Goal: Communication & Community: Answer question/provide support

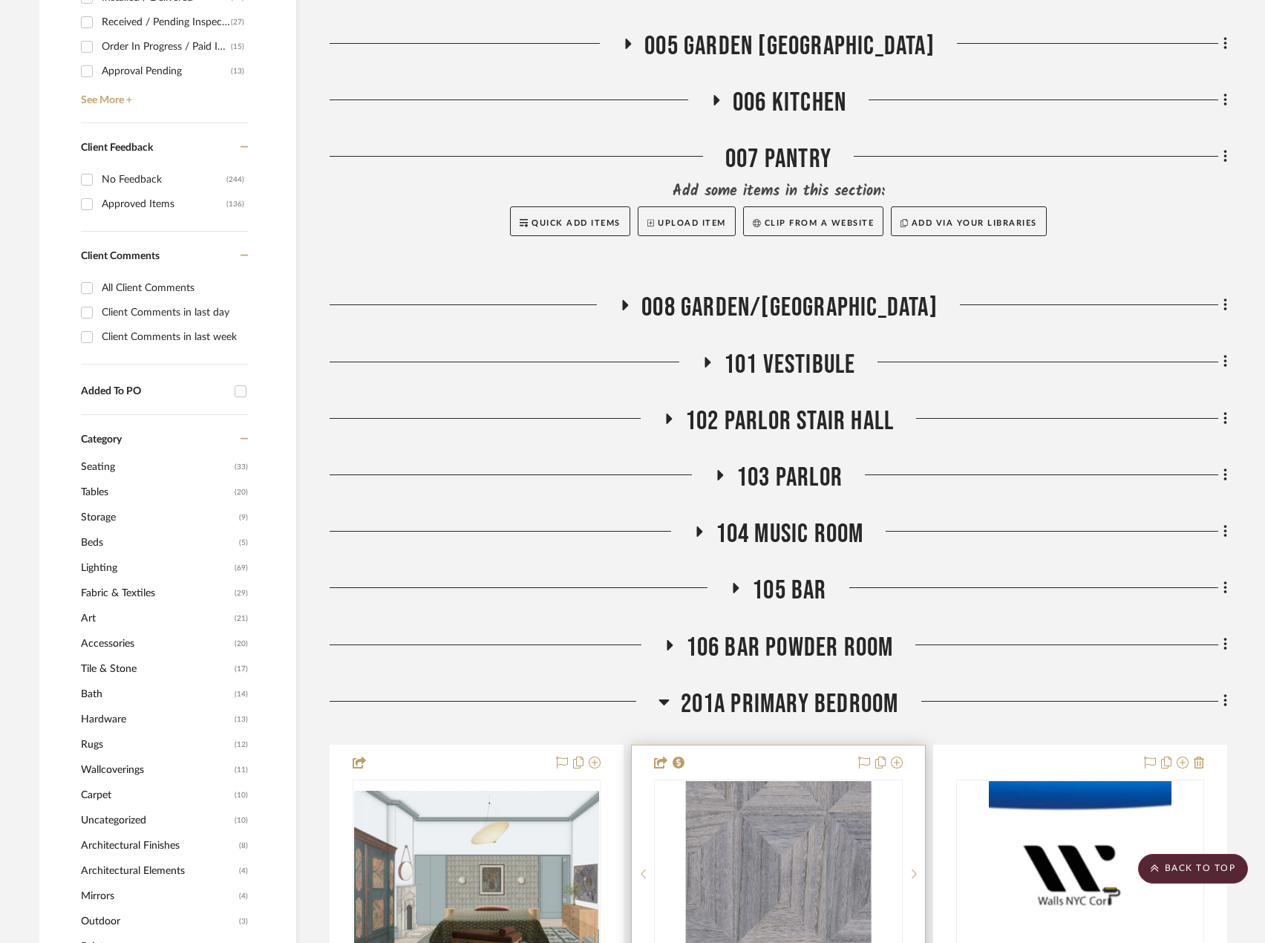
scroll to position [965, 0]
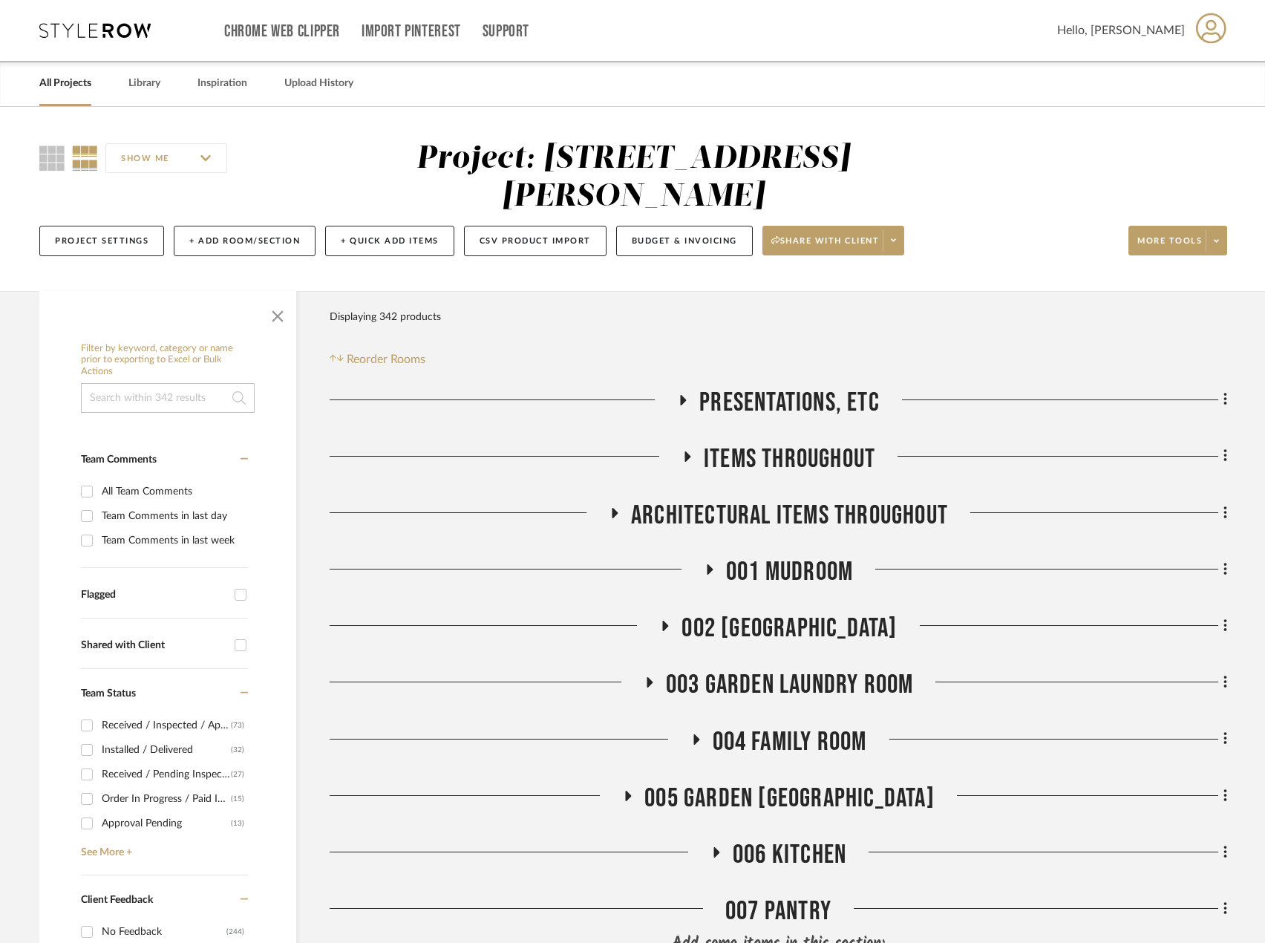
drag, startPoint x: 0, startPoint y: 523, endPoint x: -256, endPoint y: 508, distance: 256.5
click at [0, 508] on html "Chrome Web Clipper Import Pinterest Support All Projects Library Inspiration Up…" at bounding box center [632, 471] width 1265 height 943
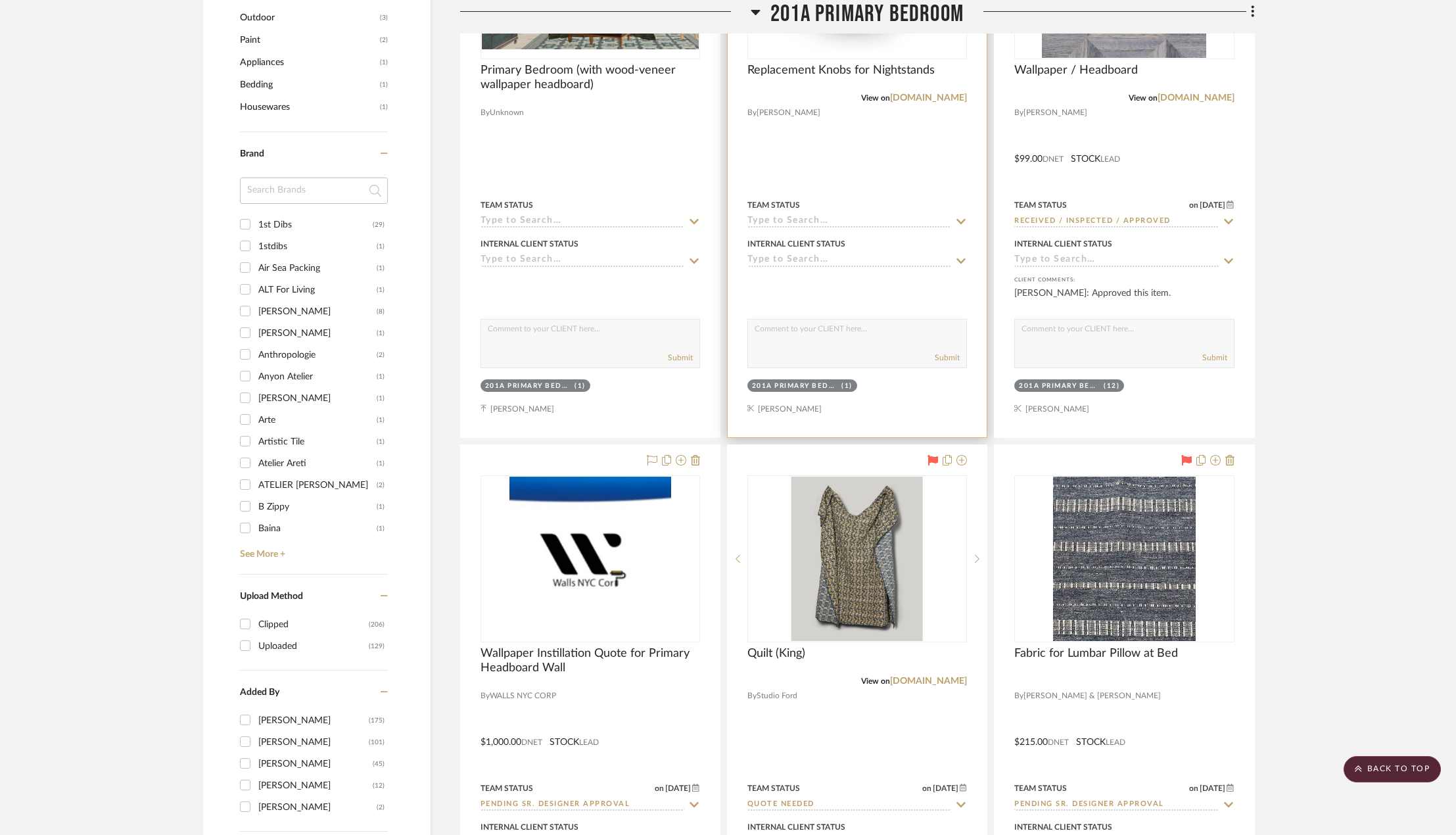
scroll to position [1183, 0]
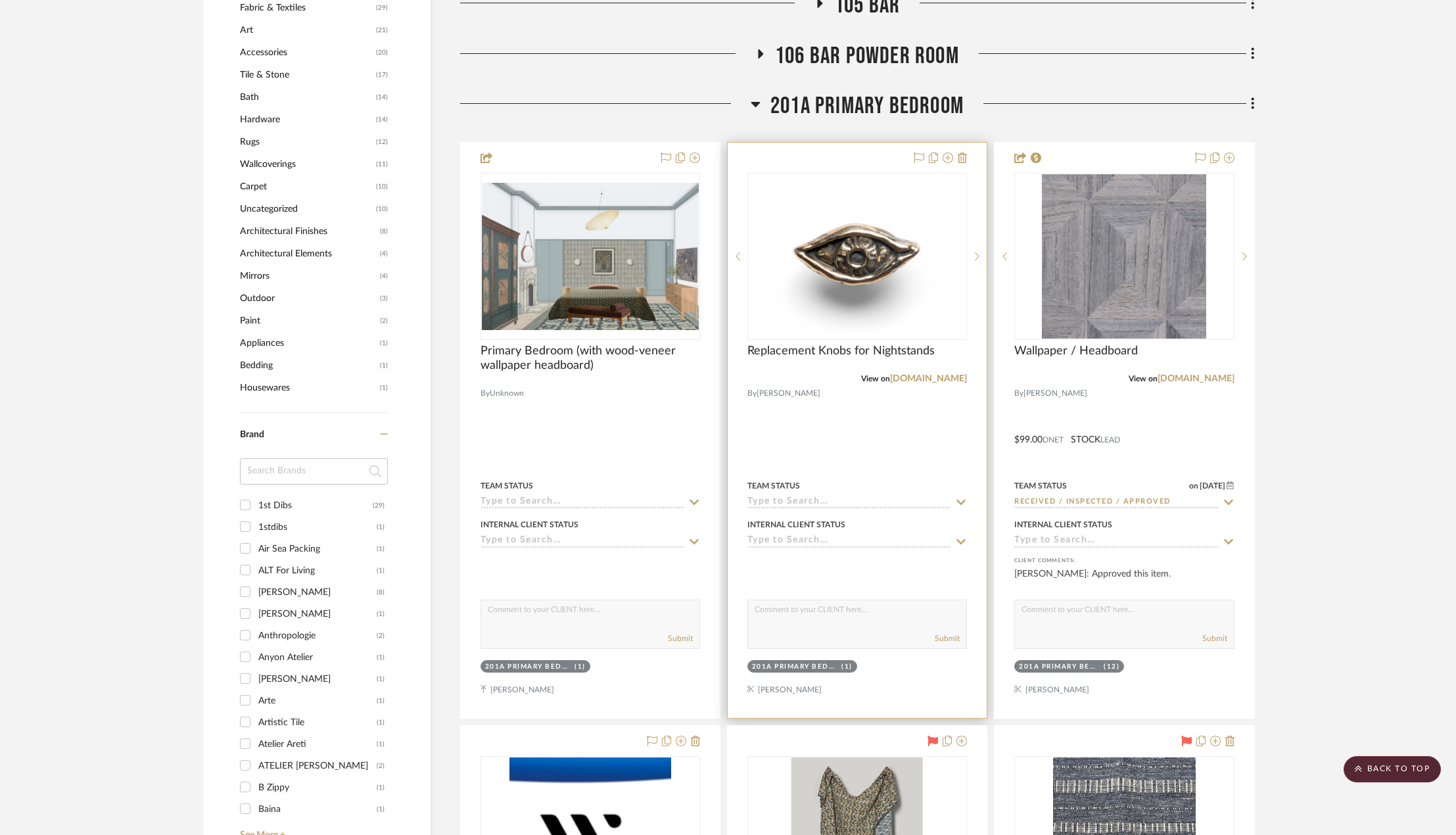
click at [904, 414] on div at bounding box center [857, 429] width 259 height 575
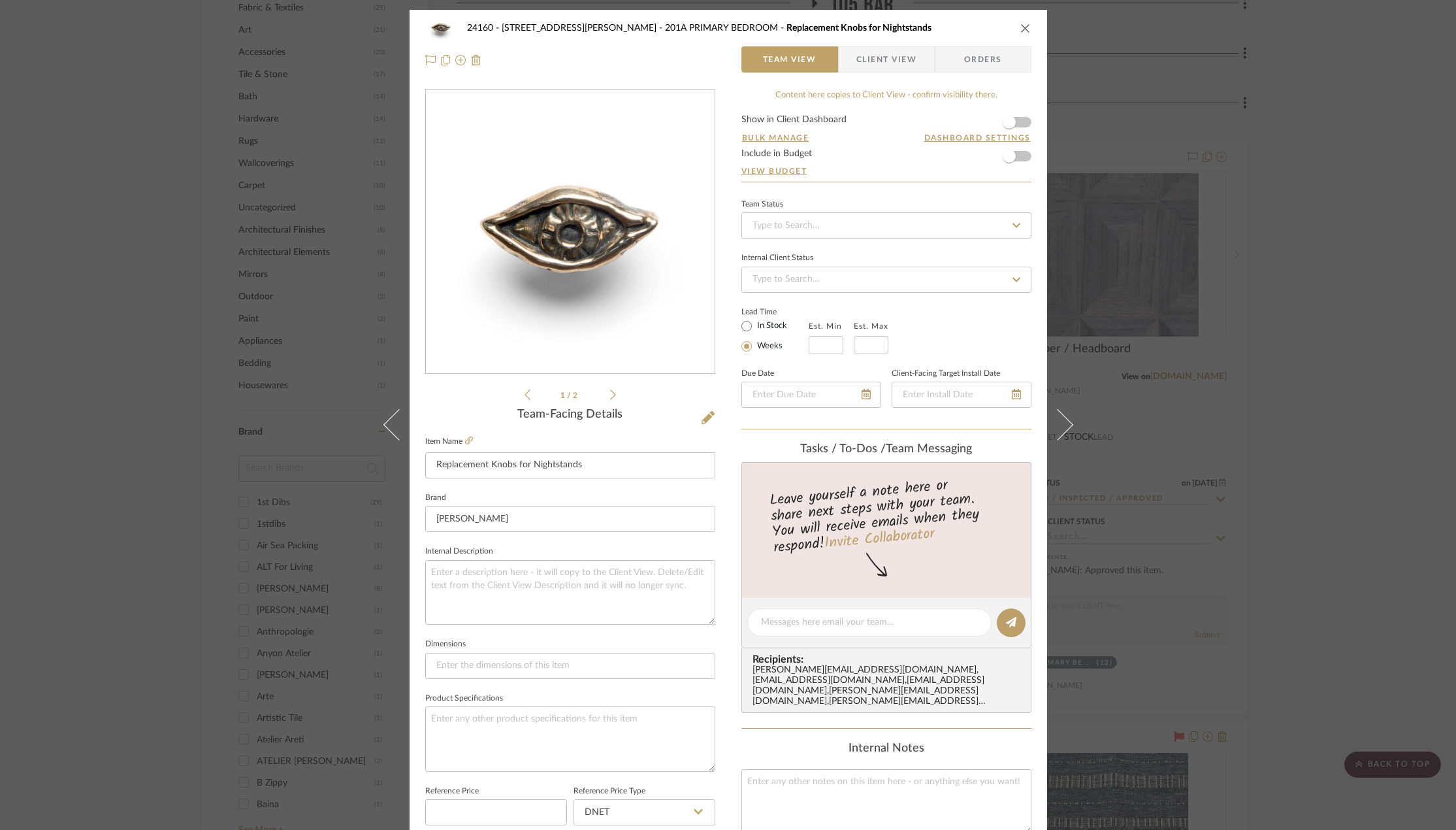
click at [754, 327] on label "In Stock" at bounding box center [770, 326] width 33 height 11
click at [754, 327] on input "In Stock" at bounding box center [746, 326] width 16 height 16
radio input "true"
click at [800, 235] on input at bounding box center [886, 225] width 290 height 26
click at [870, 53] on span "Client View" at bounding box center [886, 60] width 60 height 26
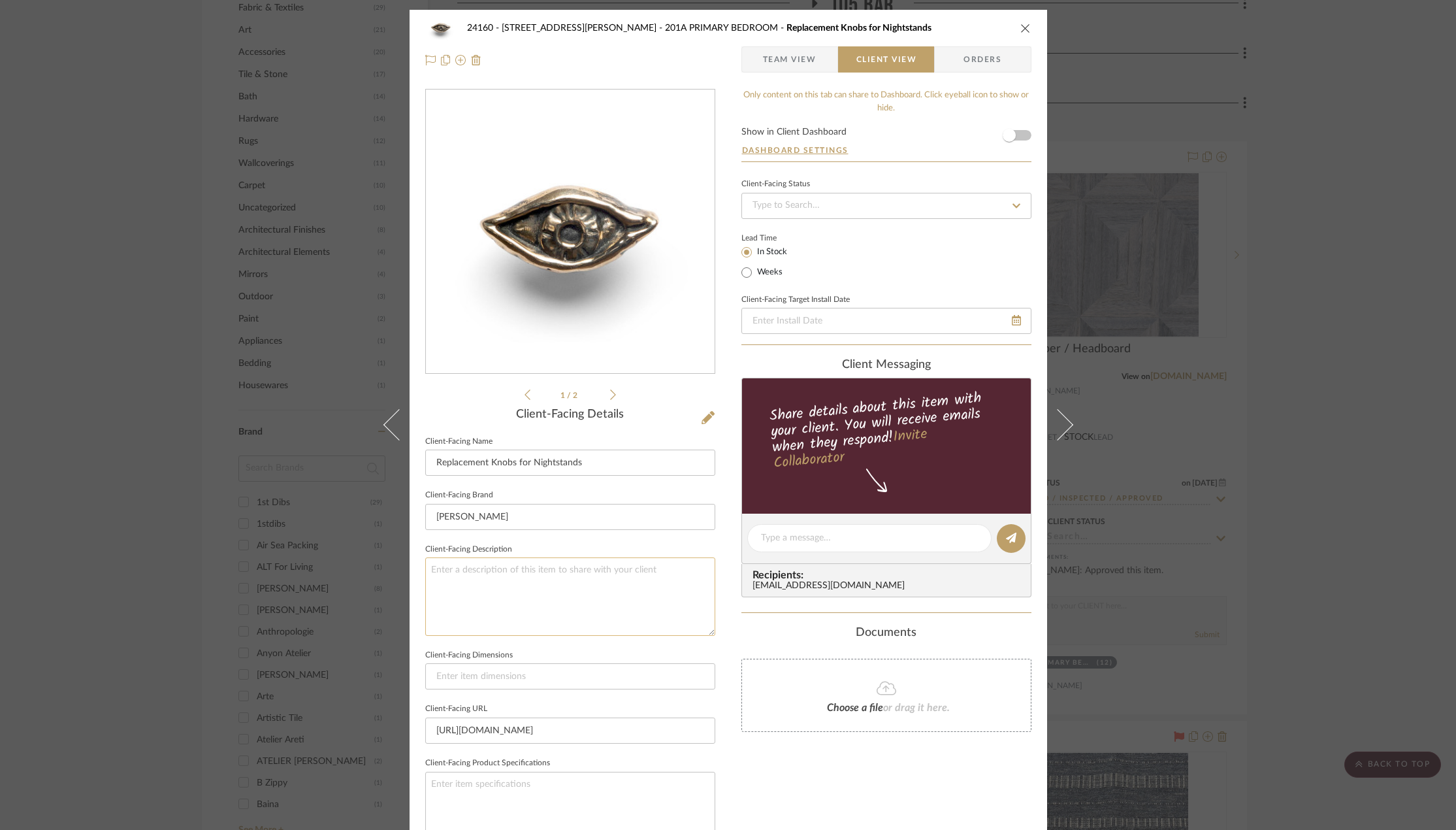
click at [504, 591] on textarea at bounding box center [570, 596] width 290 height 77
type textarea "Qty. 2 || Description: Eye Knob by Pamela Love || Color/Finish:"
click at [694, 569] on textarea "Qty. 2 || Description: Eye Knob by Pamela Love || Color/Finish:" at bounding box center [570, 596] width 290 height 77
type textarea "Qty. 2 || Description: Eye Knob by Pamela Love || Color/Finish: Antiqued Bronze…"
click at [610, 394] on icon at bounding box center [613, 394] width 6 height 11
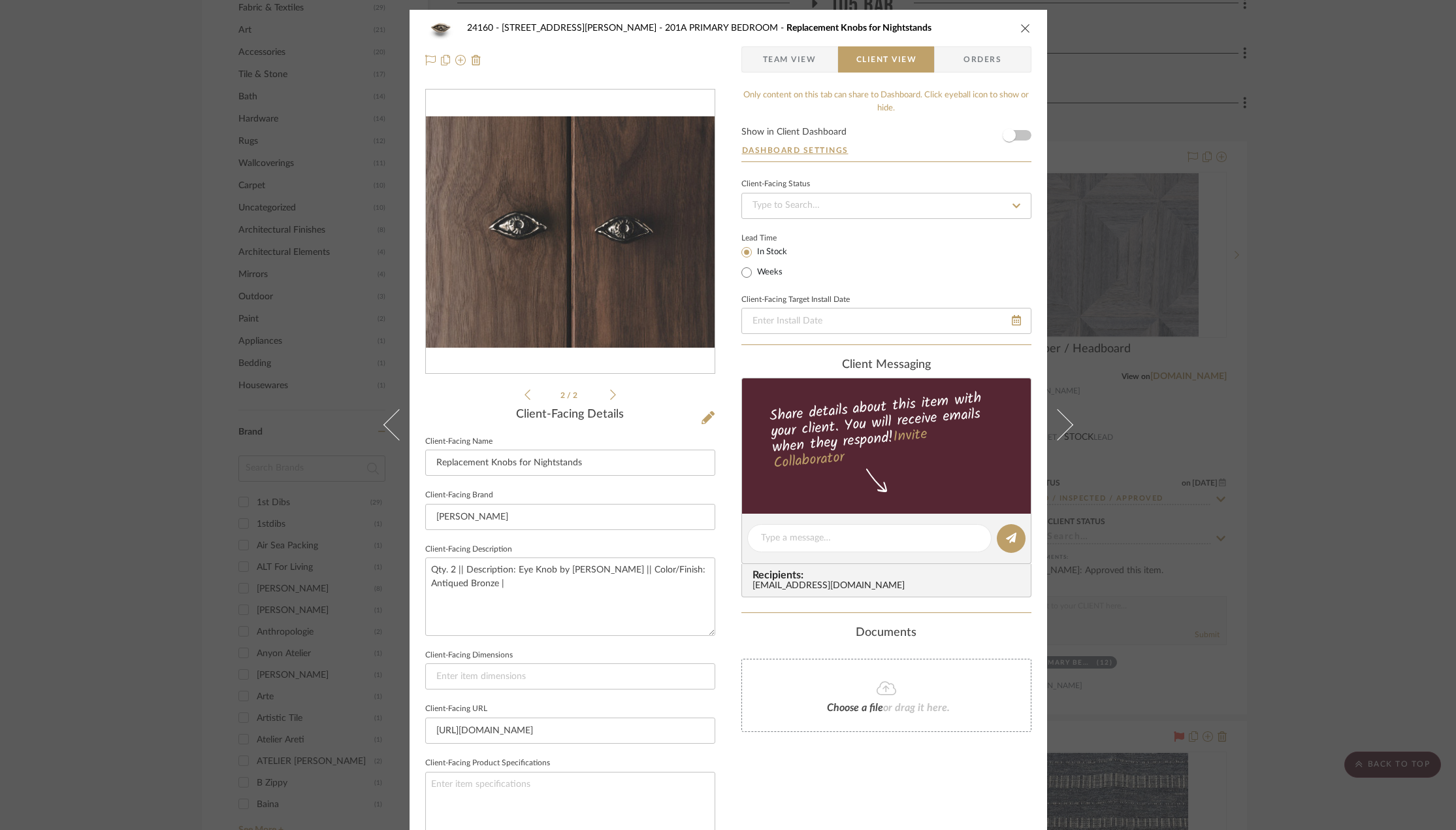
click at [522, 404] on div "2 / 2 Client-Facing Details Client-Facing Name Replacement Knobs for Nightstand…" at bounding box center [570, 556] width 290 height 935
click at [525, 394] on icon at bounding box center [527, 394] width 6 height 11
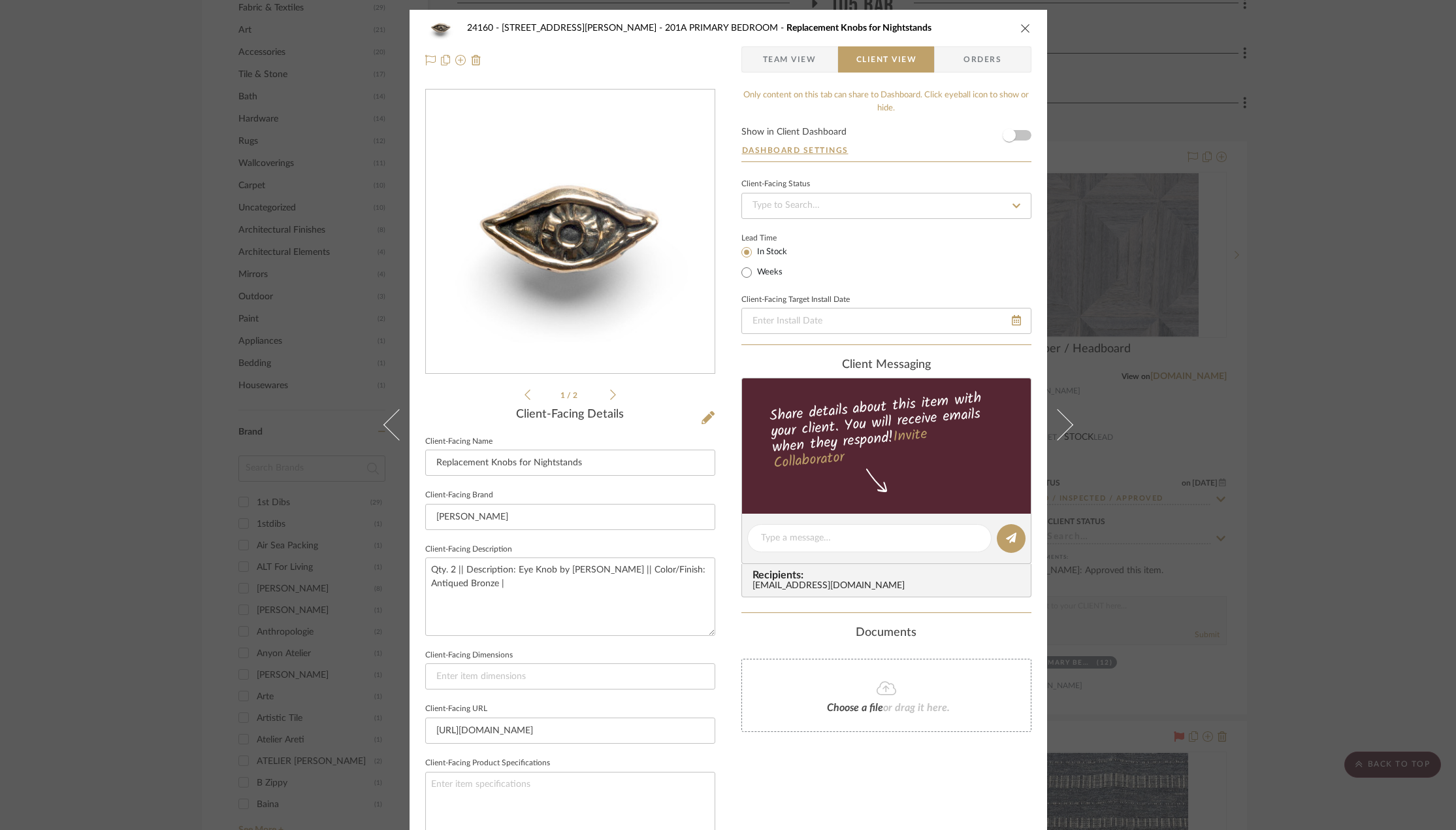
click at [610, 397] on icon at bounding box center [613, 394] width 6 height 11
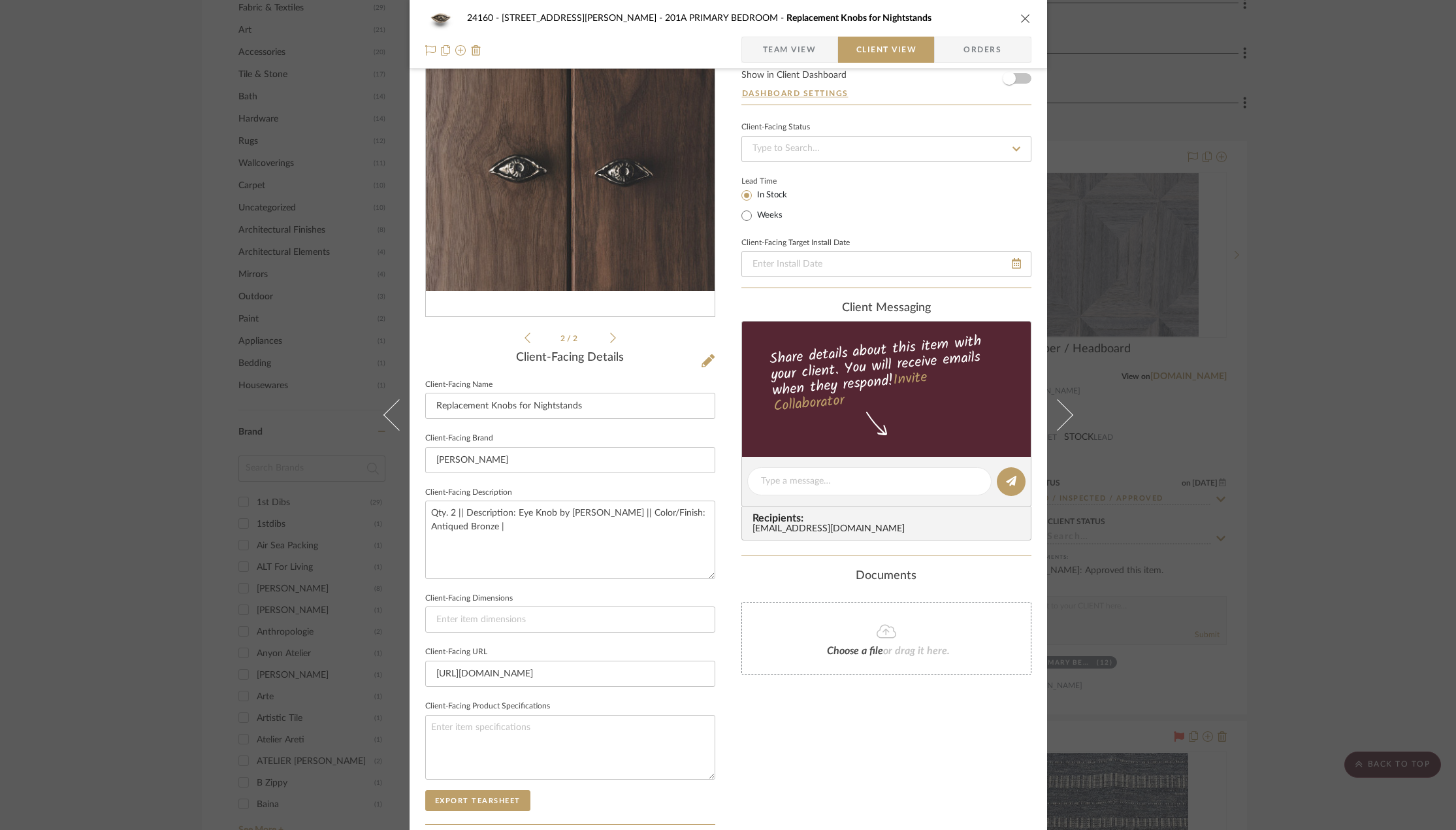
scroll to position [130, 0]
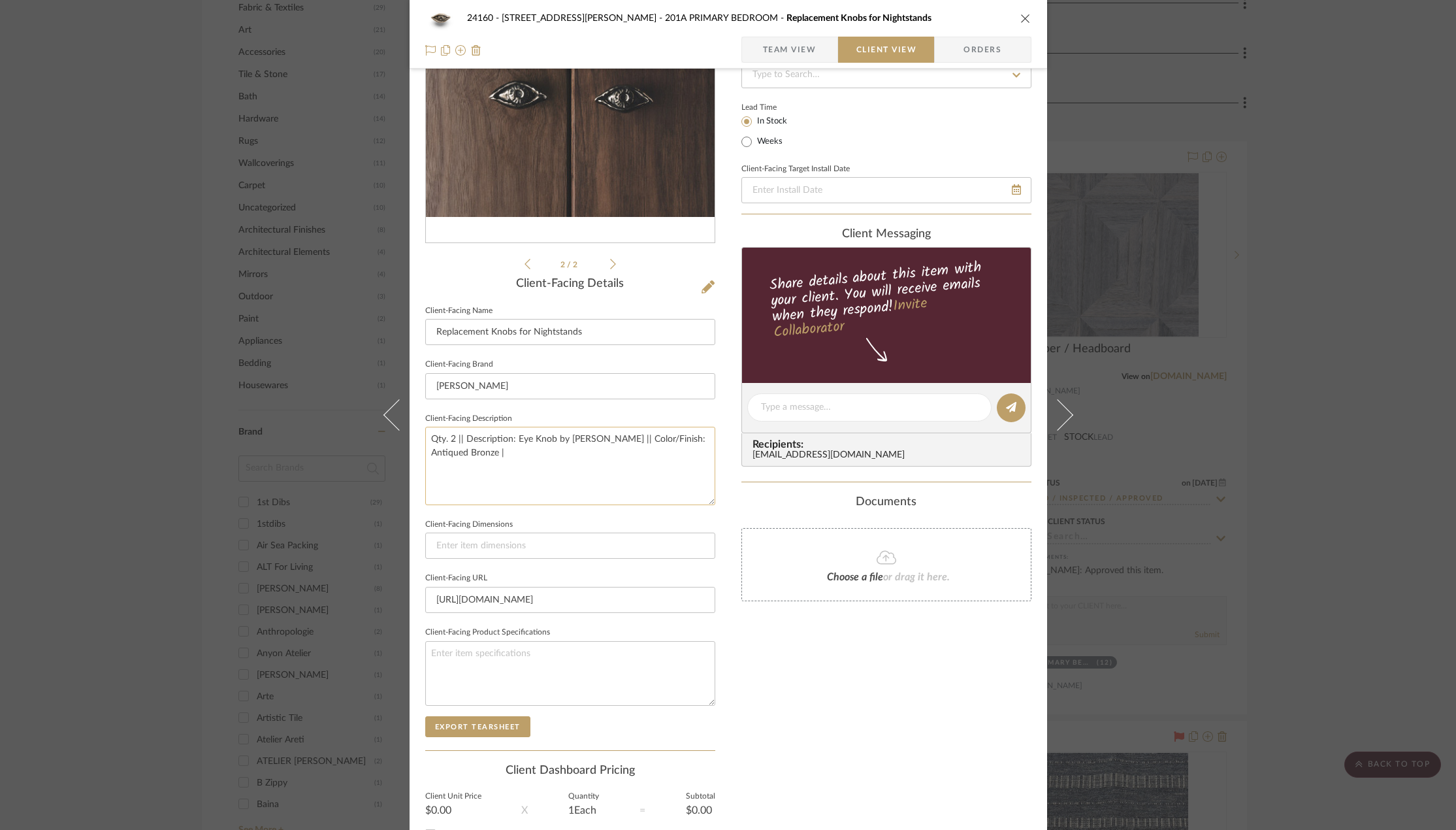
click at [601, 459] on textarea "Qty. 2 || Description: Eye Knob by Pamela Love || Color/Finish: Antiqued Bronze…" at bounding box center [570, 466] width 290 height 77
type textarea "Qty. 2 || Description: Eye Knob by Pamela Love || Color/Finish: Antiqued Bronze…"
click at [518, 536] on input at bounding box center [570, 546] width 290 height 26
paste input ".8” W x 1.7” H x .85” projection"
type input ".8” W x 1.7” H x .85” projection"
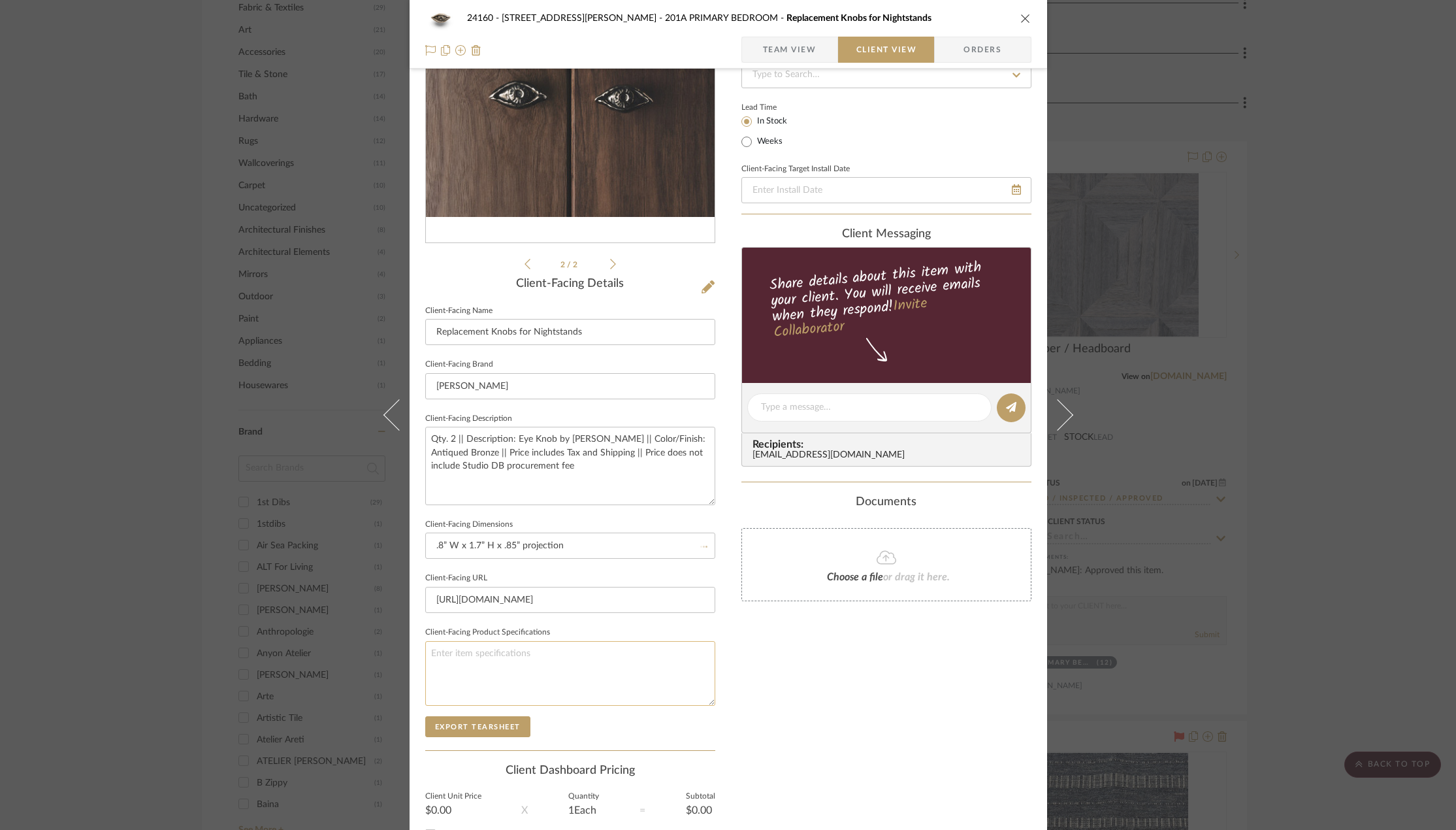
click at [526, 680] on textarea at bounding box center [570, 672] width 290 height 64
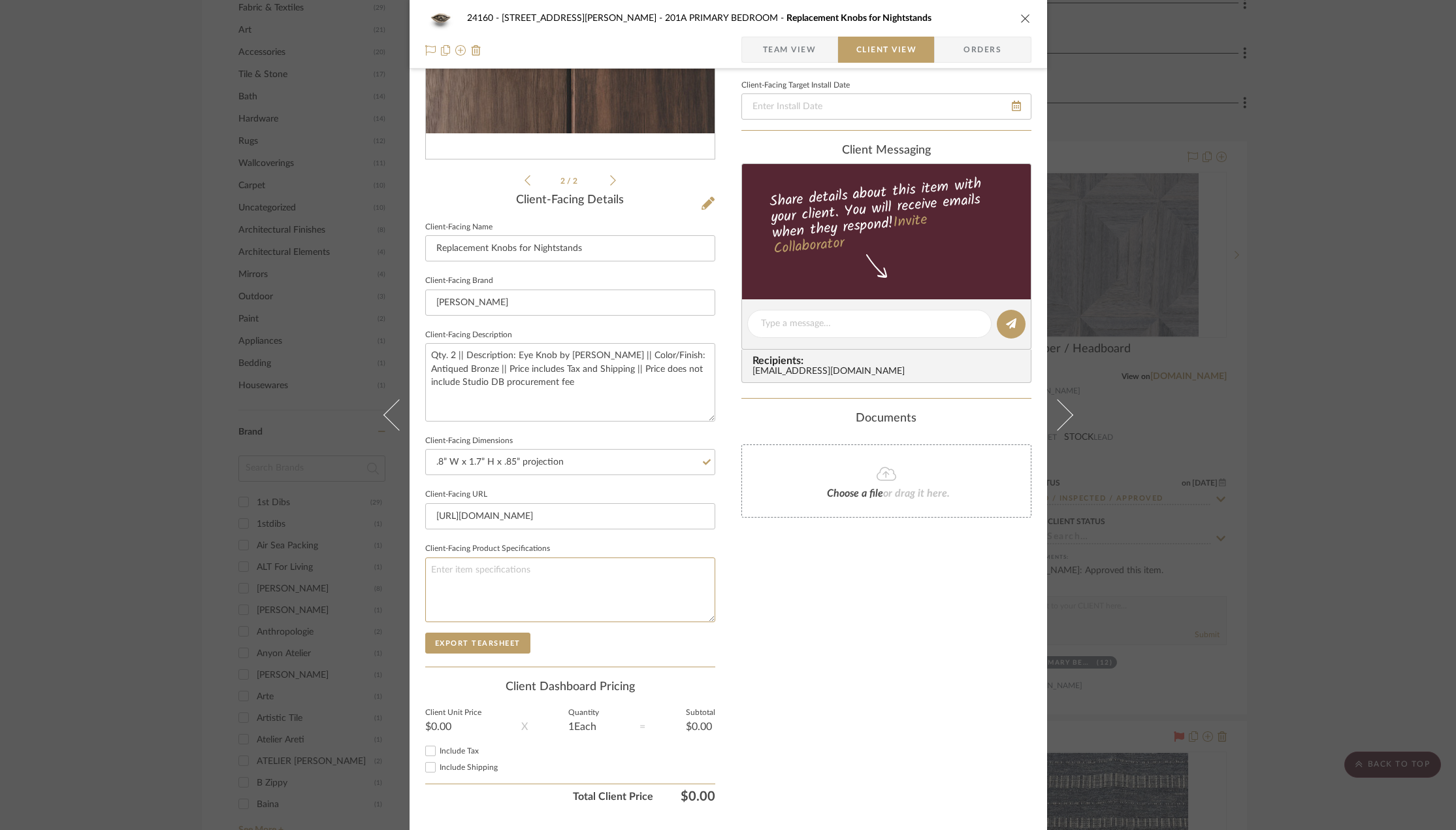
scroll to position [246, 0]
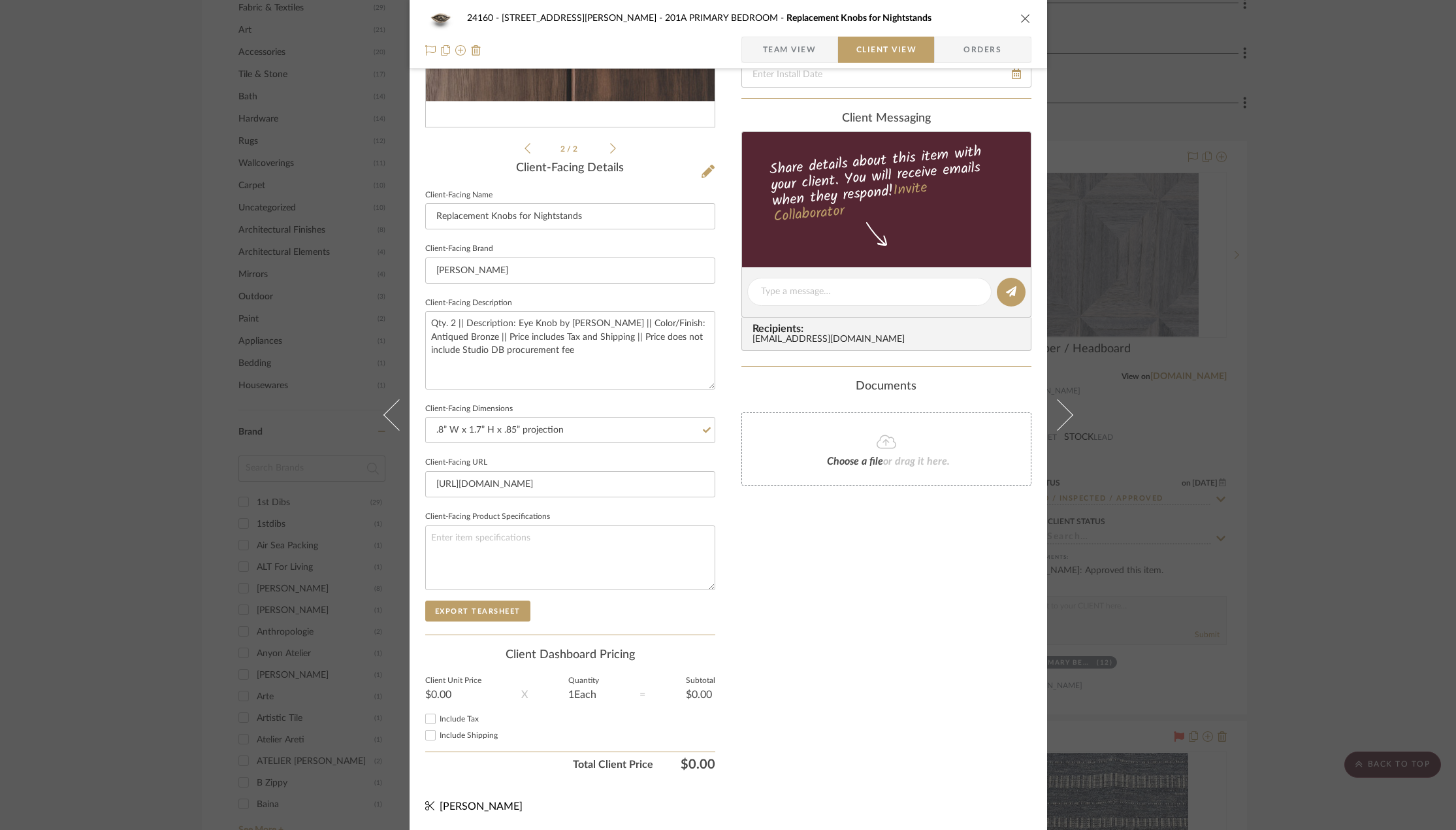
click at [795, 37] on span "Team View" at bounding box center [790, 50] width 54 height 26
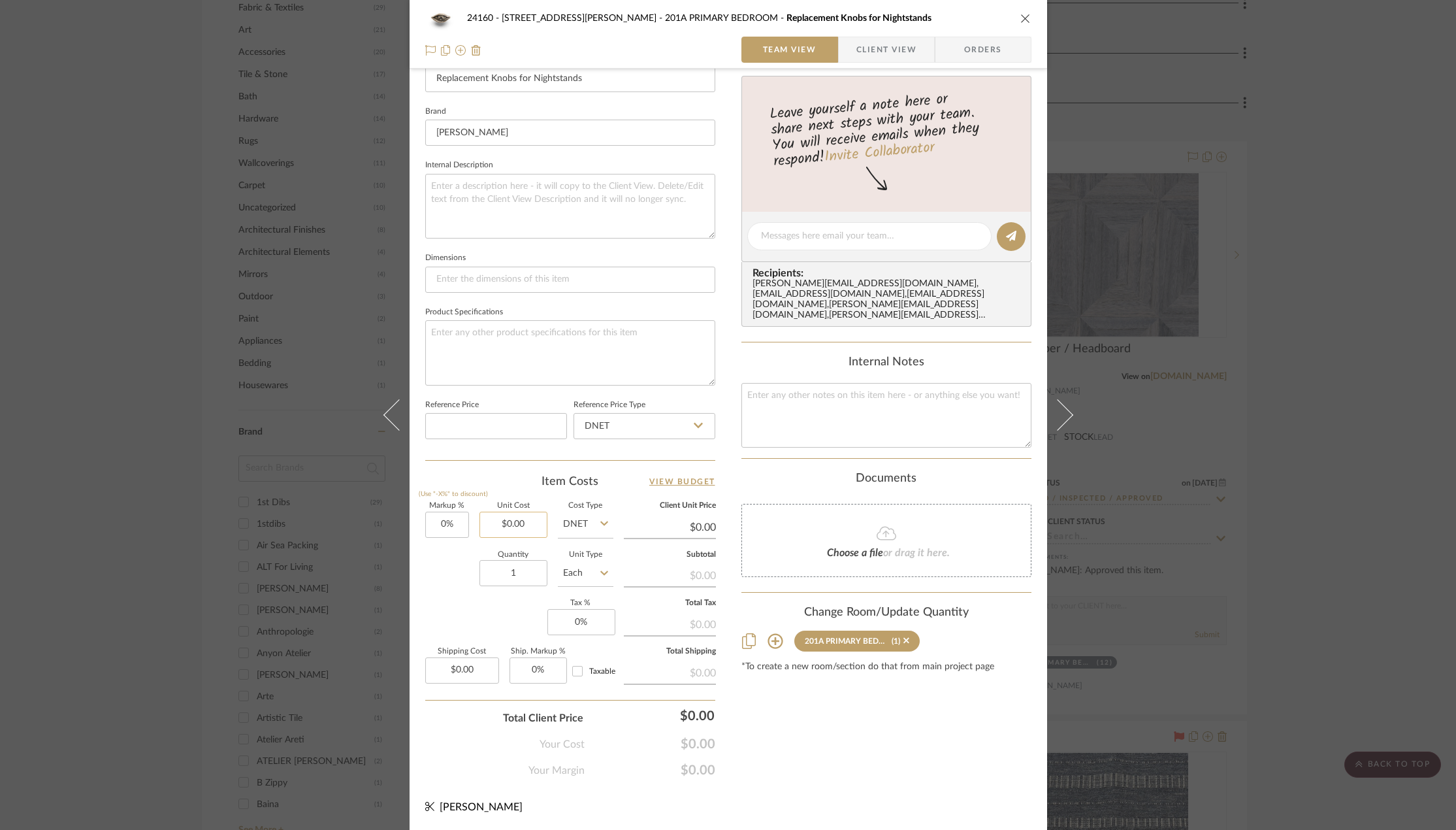
scroll to position [386, 0]
click at [501, 528] on input "0.00" at bounding box center [513, 524] width 68 height 26
type input "$240.00"
click at [531, 582] on input "1" at bounding box center [513, 572] width 68 height 26
type input "$240.00"
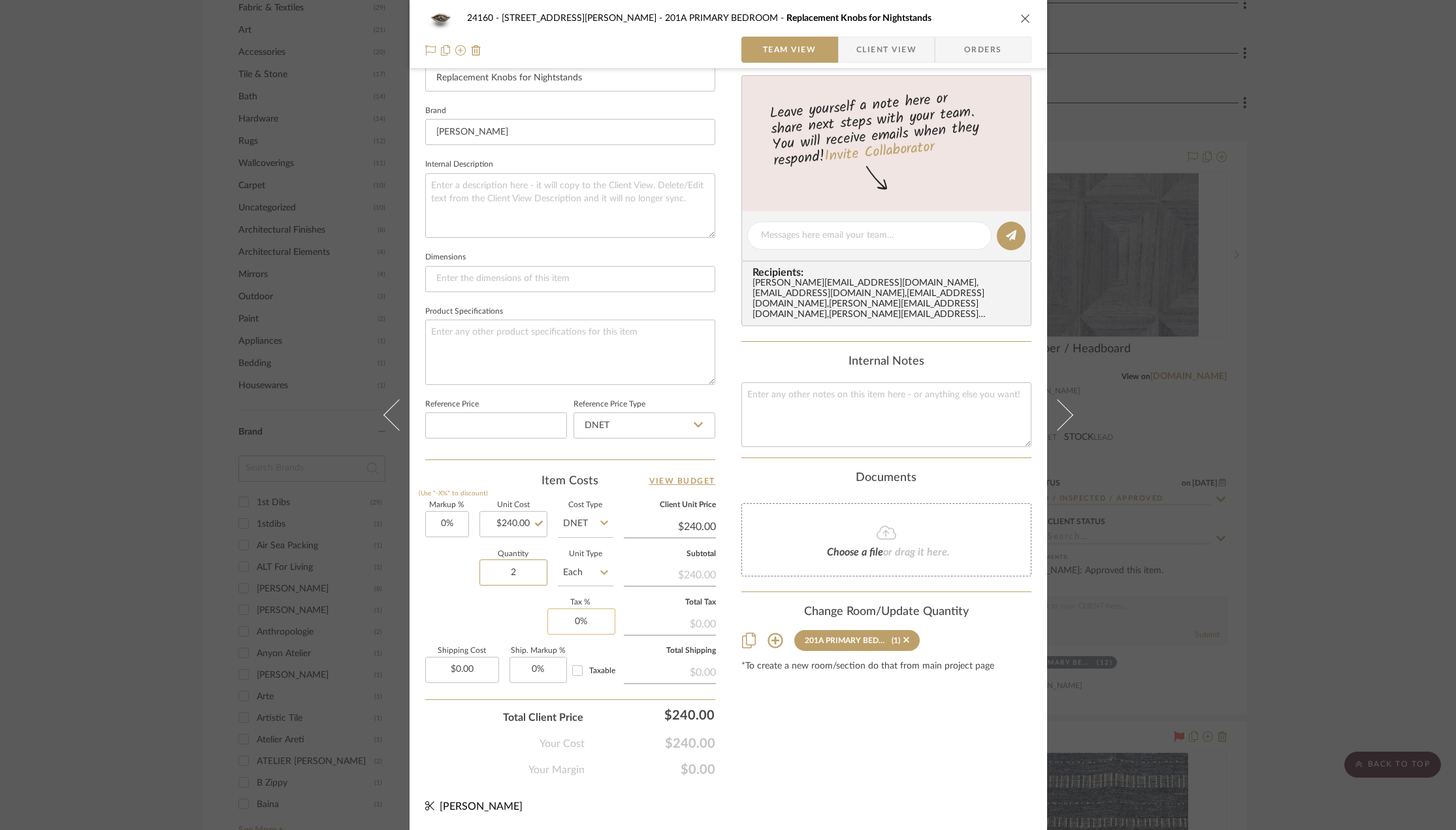
type input "2"
type input "0"
click at [583, 635] on input "0" at bounding box center [581, 621] width 68 height 26
type input "8.875%"
type input "0.00"
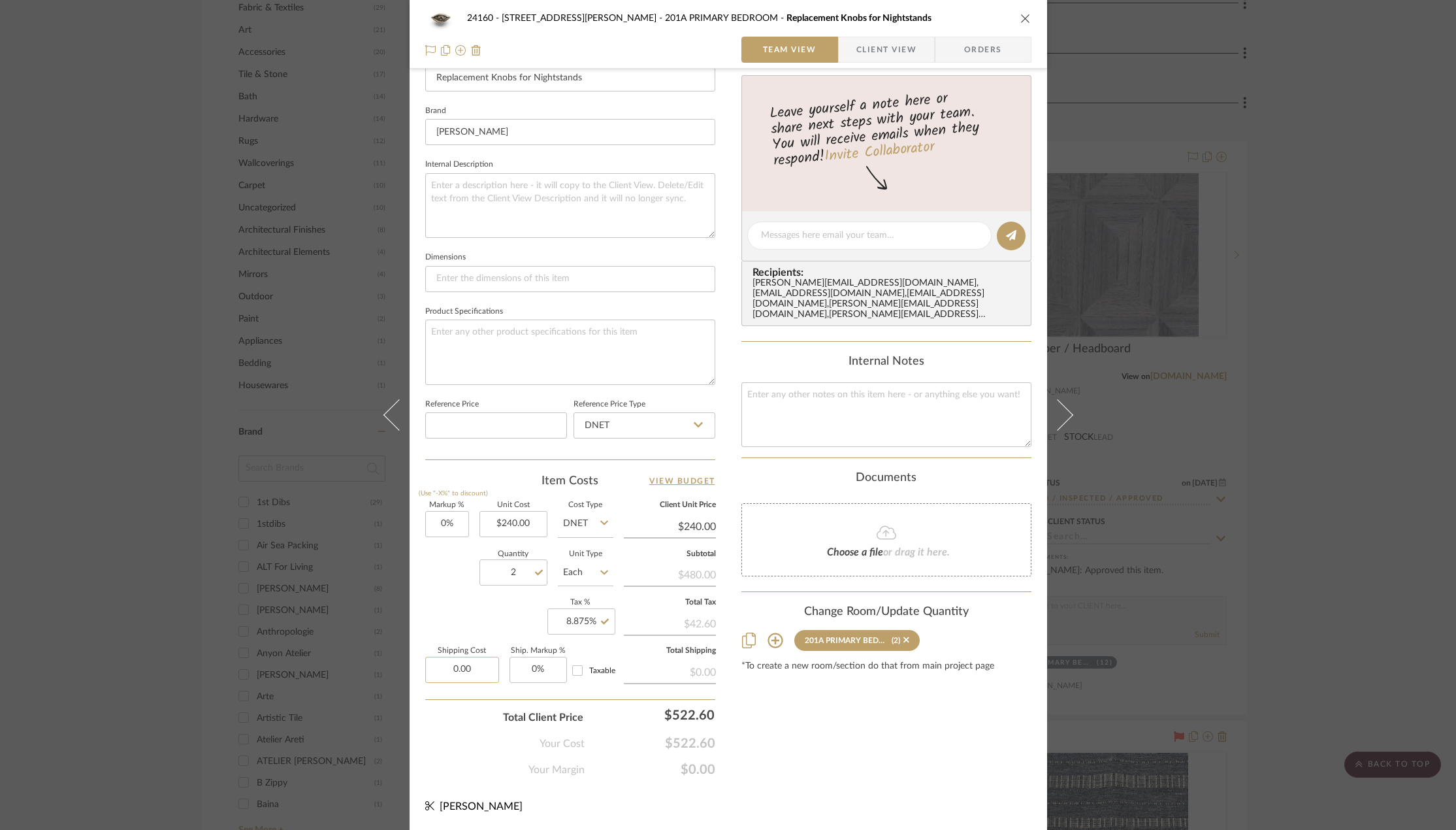
click at [464, 671] on input "0.00" at bounding box center [462, 670] width 74 height 26
click at [472, 673] on input "0.00" at bounding box center [462, 670] width 74 height 26
type input "$0.00"
click at [861, 750] on div "Content here copies to Client View - confirm visibility there. Show in Client D…" at bounding box center [886, 240] width 290 height 1076
click at [435, 662] on input "0.00" at bounding box center [462, 670] width 74 height 26
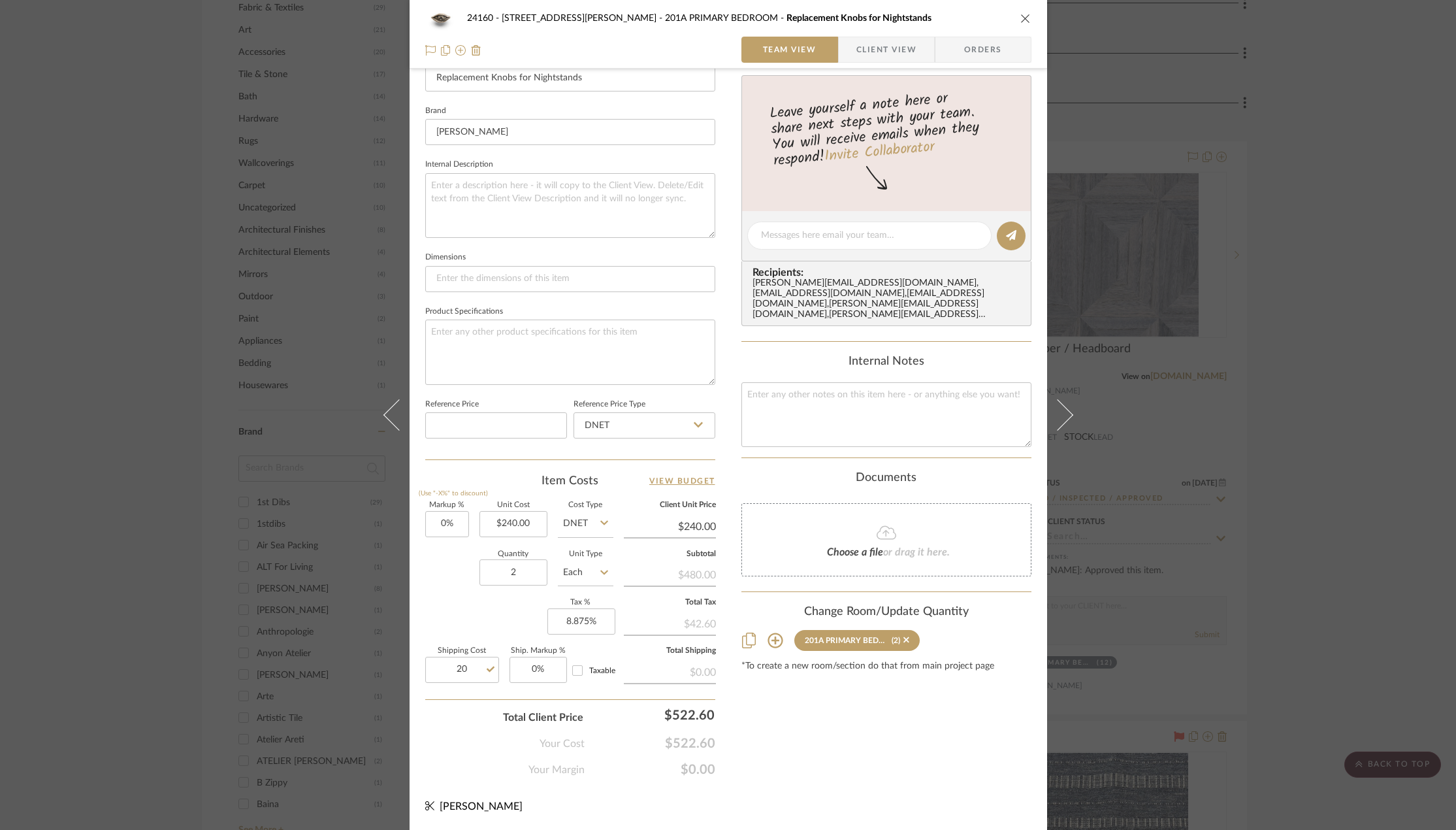
type input "$20.00"
click at [939, 812] on div "24160 - 214 E 18th Street - Satow Elliot 201A PRIMARY BEDROOM Replacement Knobs…" at bounding box center [728, 226] width 637 height 1207
drag, startPoint x: 513, startPoint y: 538, endPoint x: 514, endPoint y: 529, distance: 9.1
click at [513, 536] on sr-form-field "Unit Cost $240.00" at bounding box center [513, 525] width 68 height 47
click at [514, 528] on input "240.00" at bounding box center [513, 524] width 68 height 26
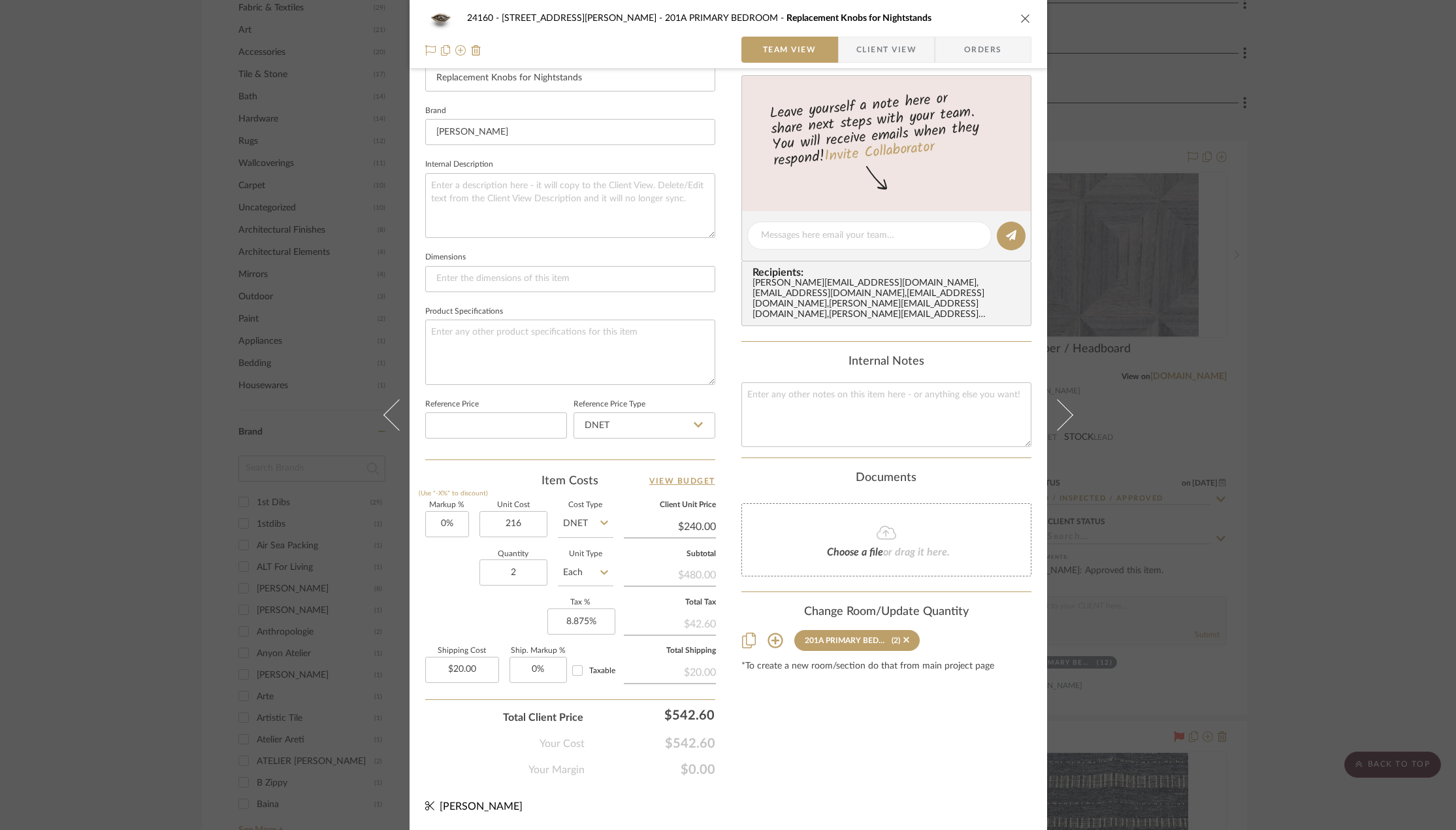
type input "$216.00"
click at [799, 730] on div "Content here copies to Client View - confirm visibility there. Show in Client D…" at bounding box center [886, 240] width 290 height 1076
type input "$216.00"
click at [590, 671] on span "Taxable" at bounding box center [603, 670] width 26 height 8
click at [588, 671] on input "Taxable" at bounding box center [577, 671] width 21 height 21
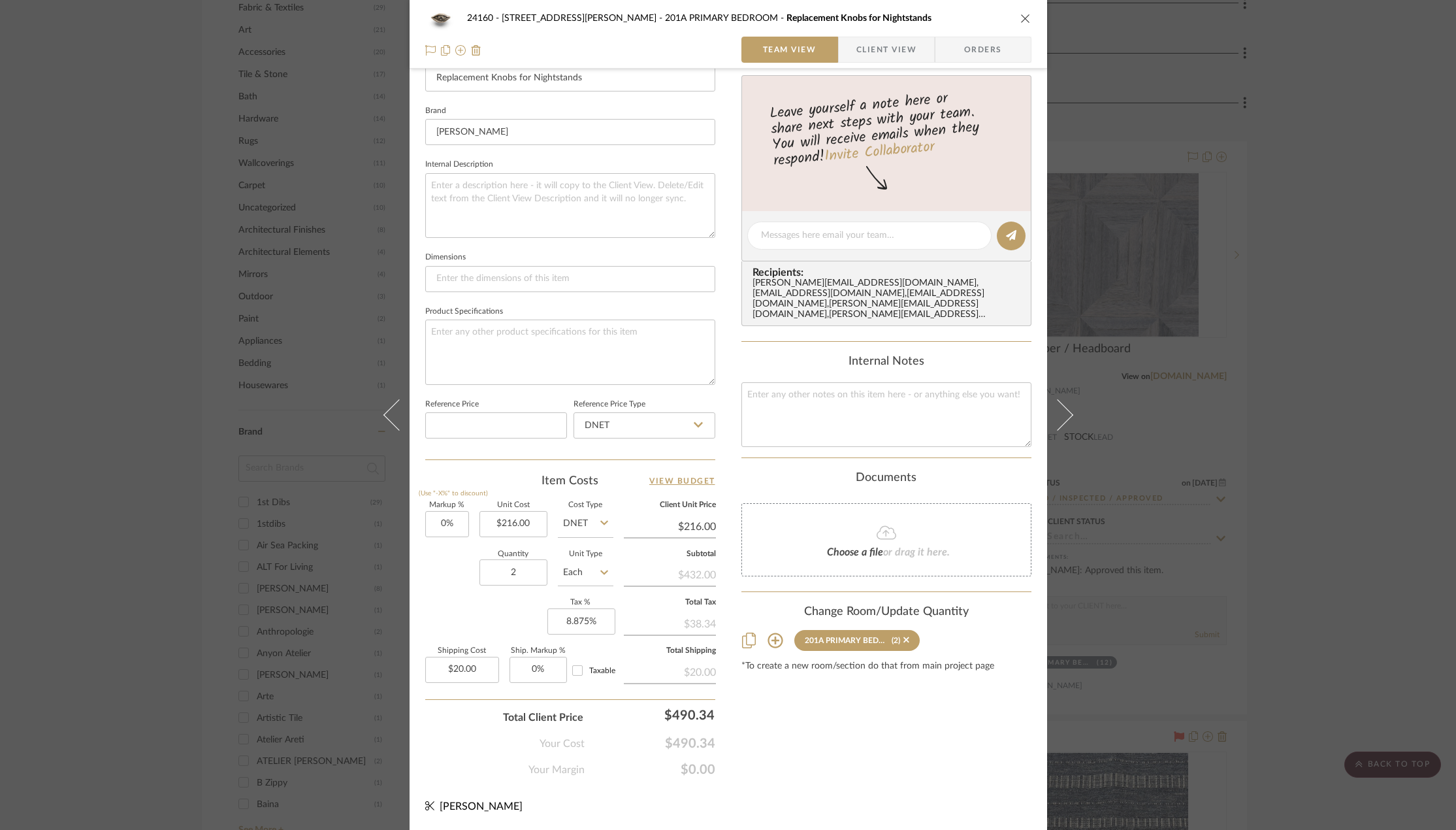
checkbox input "true"
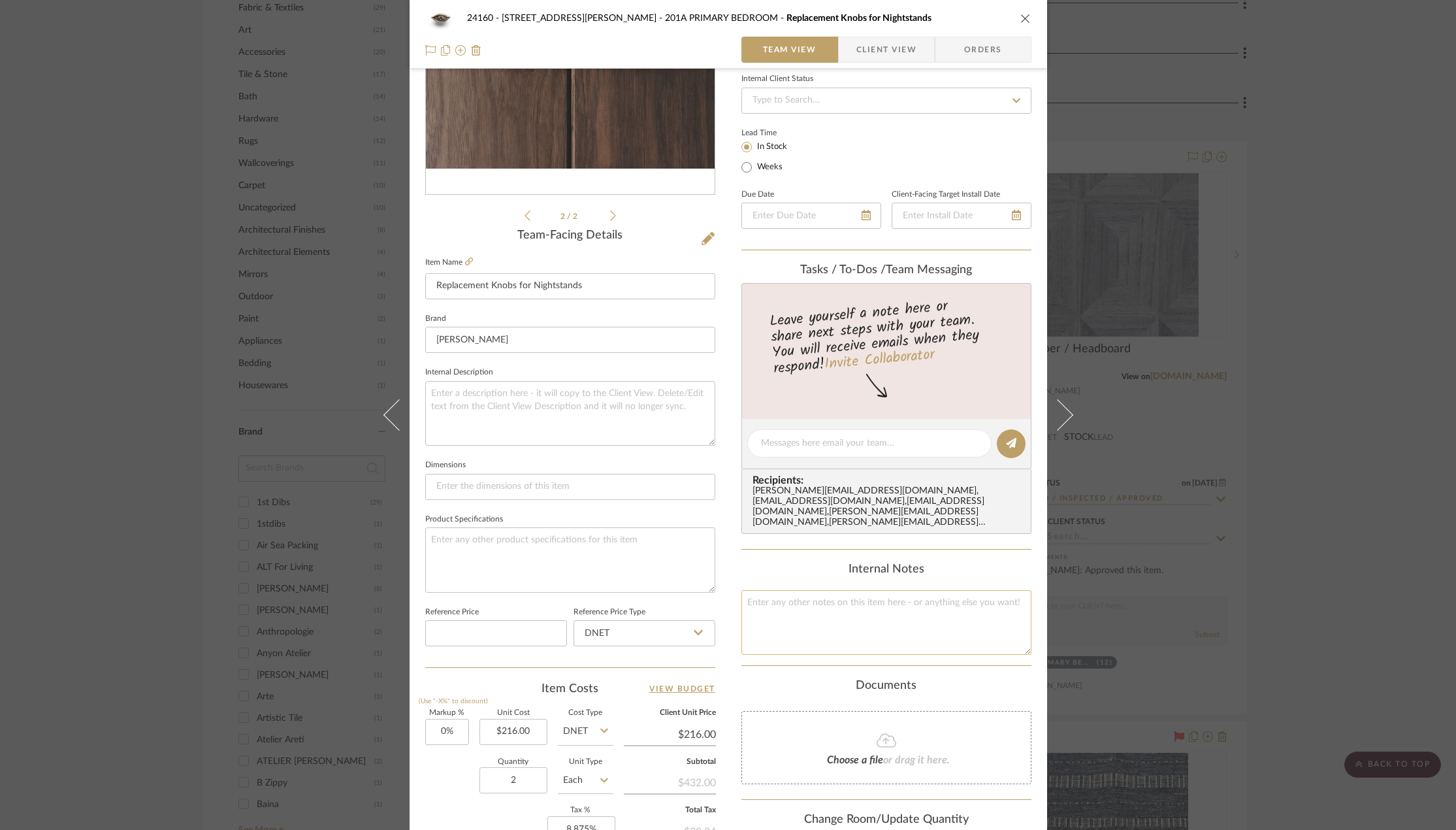
scroll to position [0, 0]
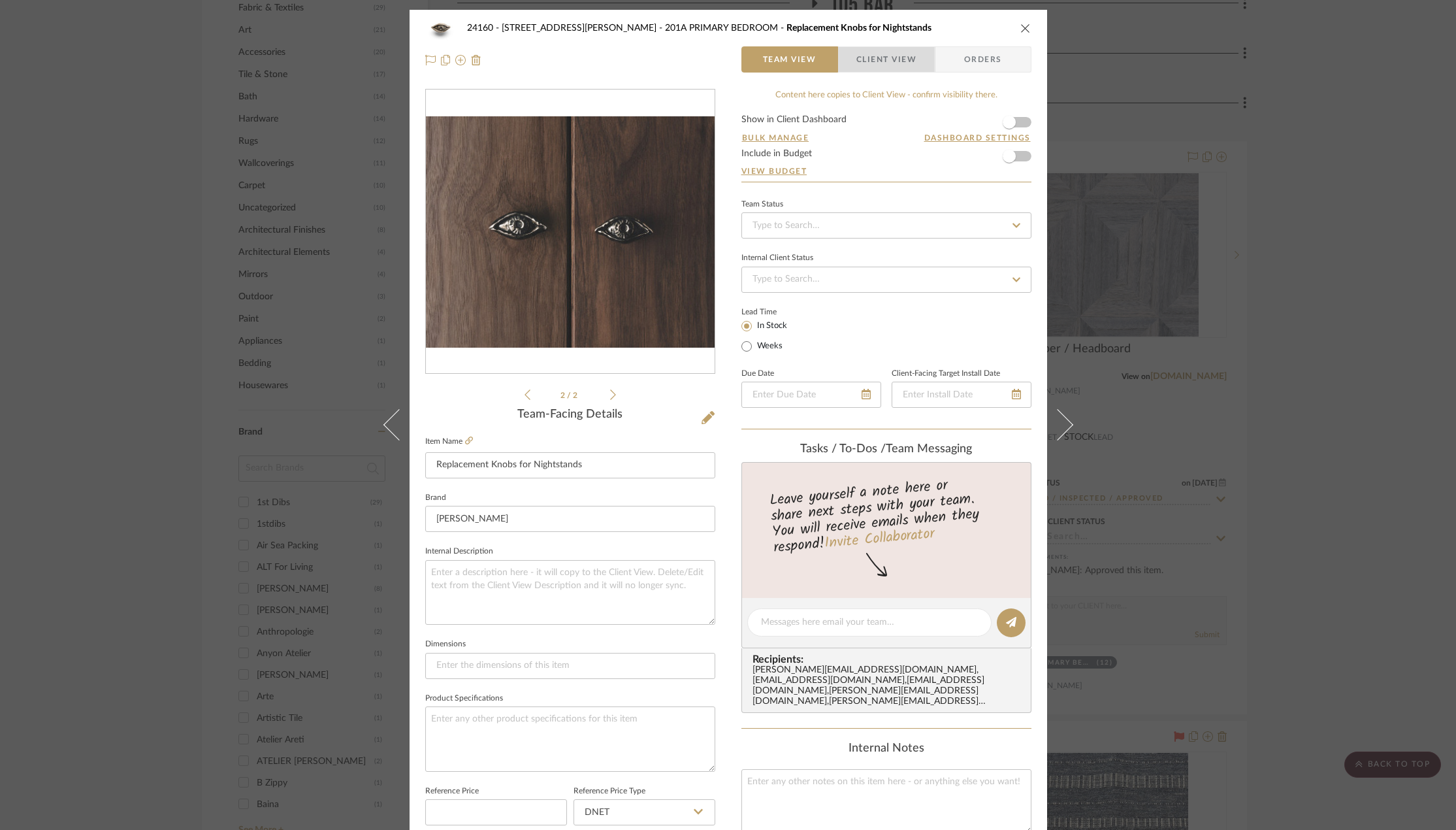
drag, startPoint x: 886, startPoint y: 62, endPoint x: 870, endPoint y: 107, distance: 47.8
click at [886, 62] on span "Client View" at bounding box center [886, 60] width 60 height 26
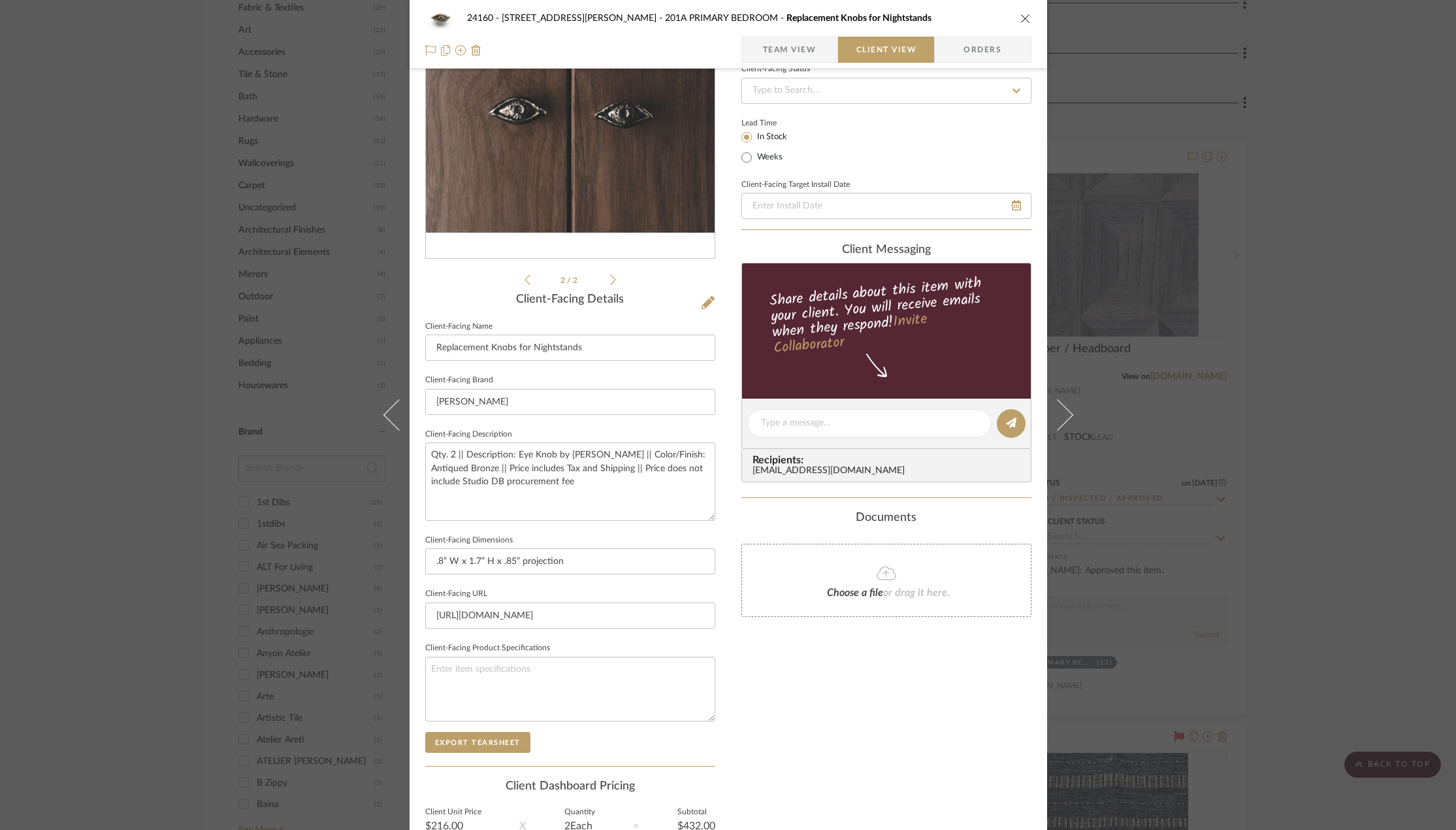
scroll to position [246, 0]
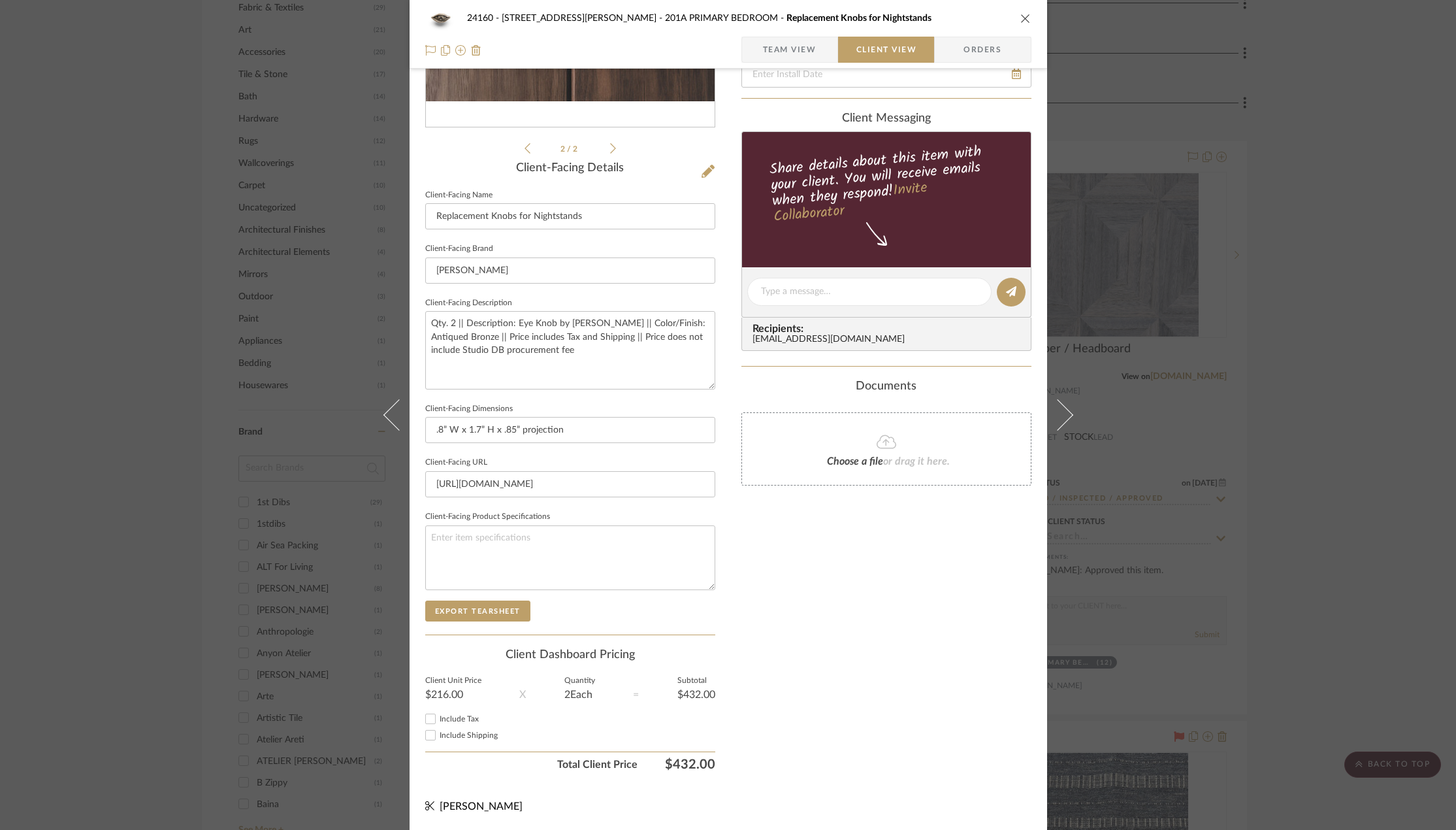
click at [460, 718] on span "Include Tax" at bounding box center [460, 718] width 40 height 8
click at [438, 718] on input "Include Tax" at bounding box center [430, 719] width 16 height 16
checkbox input "true"
click at [462, 737] on span "Include Shipping" at bounding box center [469, 735] width 58 height 8
click at [438, 737] on input "Include Shipping" at bounding box center [430, 735] width 16 height 16
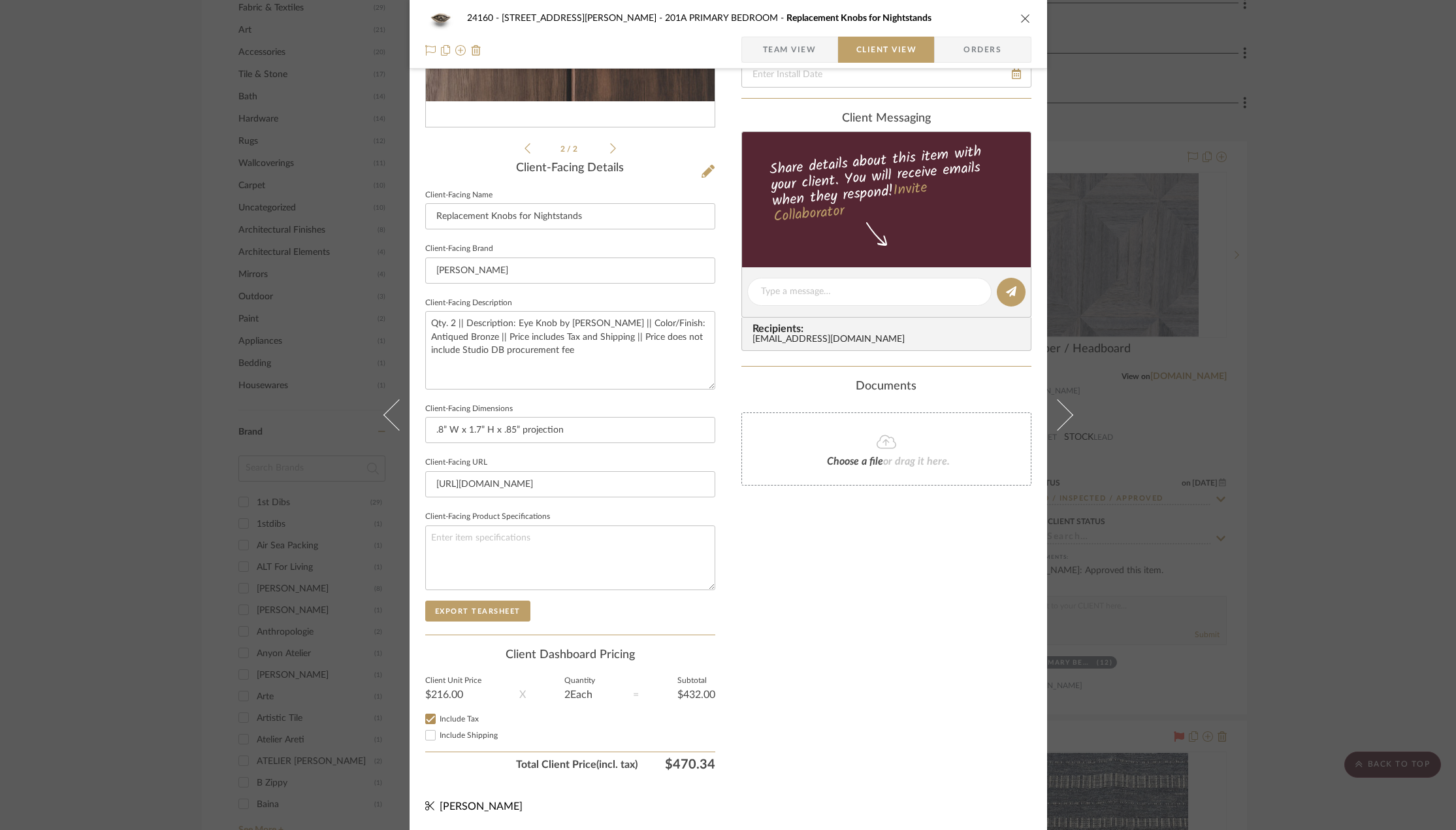
checkbox input "true"
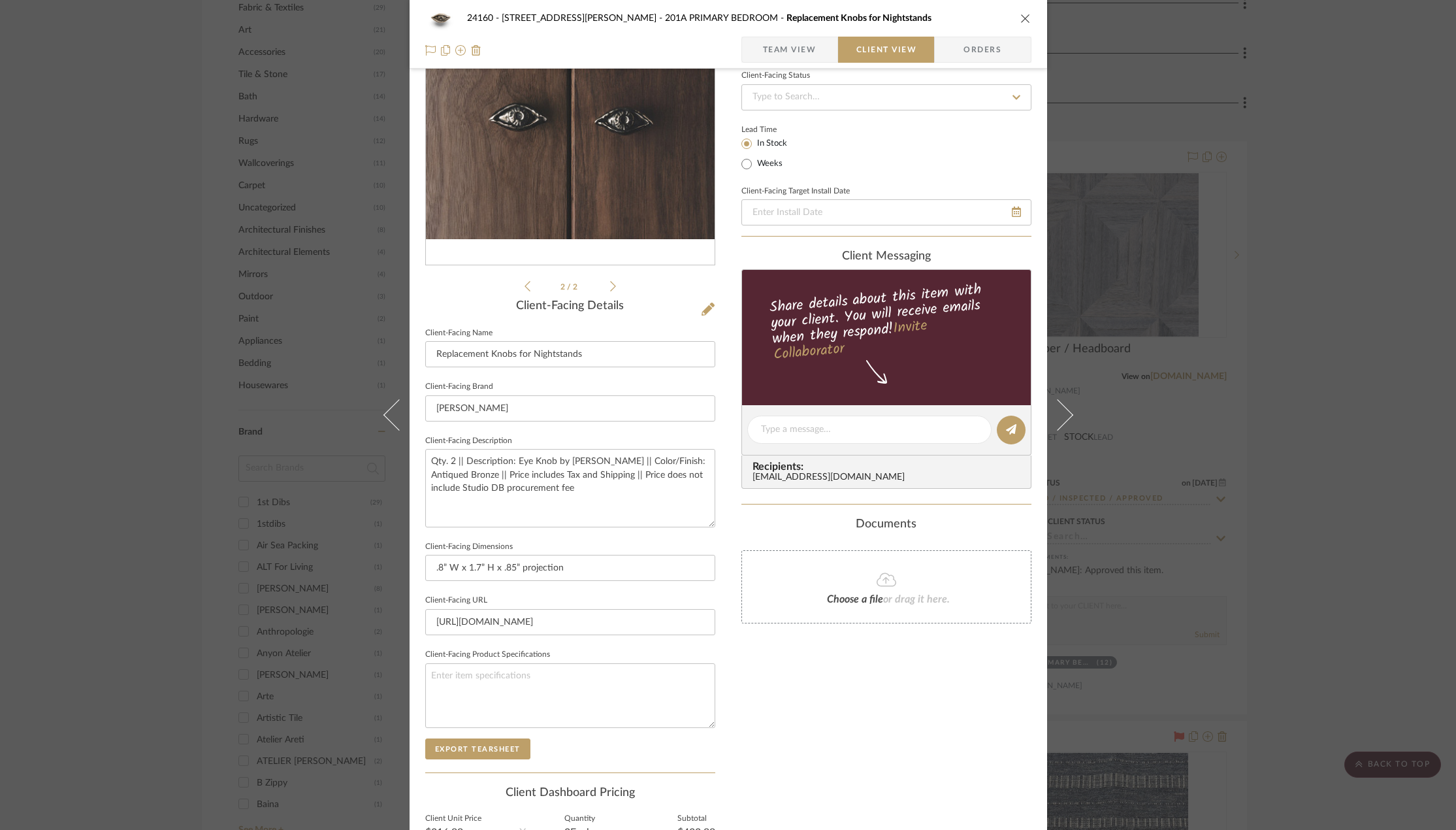
scroll to position [0, 0]
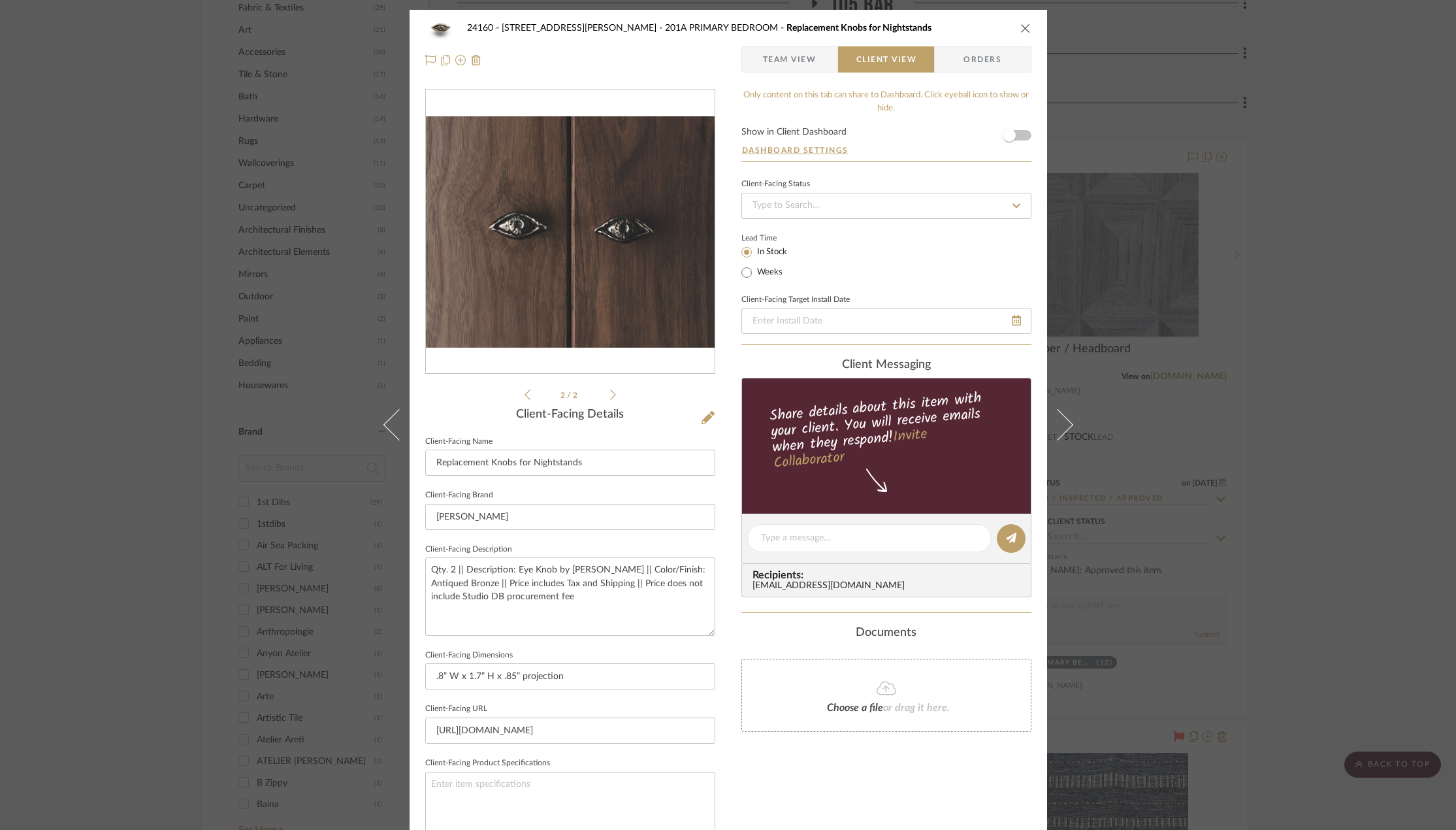
click at [804, 62] on span "Team View" at bounding box center [790, 60] width 54 height 26
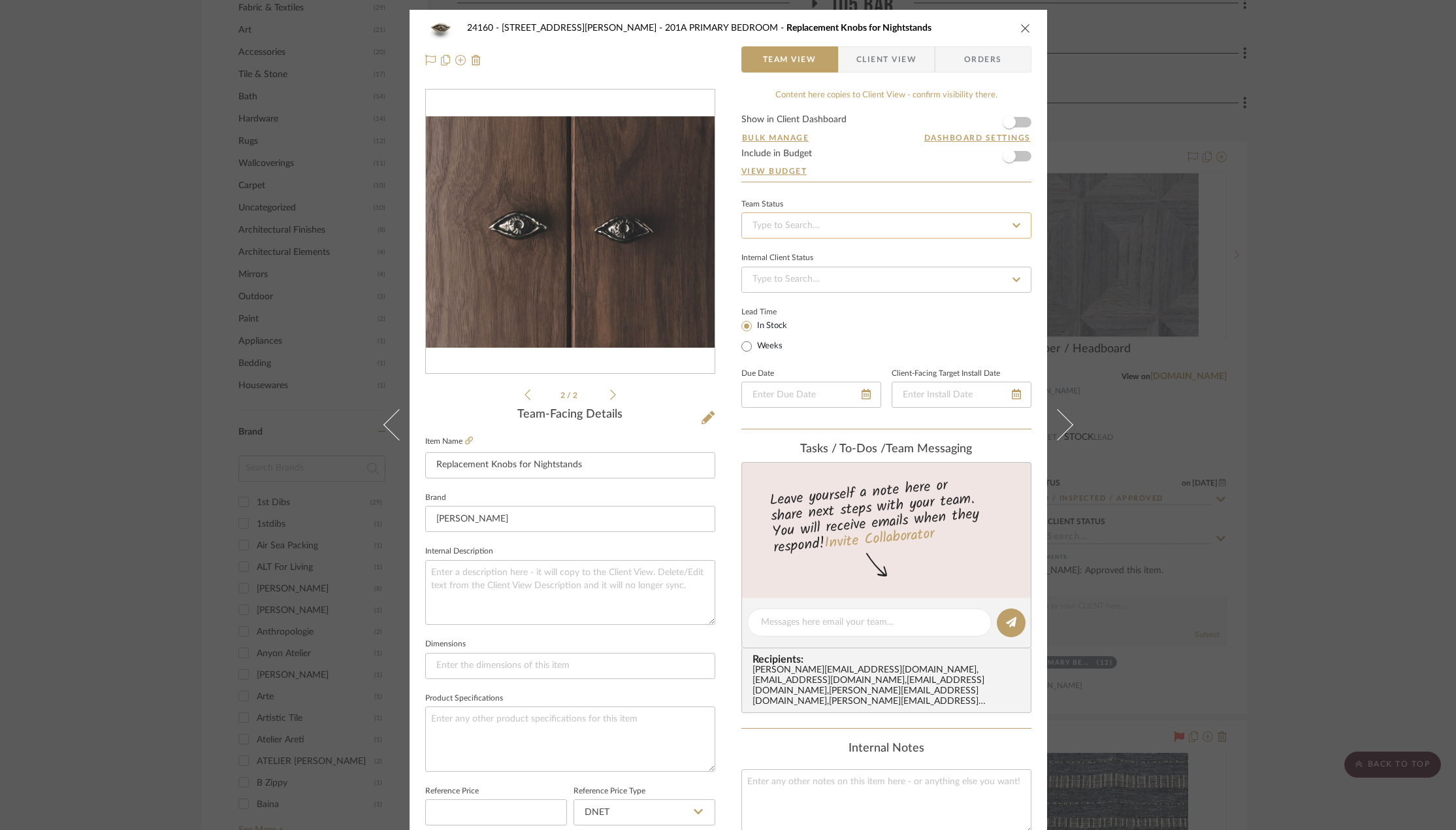
click at [798, 230] on input at bounding box center [886, 225] width 290 height 26
type input "pe"
click at [859, 336] on div "Pending Sr. Designer Approval" at bounding box center [882, 327] width 289 height 33
type input "9/12/2025"
type input "Pending Sr. Designer Approval"
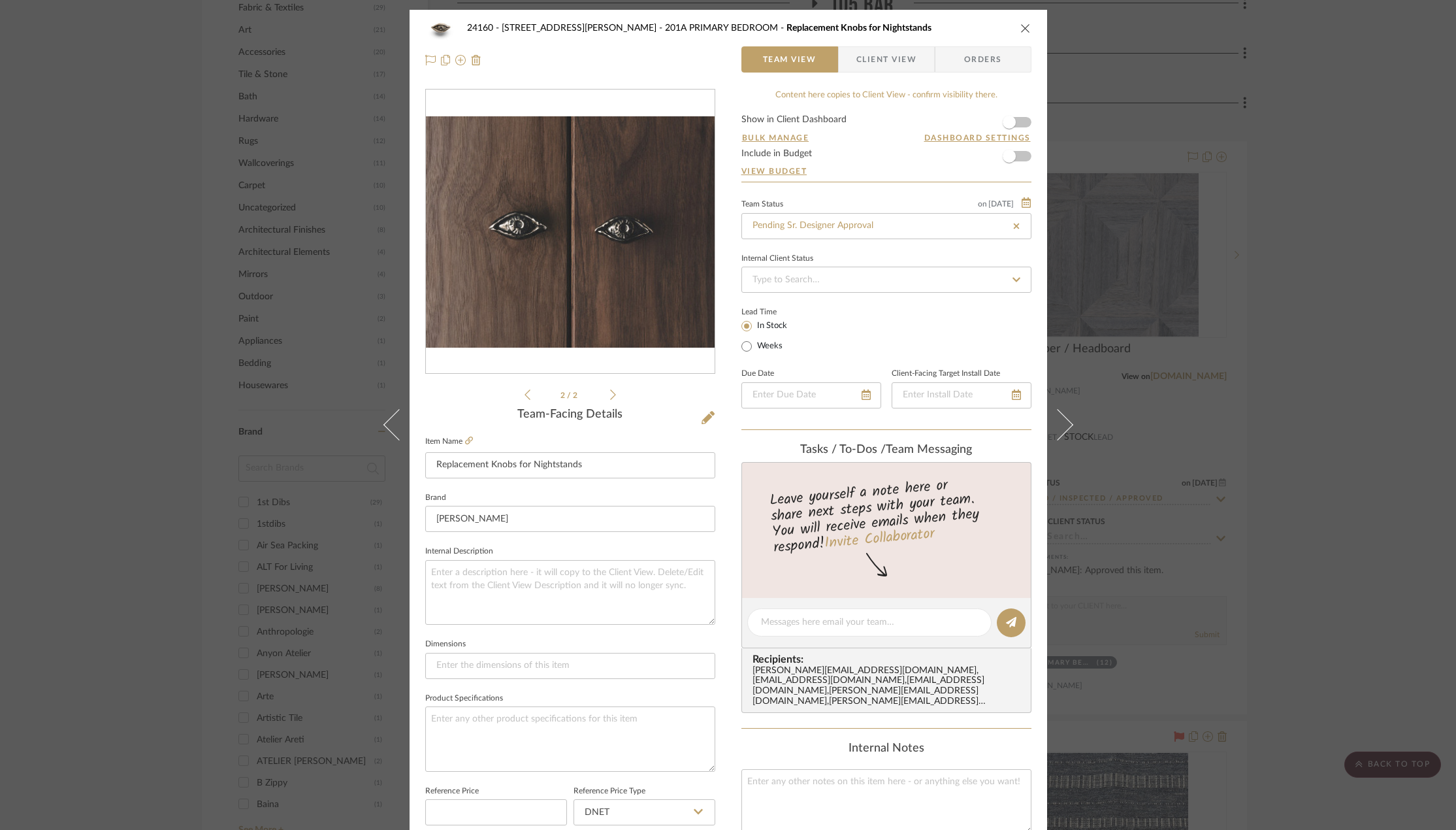
type input "9/12/2025"
type input "Pending Sr. Designer Approval"
click at [1121, 385] on div "24160 - 214 E 18th Street - Satow Elliot 201A PRIMARY BEDROOM Replacement Knobs…" at bounding box center [728, 415] width 1456 height 830
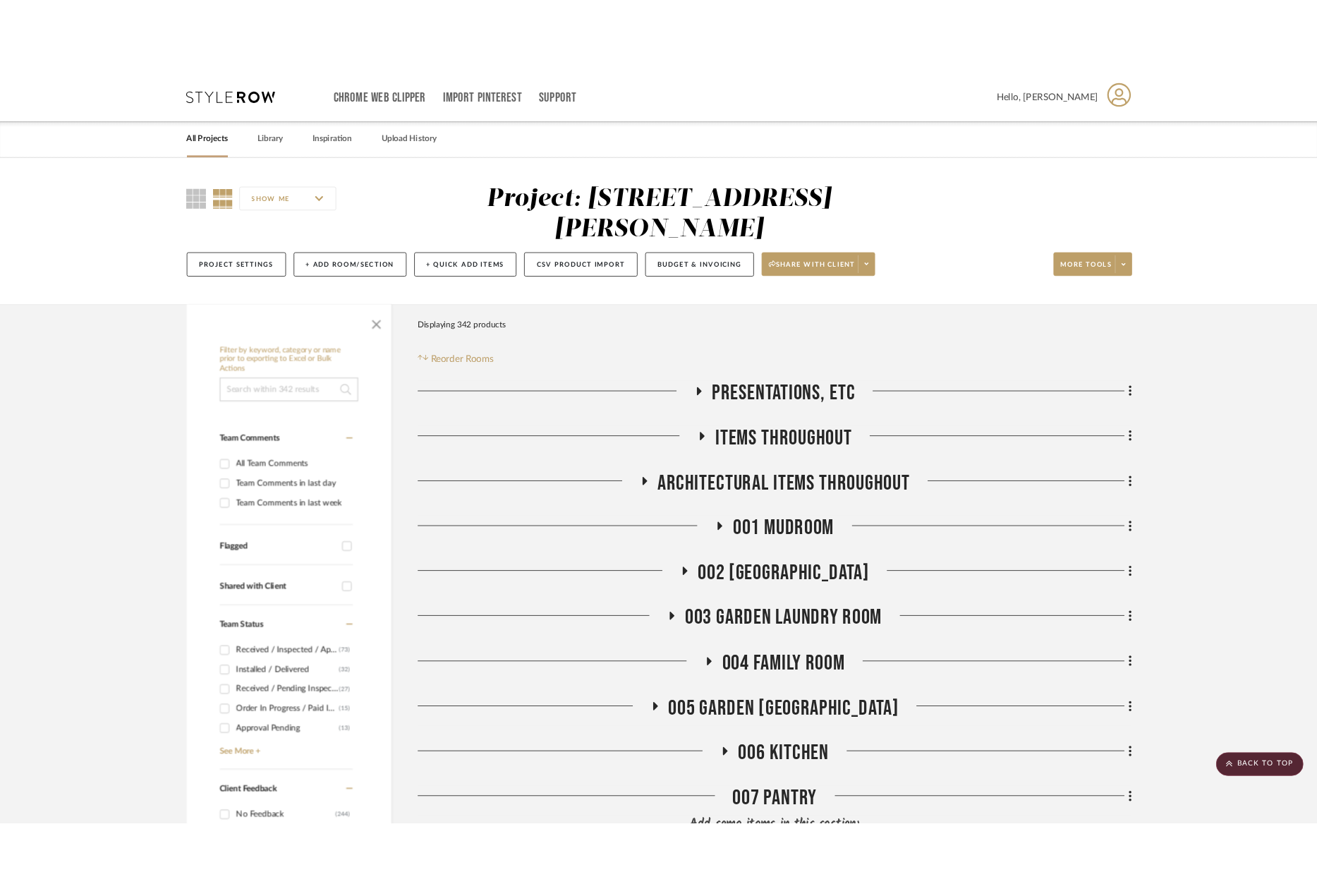
scroll to position [1269, 0]
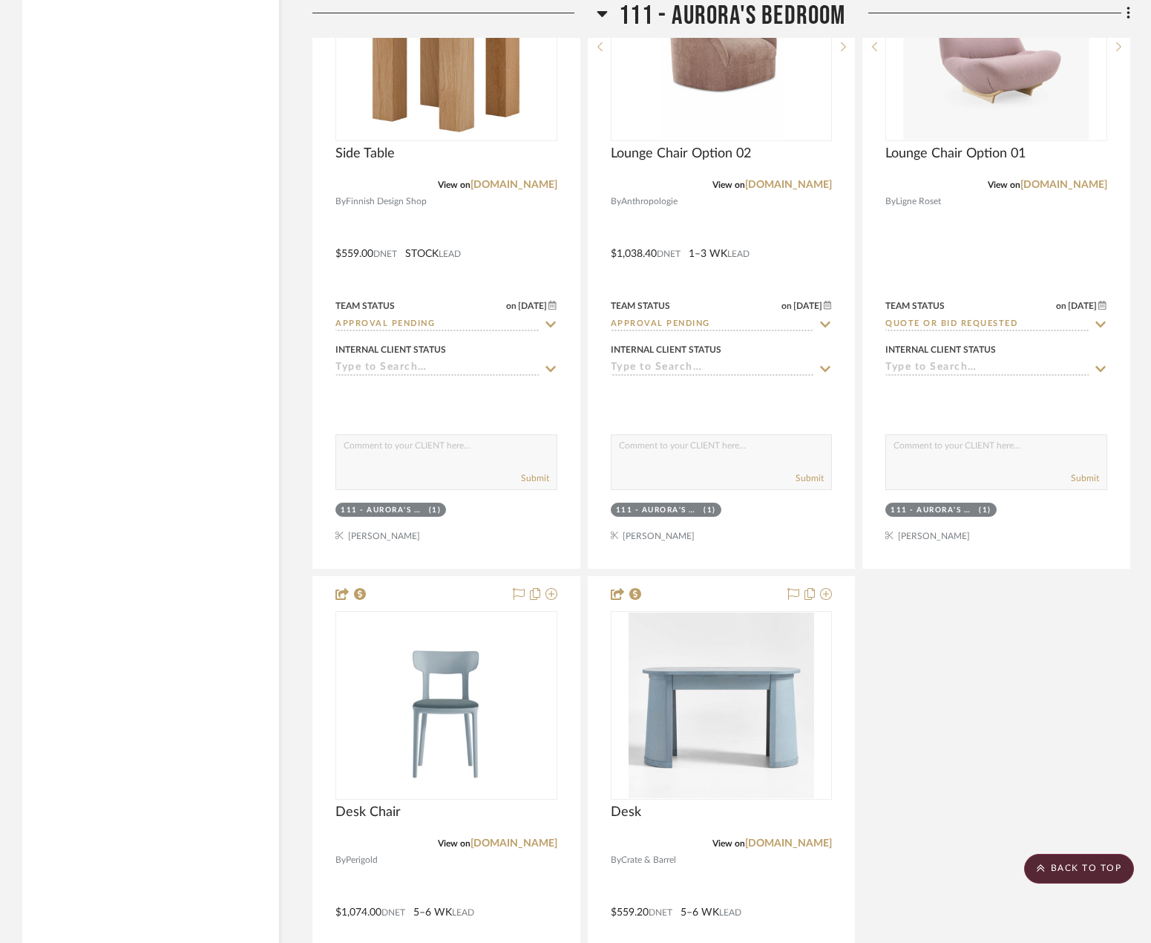
scroll to position [17146, 0]
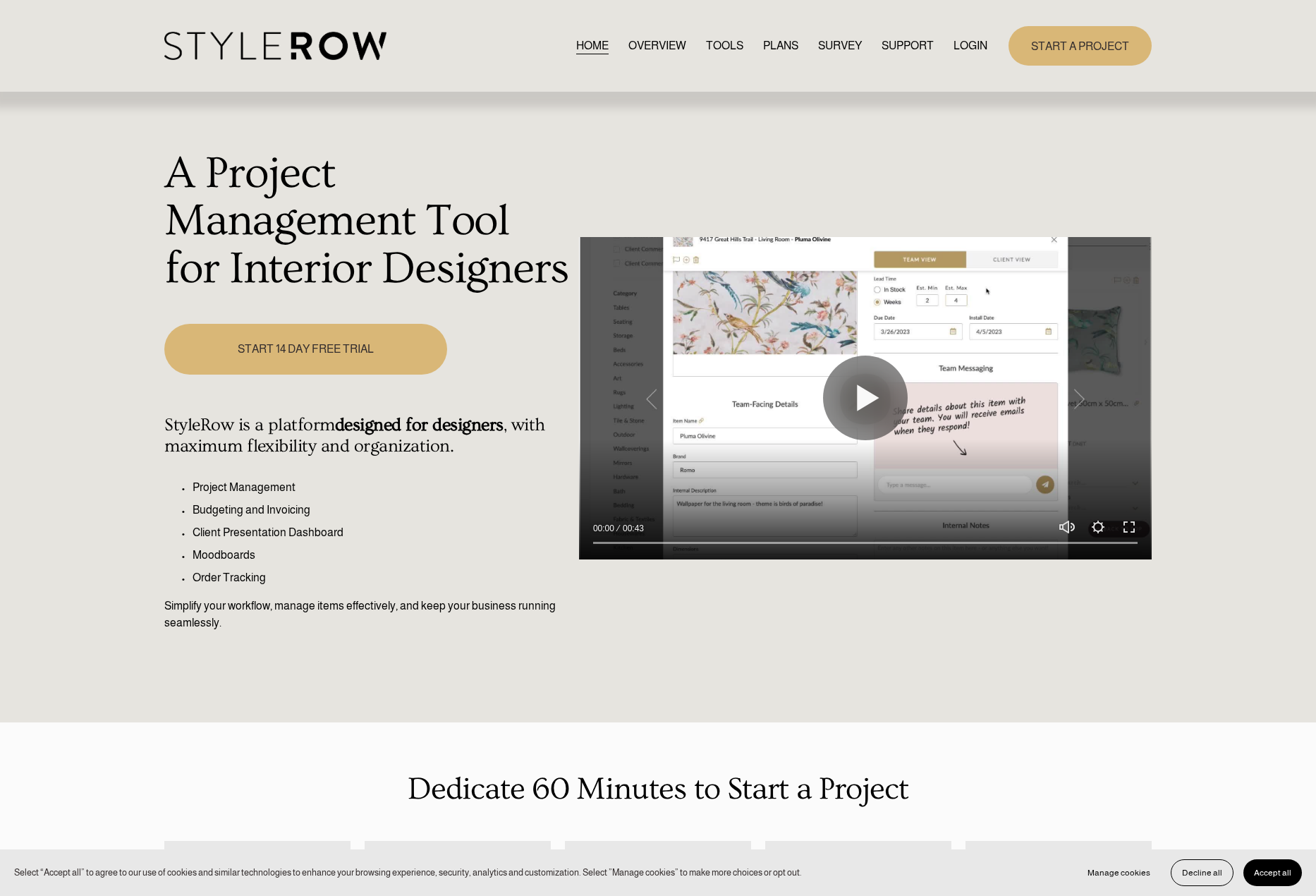
click at [978, 43] on link "LOGIN" at bounding box center [971, 46] width 34 height 19
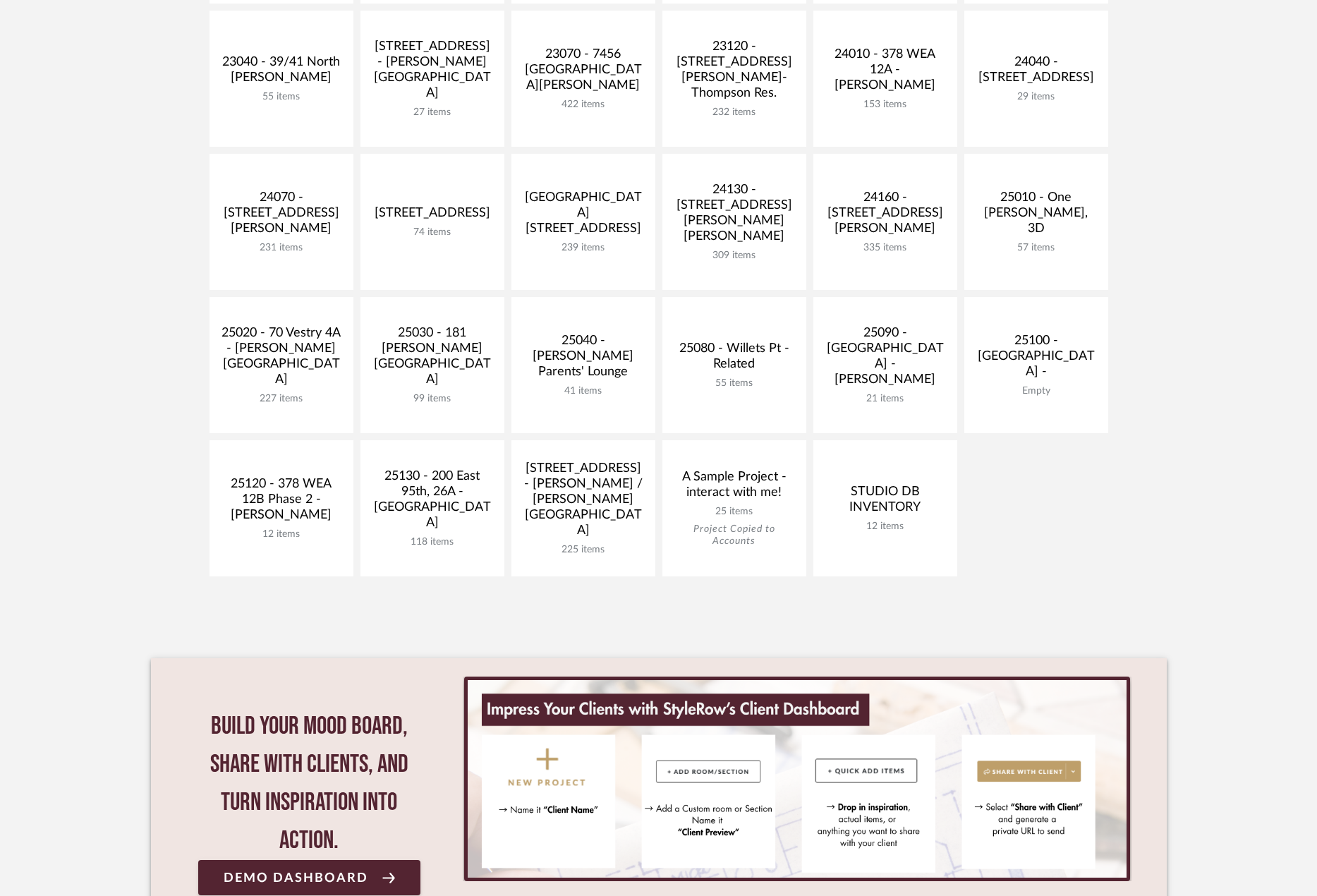
scroll to position [494, 0]
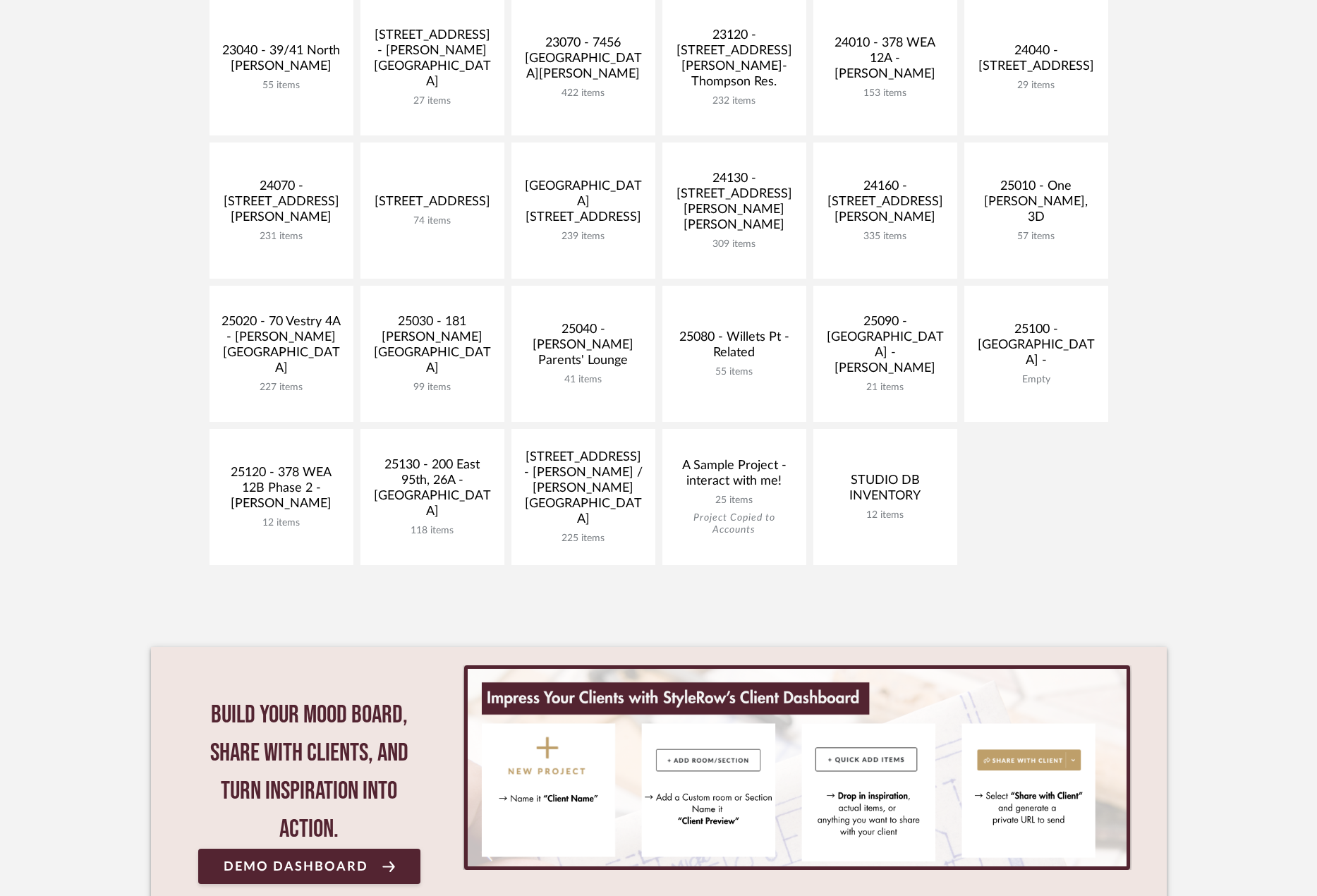
click at [1046, 467] on div "20080 [STREET_ADDRESS][PERSON_NAME] - [GEOGRAPHIC_DATA] 717 items View Budget O…" at bounding box center [658, 214] width 1016 height 715
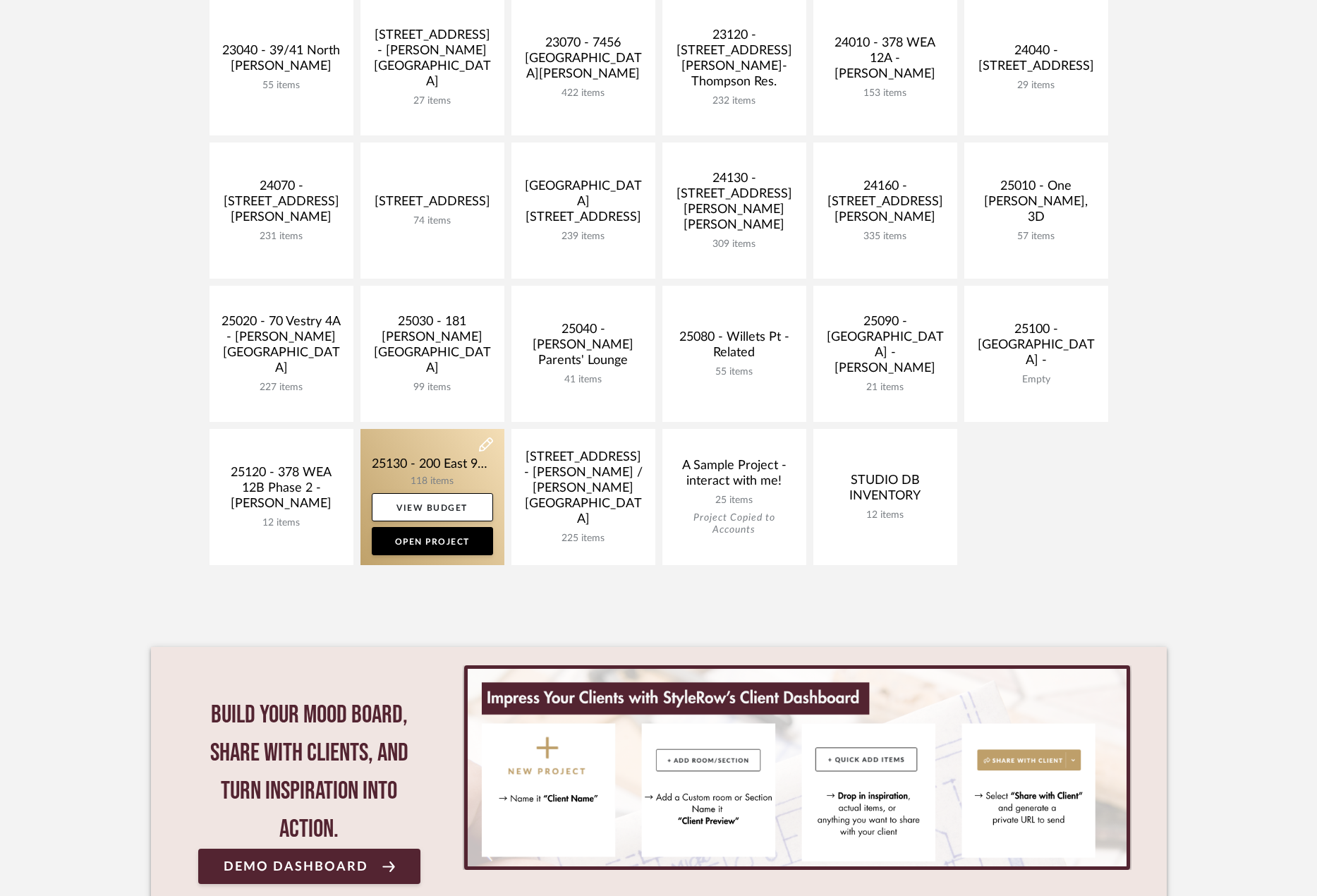
click at [414, 453] on link at bounding box center [431, 496] width 143 height 136
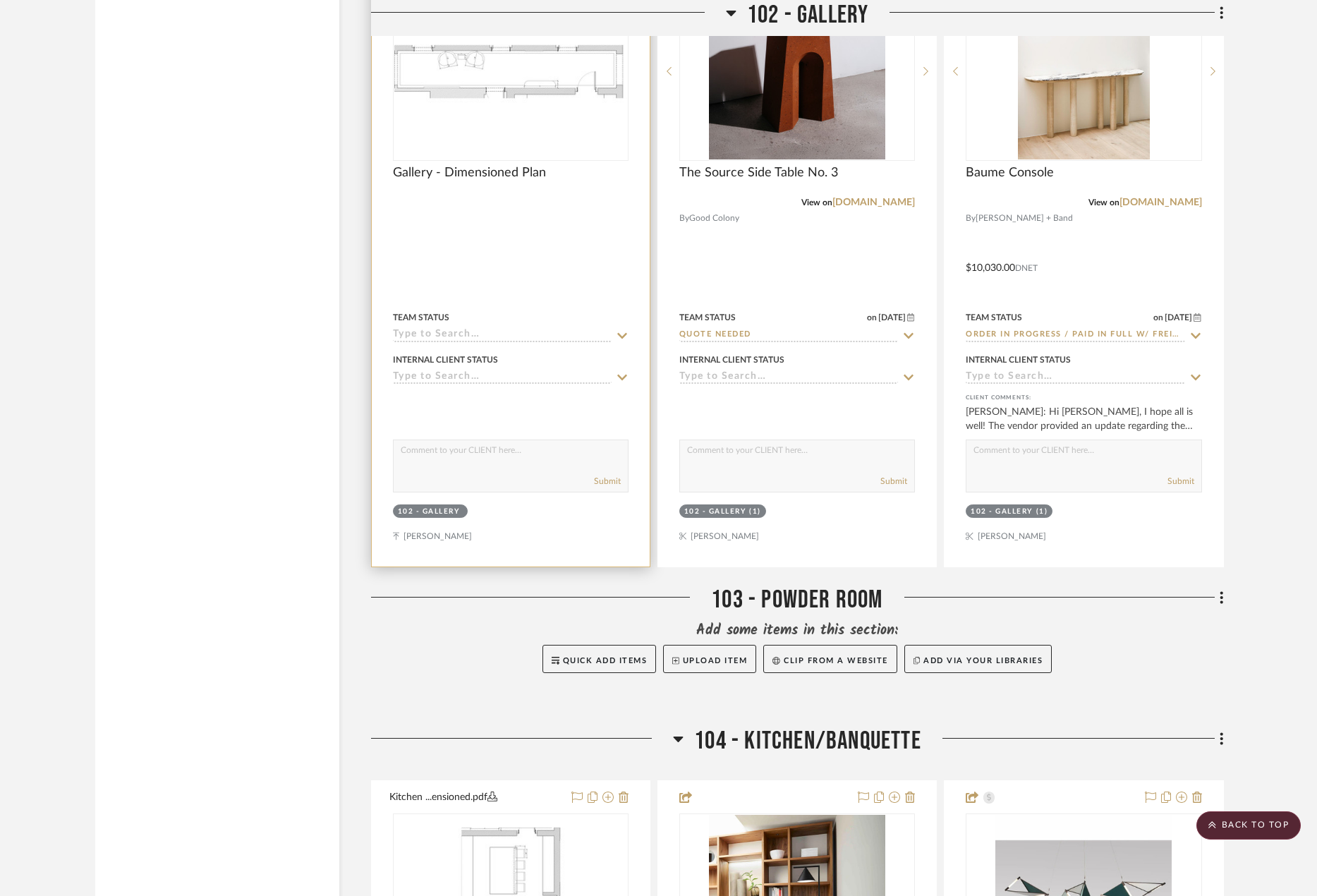
scroll to position [5784, 0]
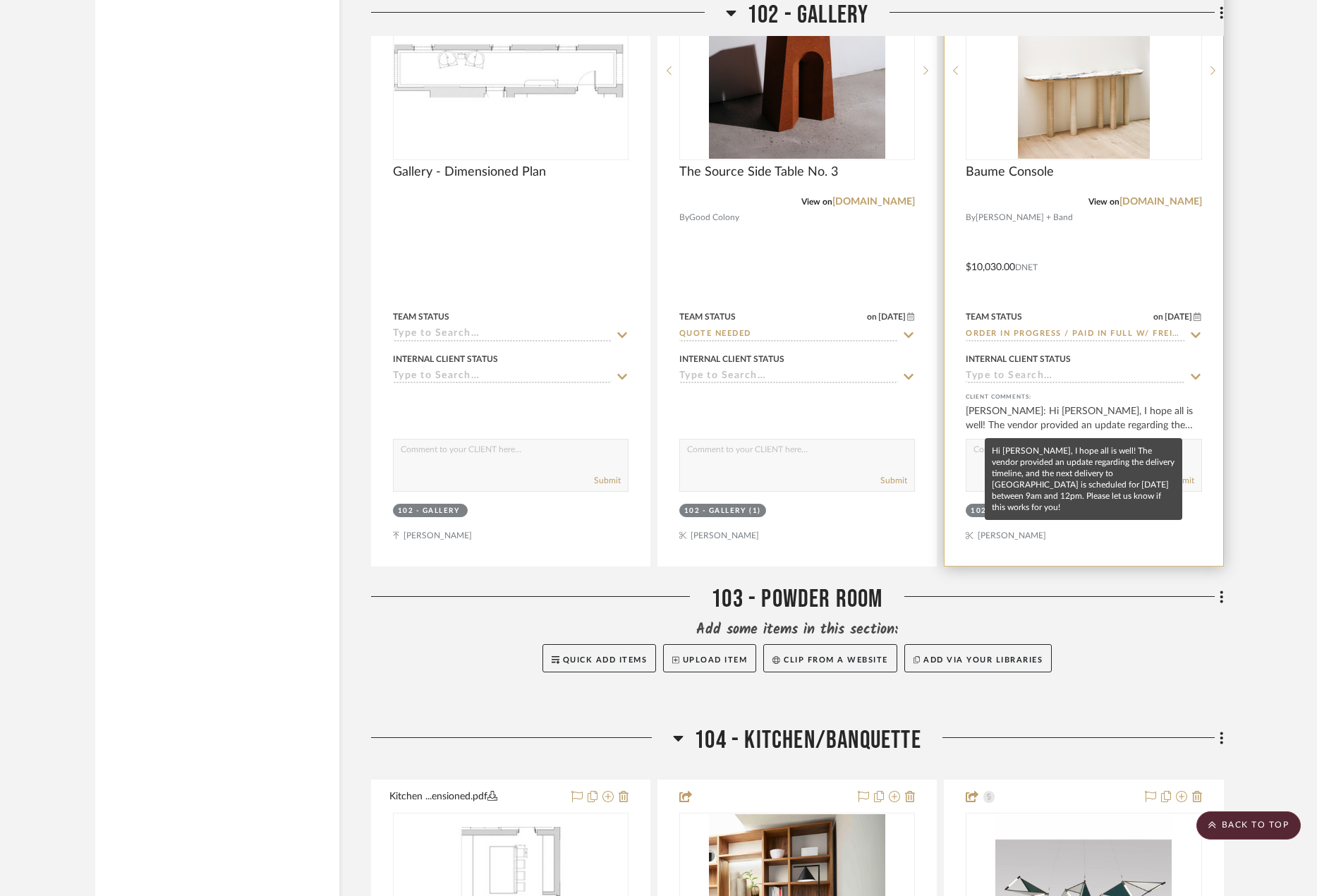
click at [1065, 426] on div "[PERSON_NAME]: Hi [PERSON_NAME], I hope all is well! The vendor provided an upd…" at bounding box center [1083, 418] width 236 height 29
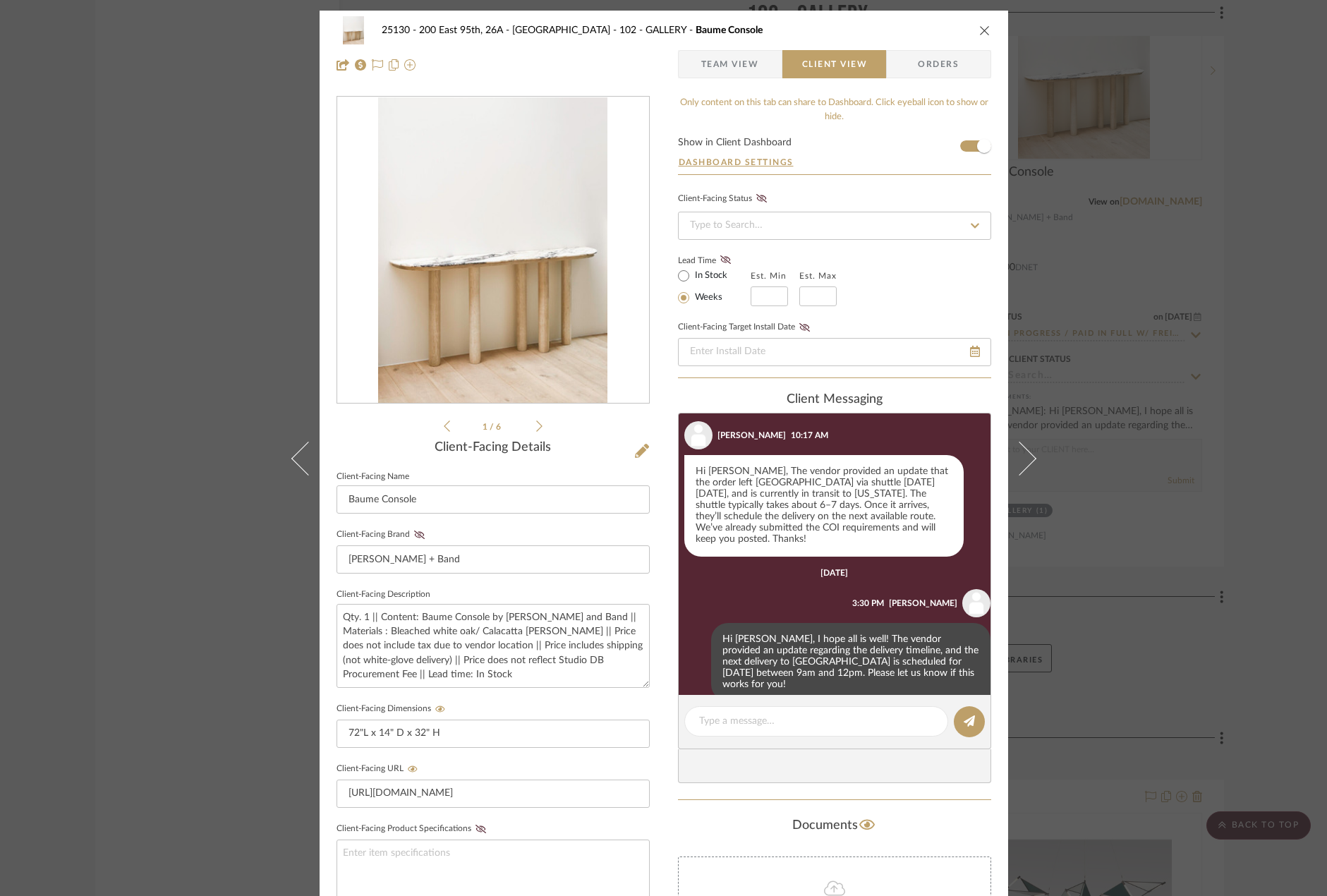
scroll to position [506, 0]
click at [782, 722] on textarea at bounding box center [817, 721] width 234 height 15
click at [755, 729] on div at bounding box center [817, 721] width 264 height 30
click at [913, 720] on textarea "Hi [PERSON_NAME]! The vendor provided an additional delivery date, 09/17" at bounding box center [817, 728] width 234 height 29
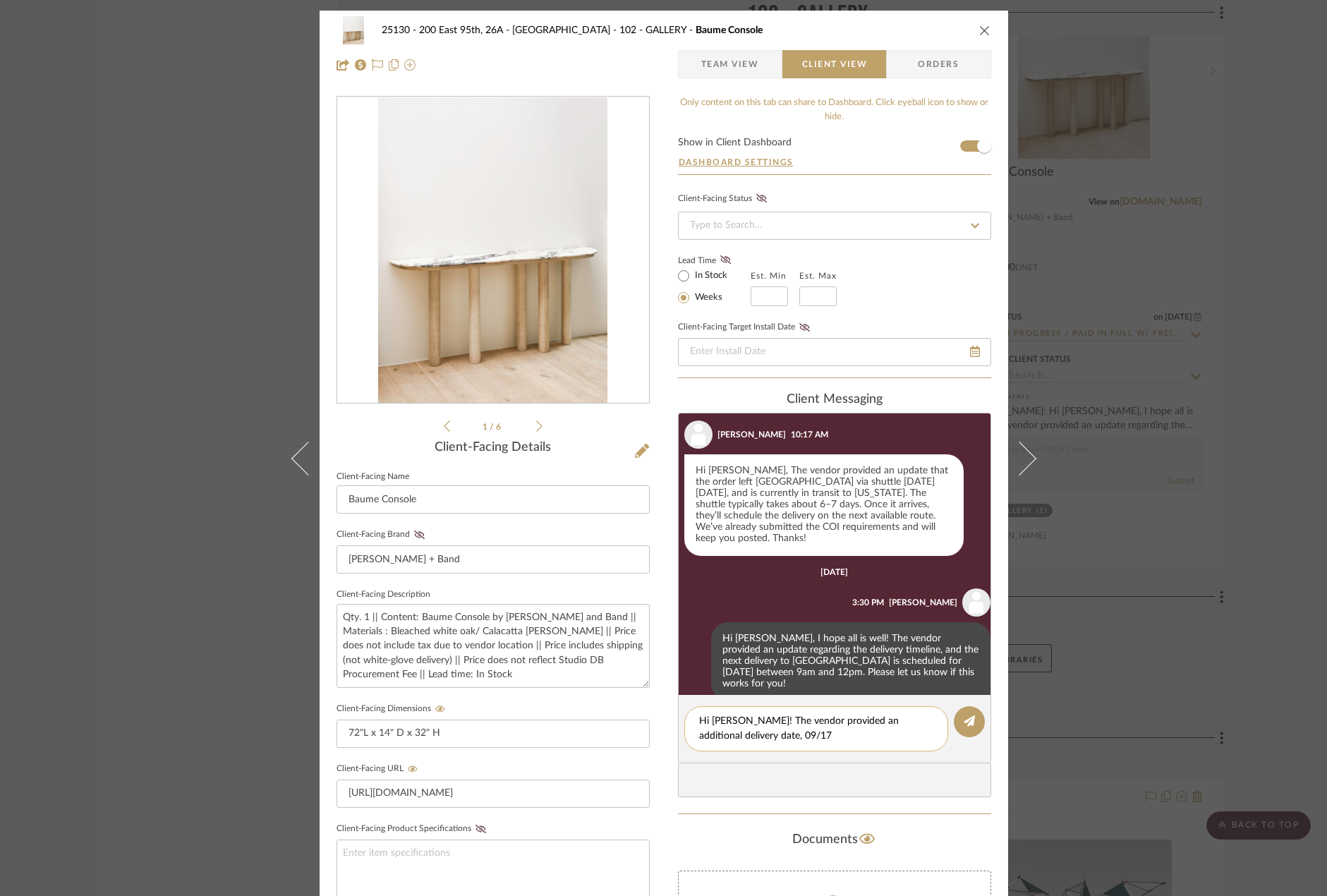
drag, startPoint x: 913, startPoint y: 720, endPoint x: 850, endPoint y: 725, distance: 63.2
click at [850, 725] on textarea "Hi [PERSON_NAME]! The vendor provided an additional delivery date, 09/17" at bounding box center [817, 728] width 234 height 29
click at [840, 734] on textarea "Hi [PERSON_NAME]! The vendor provided another possible delivery date, 09/17" at bounding box center [817, 728] width 234 height 29
click at [757, 734] on textarea "Hi [PERSON_NAME]! The vendor provided another possible delivery date, 09/17" at bounding box center [817, 728] width 234 height 29
click at [875, 731] on textarea "Hi [PERSON_NAME]! The vendor provided another possible delivery date, [DATE]" at bounding box center [817, 728] width 234 height 29
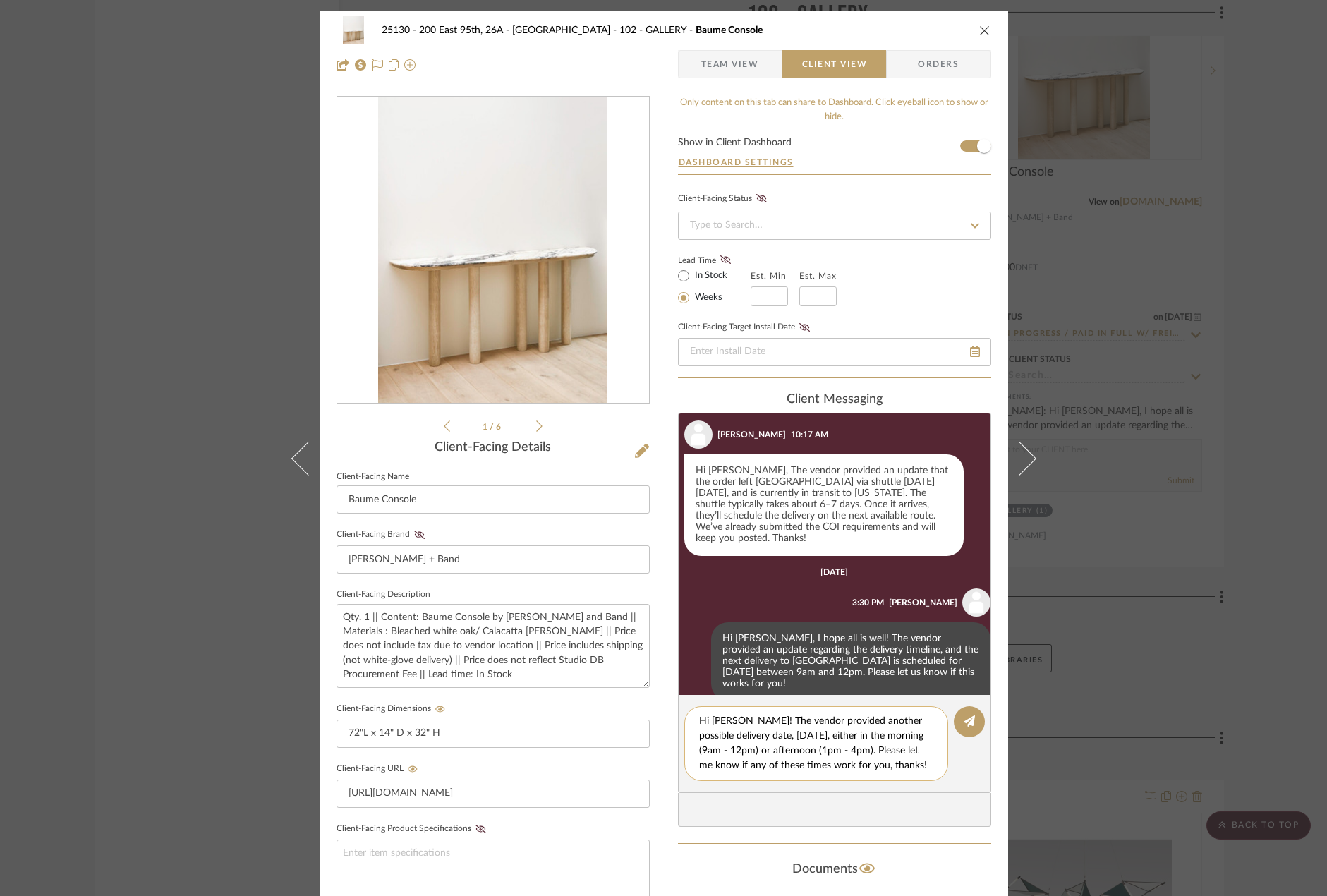
click at [753, 736] on textarea "Hi [PERSON_NAME]! The vendor provided another possible delivery date, [DATE], e…" at bounding box center [822, 743] width 245 height 59
drag, startPoint x: 753, startPoint y: 736, endPoint x: 844, endPoint y: 720, distance: 92.4
click at [844, 720] on textarea "Hi [PERSON_NAME]! The vendor provided another possible delivery date, [DATE], e…" at bounding box center [822, 743] width 245 height 59
click at [844, 732] on textarea "Hi [PERSON_NAME]! The vendor provided additional delivery times [DATE][DATE], e…" at bounding box center [817, 743] width 234 height 59
click at [913, 765] on textarea "Hi [PERSON_NAME]! The vendor provided additional delivery times [DATE][DATE], e…" at bounding box center [817, 743] width 234 height 59
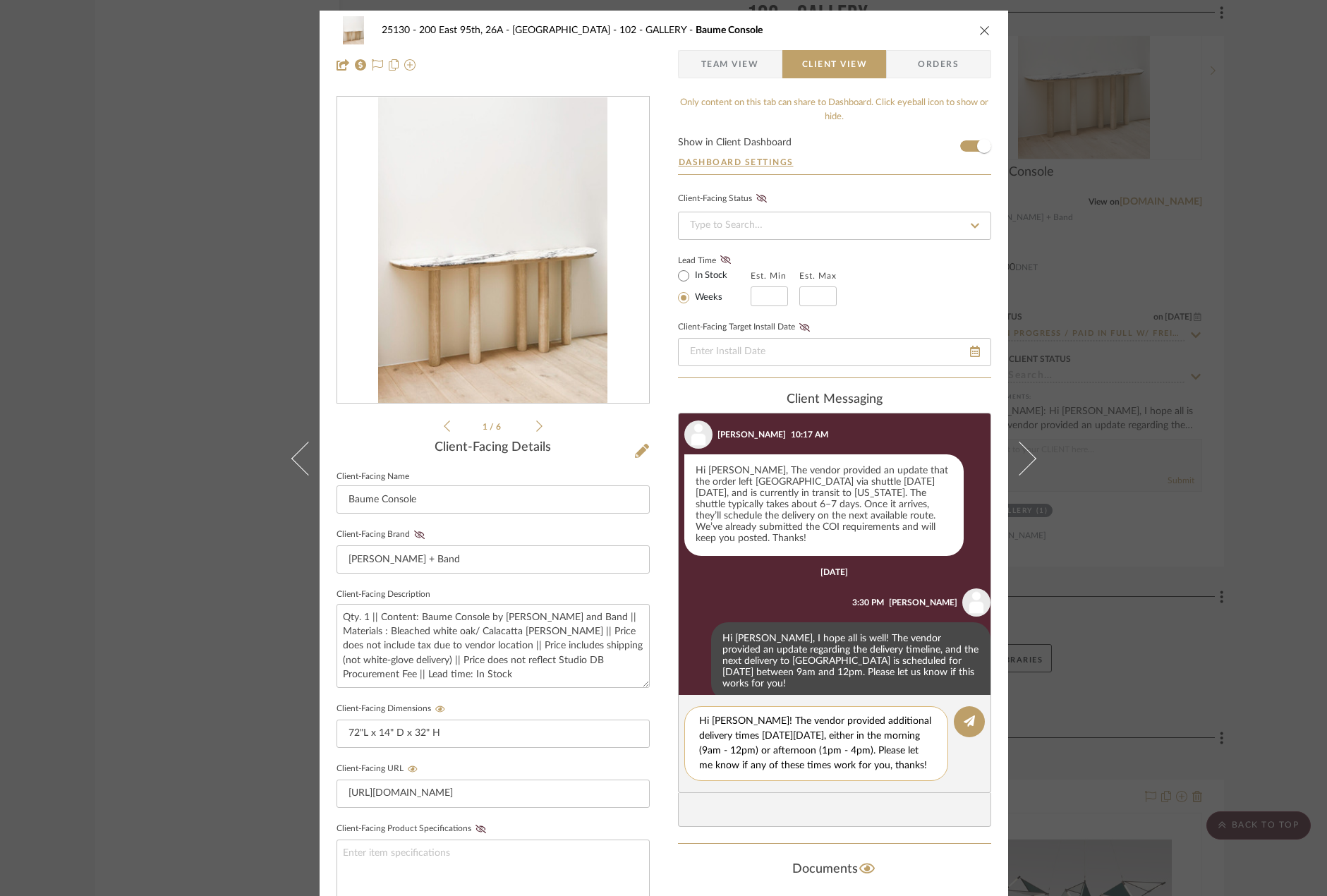
click at [841, 721] on textarea "Hi [PERSON_NAME]! The vendor provided additional delivery times [DATE][DATE], e…" at bounding box center [817, 743] width 234 height 59
click at [853, 721] on textarea "Hi [PERSON_NAME]! The vendor provided additional delivery times [DATE][DATE], e…" at bounding box center [817, 743] width 234 height 59
drag, startPoint x: 736, startPoint y: 734, endPoint x: 845, endPoint y: 716, distance: 110.5
click at [845, 716] on textarea "Hi [PERSON_NAME]! The vendor provided additional delivery times [DATE][DATE], e…" at bounding box center [817, 743] width 234 height 59
drag, startPoint x: 790, startPoint y: 734, endPoint x: 766, endPoint y: 732, distance: 24.1
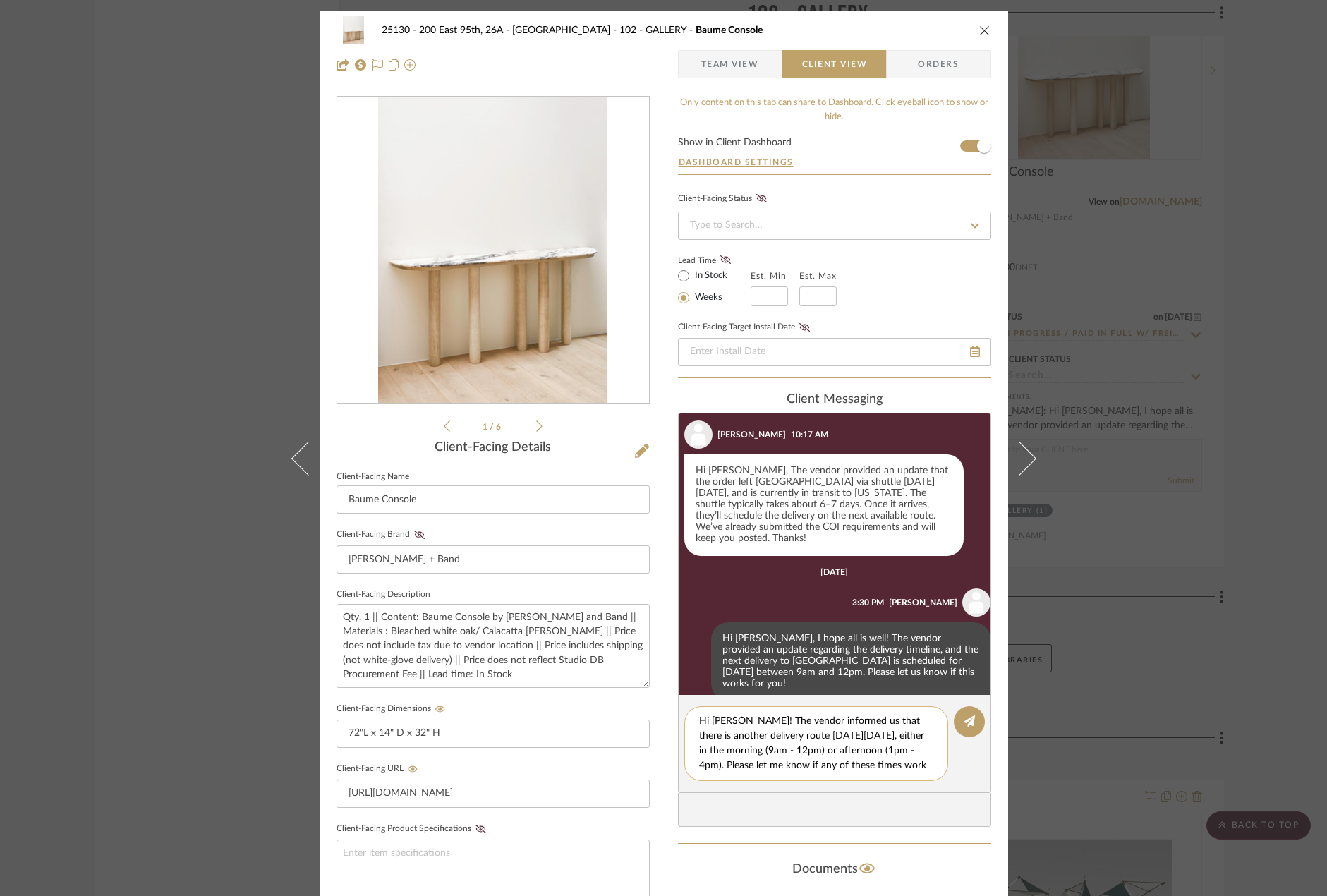
click at [766, 732] on textarea "Hi [PERSON_NAME]! The vendor informed us that there is another delivery route […" at bounding box center [822, 743] width 245 height 59
click at [784, 718] on textarea "Hi [PERSON_NAME]! The vendor informed us that there is another delivery route […" at bounding box center [822, 743] width 245 height 59
click at [782, 732] on textarea "Hi [PERSON_NAME]! The vendor informed us that there is another delivery route […" at bounding box center [822, 743] width 245 height 59
click at [810, 734] on textarea "Hi [PERSON_NAME]! The vendor informed us that there is another delivery route […" at bounding box center [822, 743] width 245 height 59
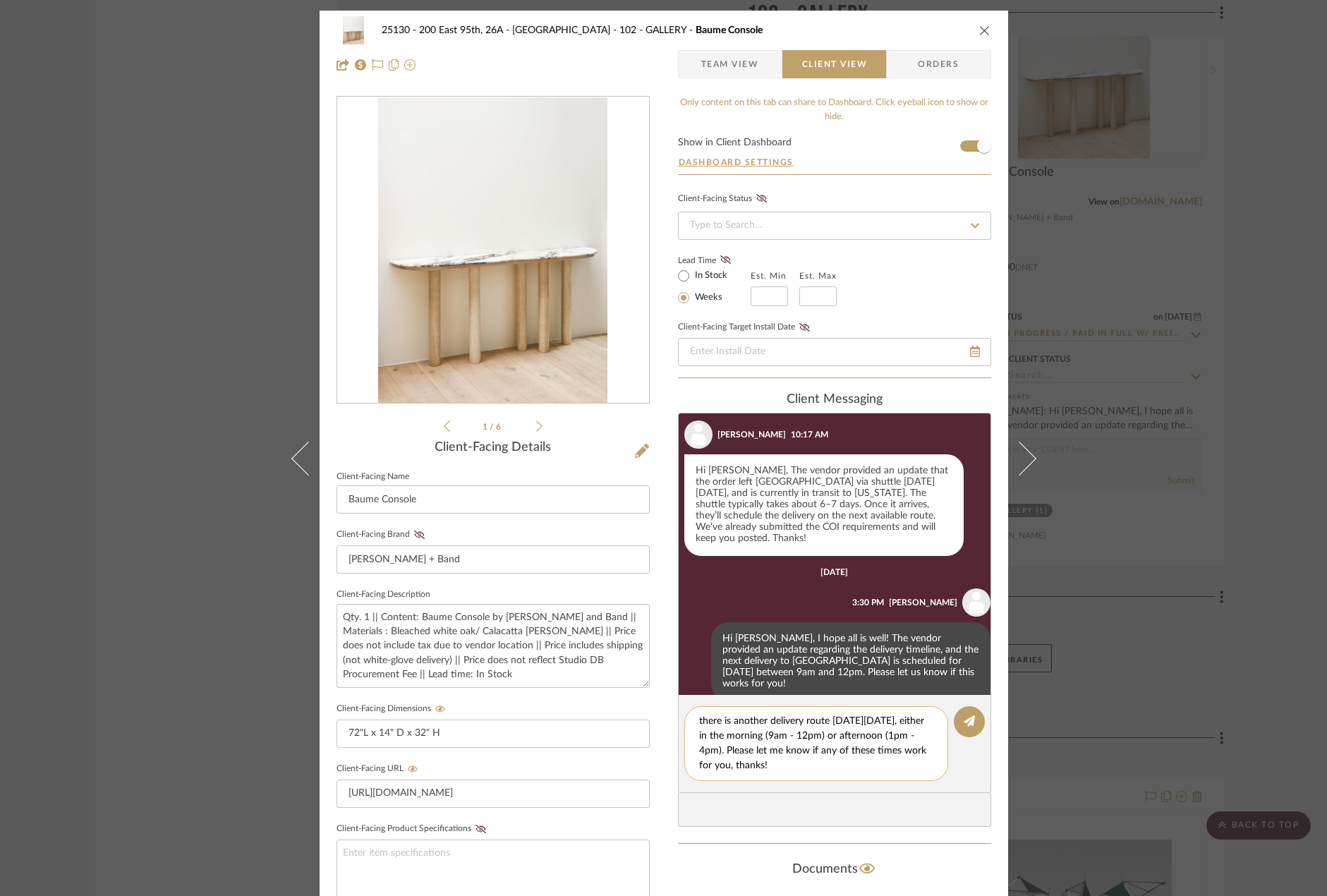
click at [790, 771] on textarea "Hi [PERSON_NAME]! The vendor informed us that there is another delivery route […" at bounding box center [822, 743] width 245 height 59
click at [791, 740] on textarea "Hi [PERSON_NAME]! The vendor informed us that there is another delivery route […" at bounding box center [822, 743] width 245 height 59
click at [792, 740] on textarea "Hi [PERSON_NAME]! The vendor informed us that there is another delivery schedul…" at bounding box center [822, 743] width 245 height 59
click at [794, 753] on textarea "Hi [PERSON_NAME]! The vendor informed us that there is another delivery schedul…" at bounding box center [822, 743] width 245 height 59
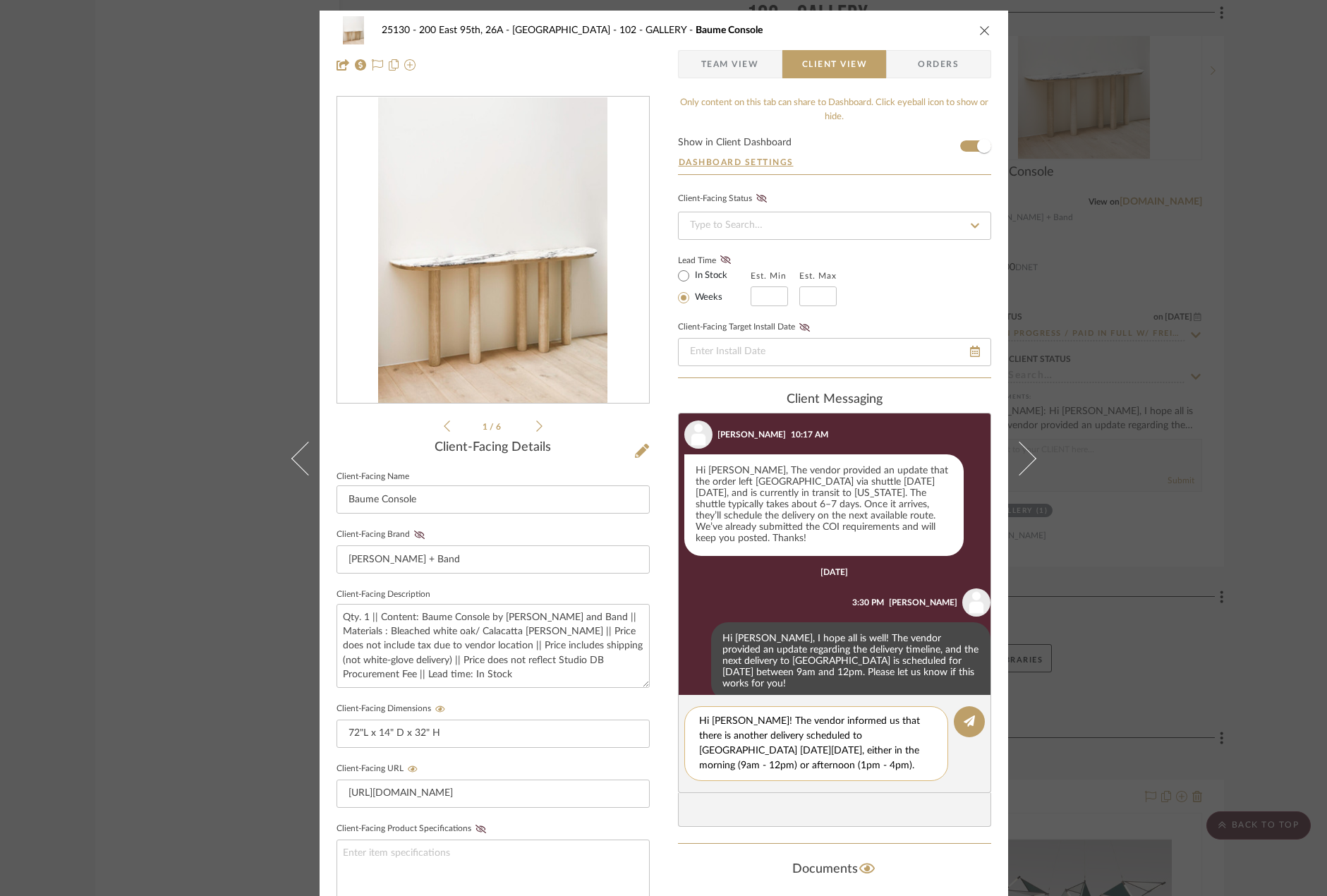
scroll to position [15, 0]
type textarea "Hi [PERSON_NAME]! The vendor informed us that there is another delivery schedul…"
click at [971, 721] on button at bounding box center [970, 721] width 31 height 31
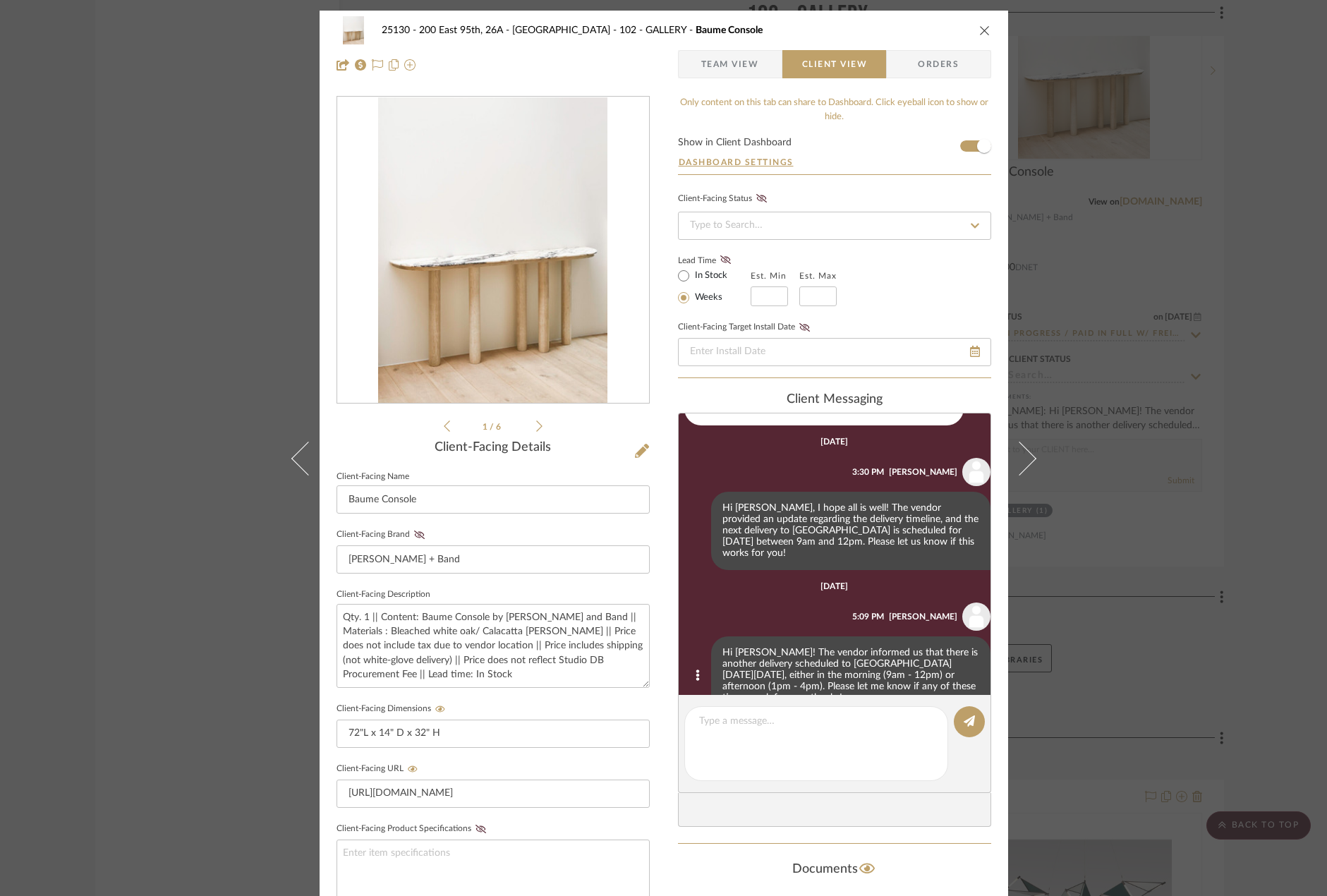
scroll to position [652, 0]
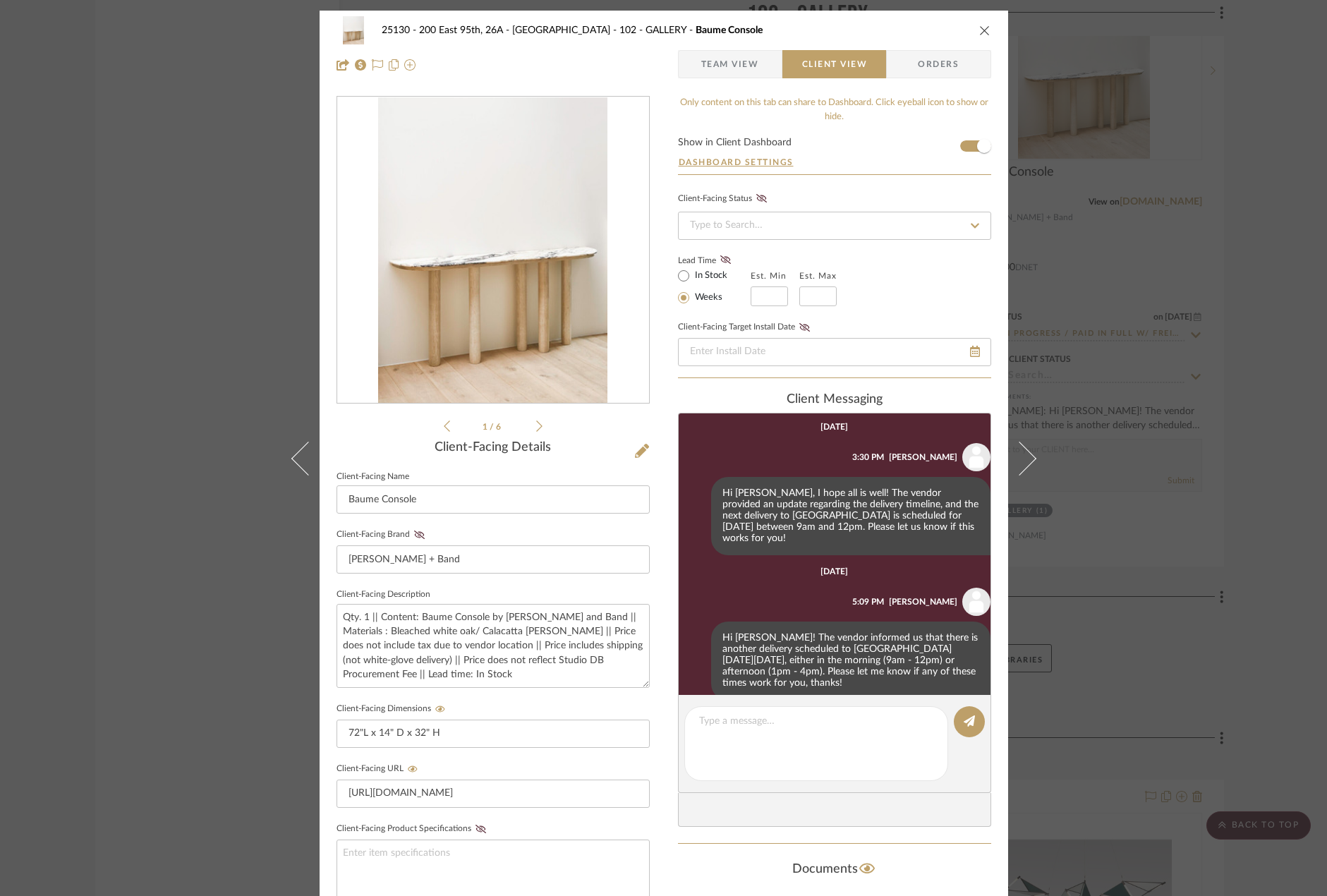
click at [1176, 426] on div "25130 - 200 East 95th, 26A - Kosheleva 102 - GALLERY Baume Console Team View Cl…" at bounding box center [664, 448] width 1327 height 896
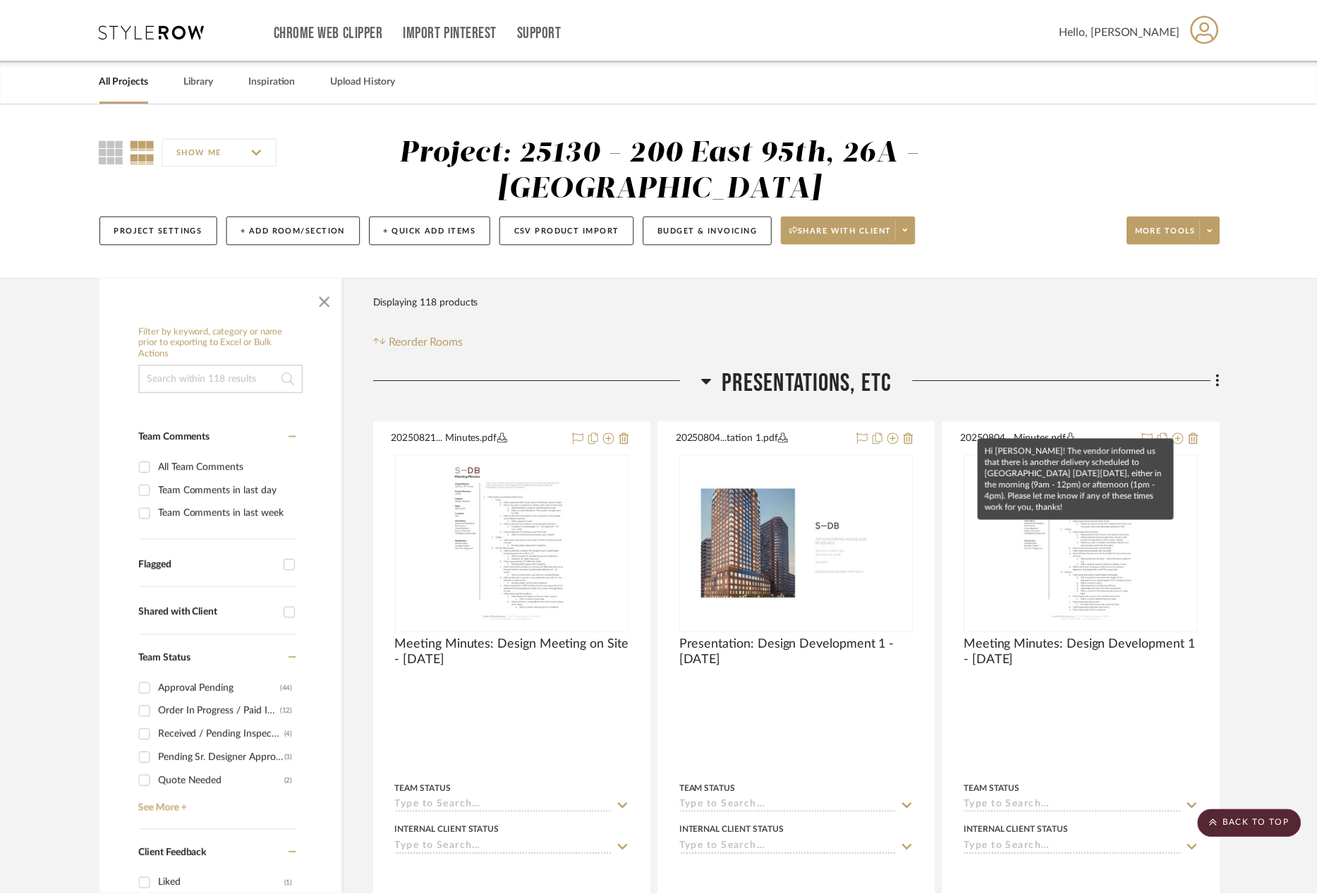
scroll to position [5784, 0]
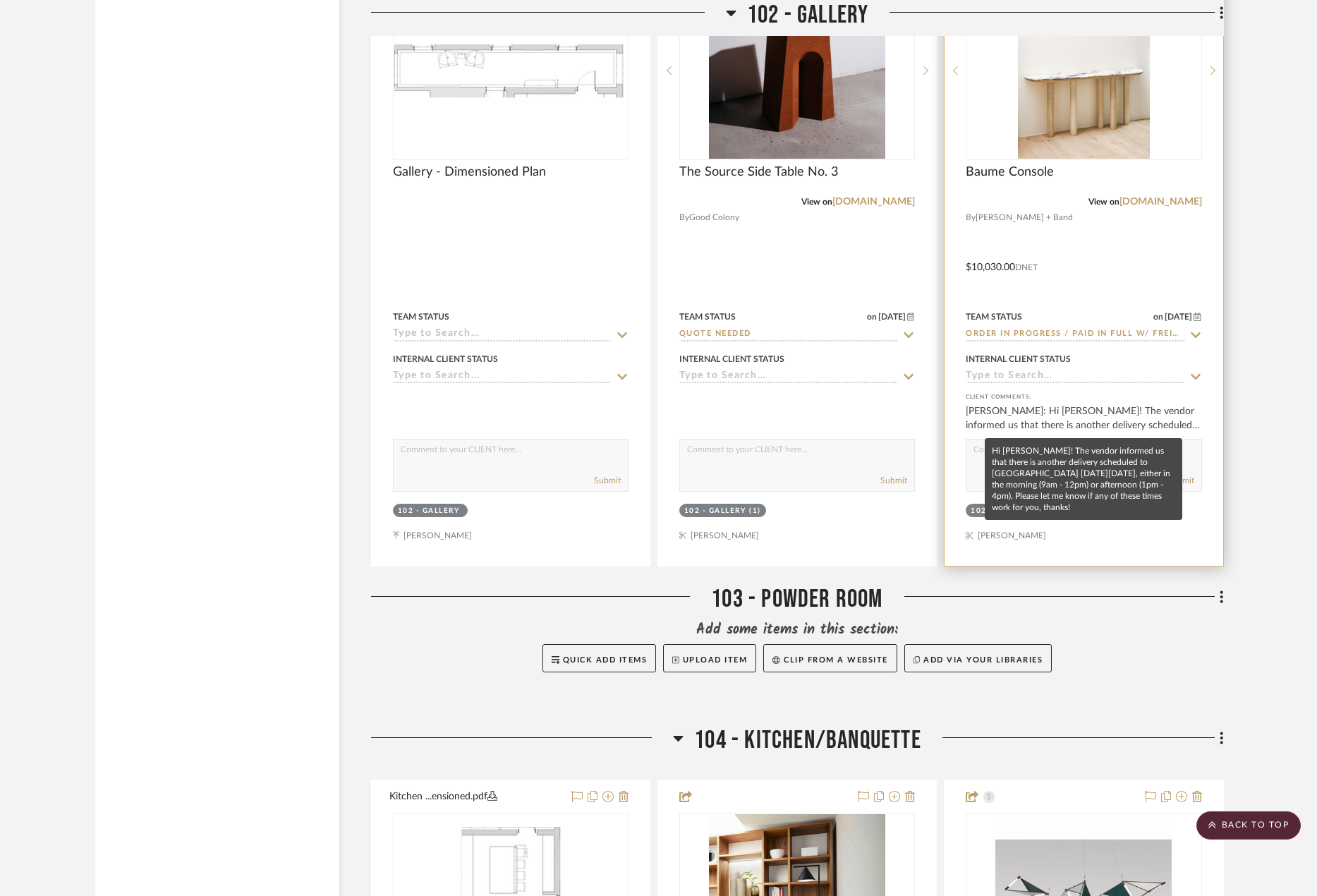
click at [1129, 420] on div "[PERSON_NAME]: Hi [PERSON_NAME]! The vendor informed us that there is another d…" at bounding box center [1083, 418] width 236 height 29
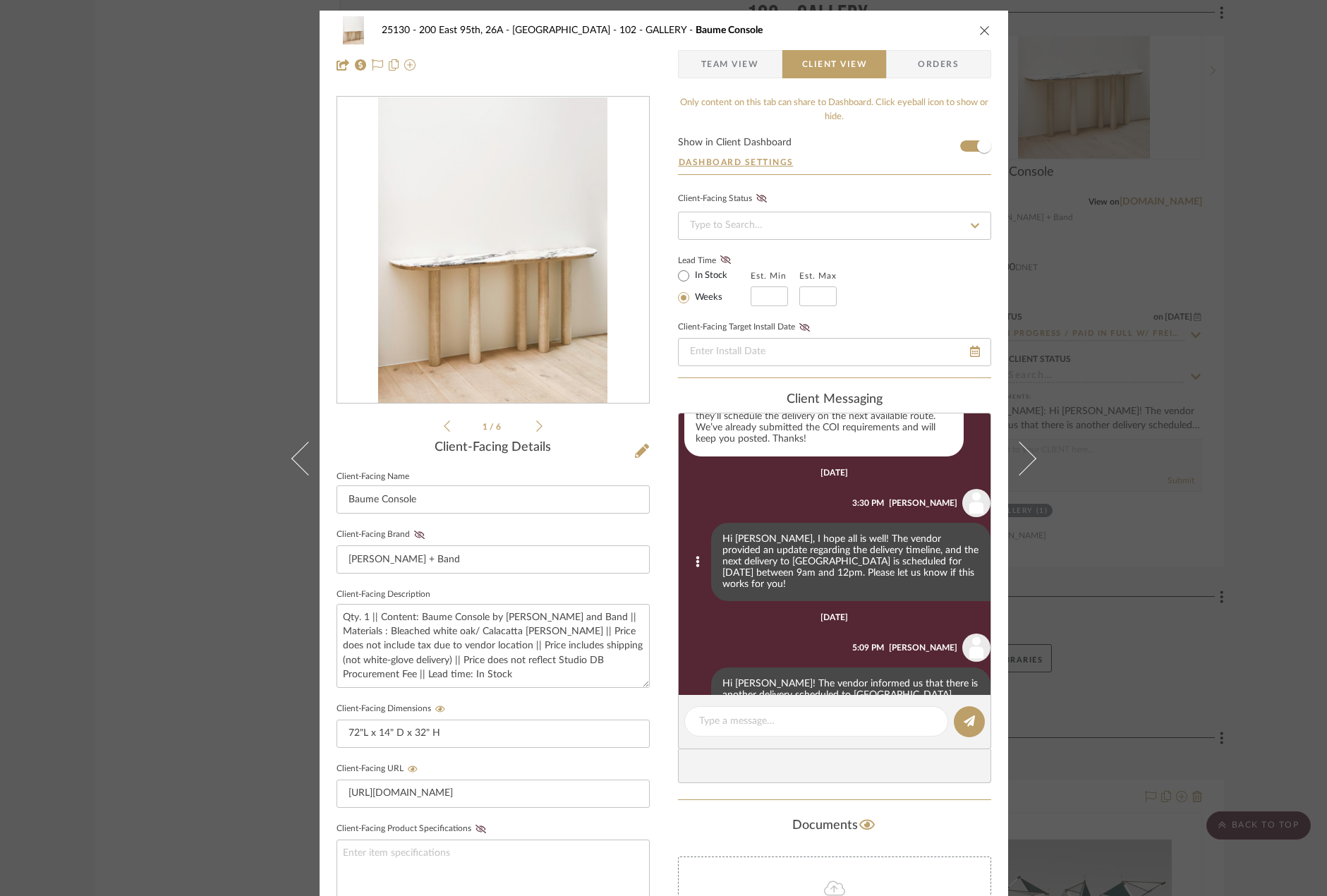
scroll to position [581, 0]
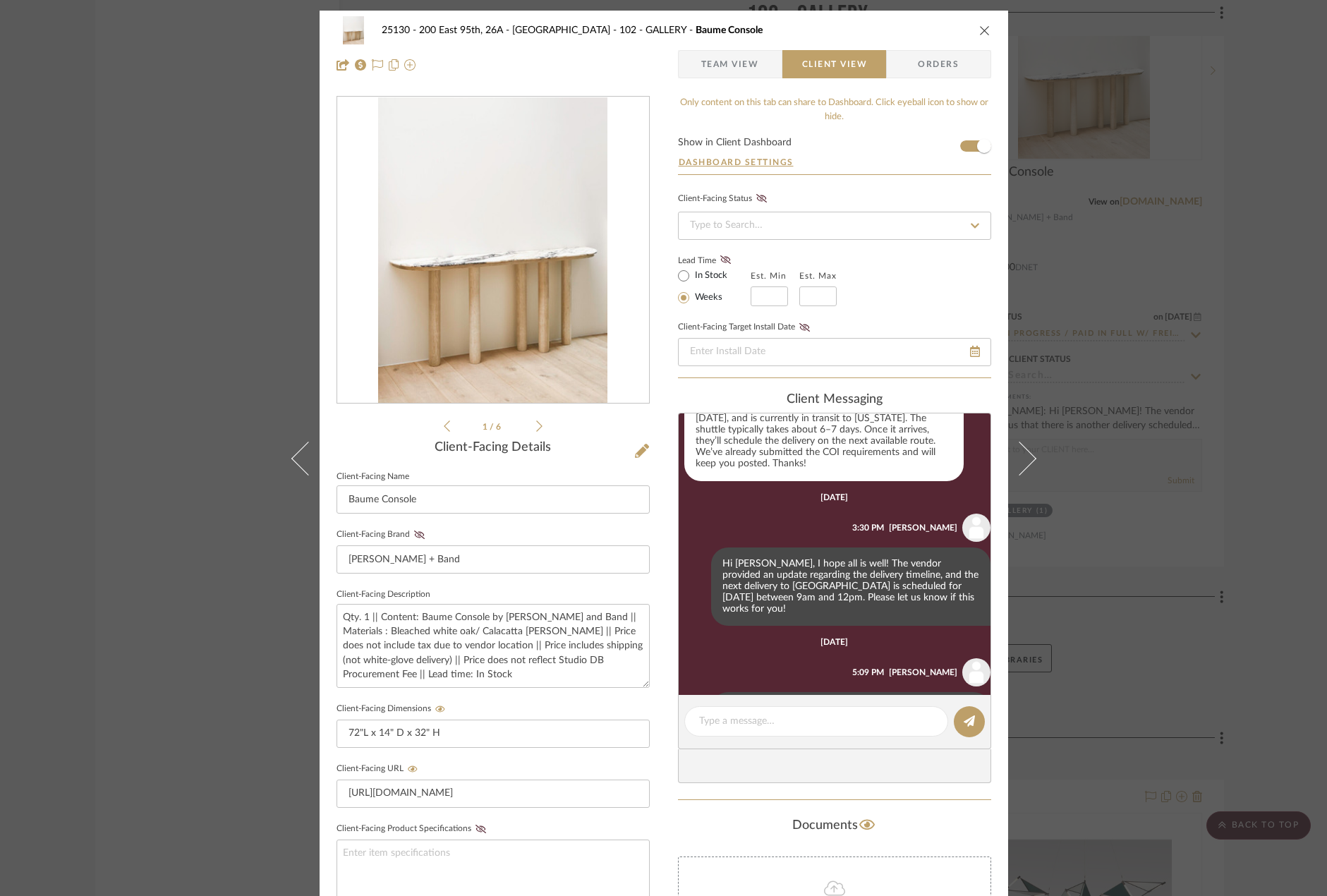
click at [526, 427] on li "1 / 6" at bounding box center [493, 426] width 87 height 17
click at [536, 429] on icon at bounding box center [539, 426] width 7 height 12
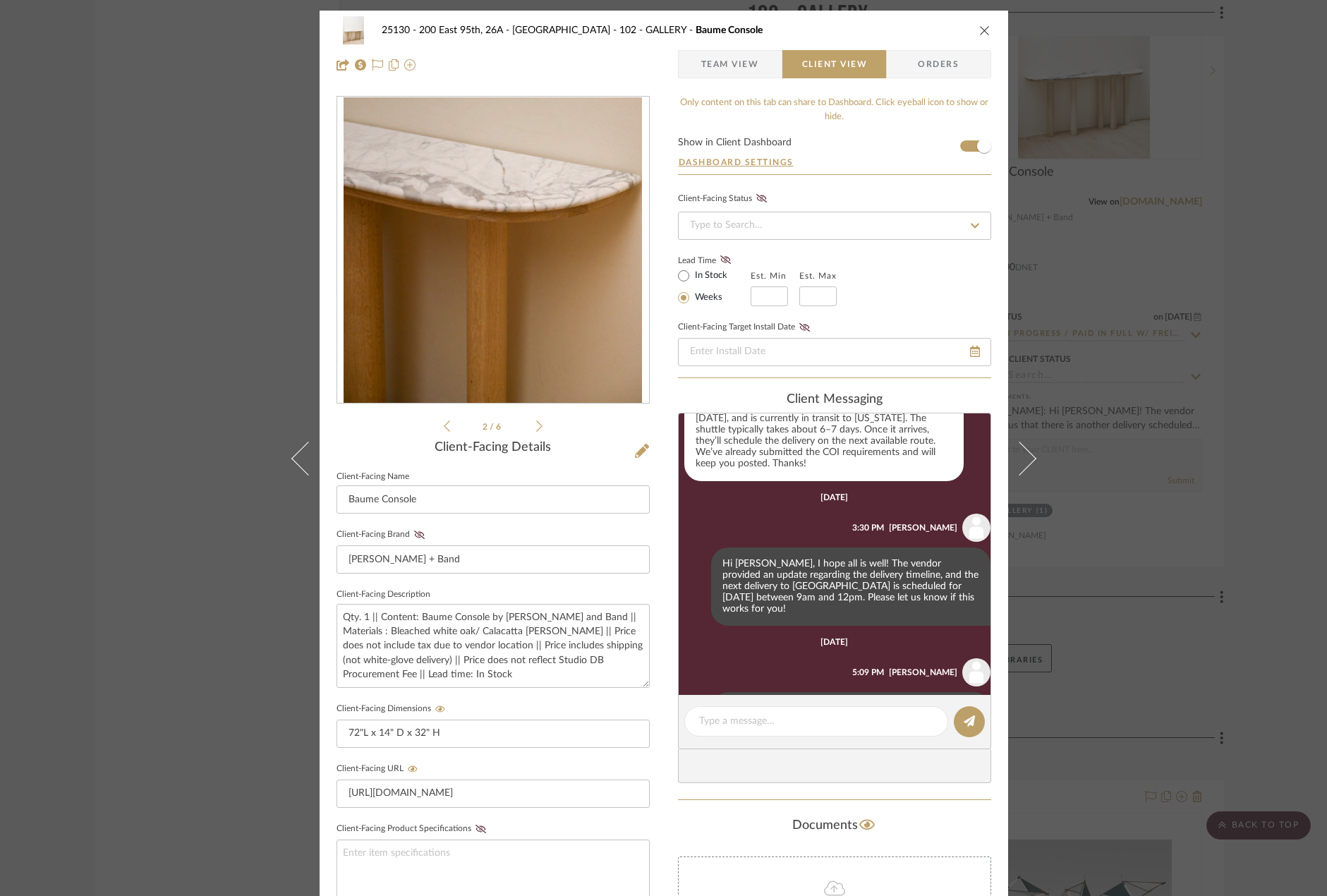
click at [536, 429] on icon at bounding box center [539, 426] width 7 height 12
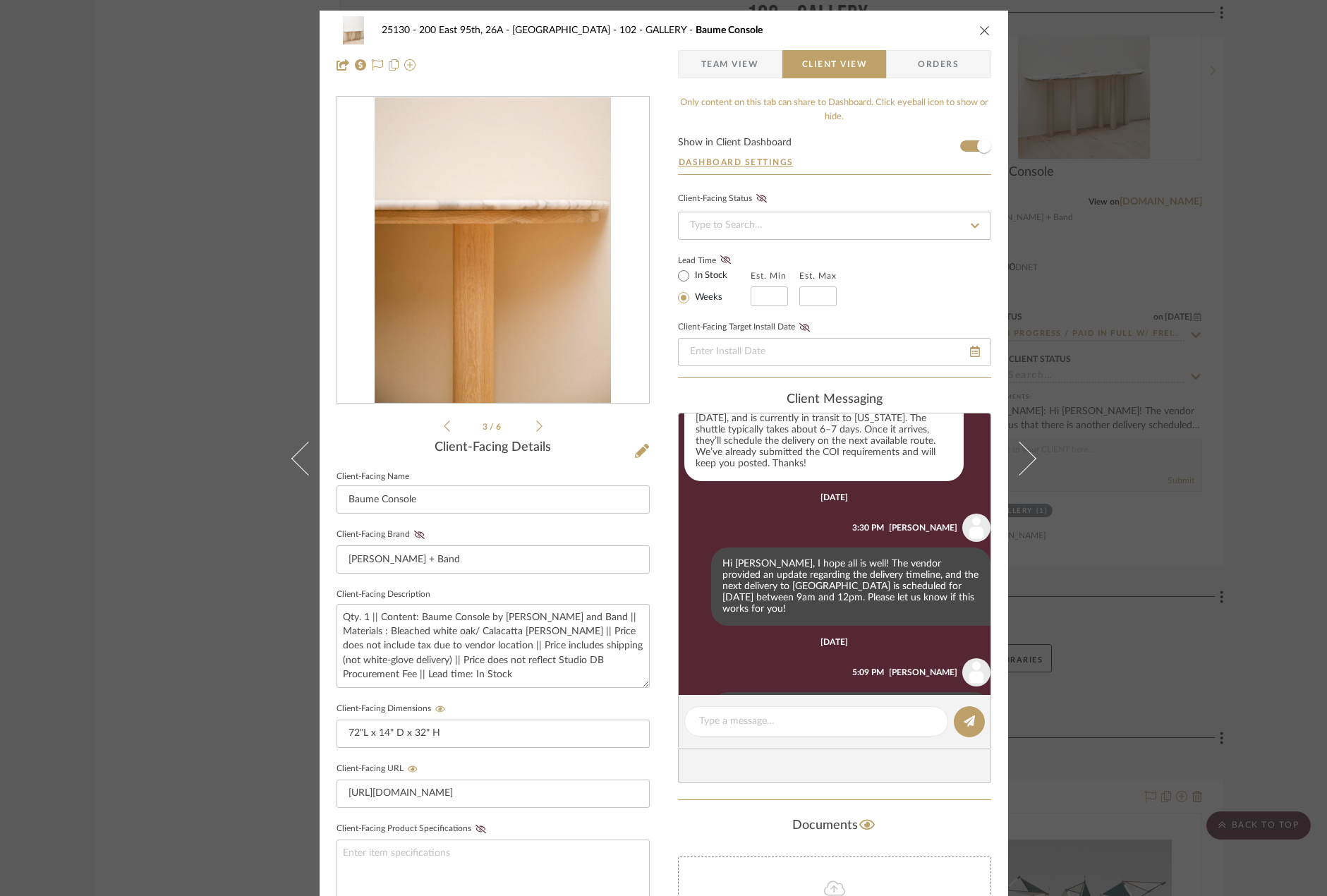
click at [1191, 234] on div "25130 - 200 East 95th, 26A - Kosheleva 102 - GALLERY Baume Console Team View Cl…" at bounding box center [664, 448] width 1327 height 896
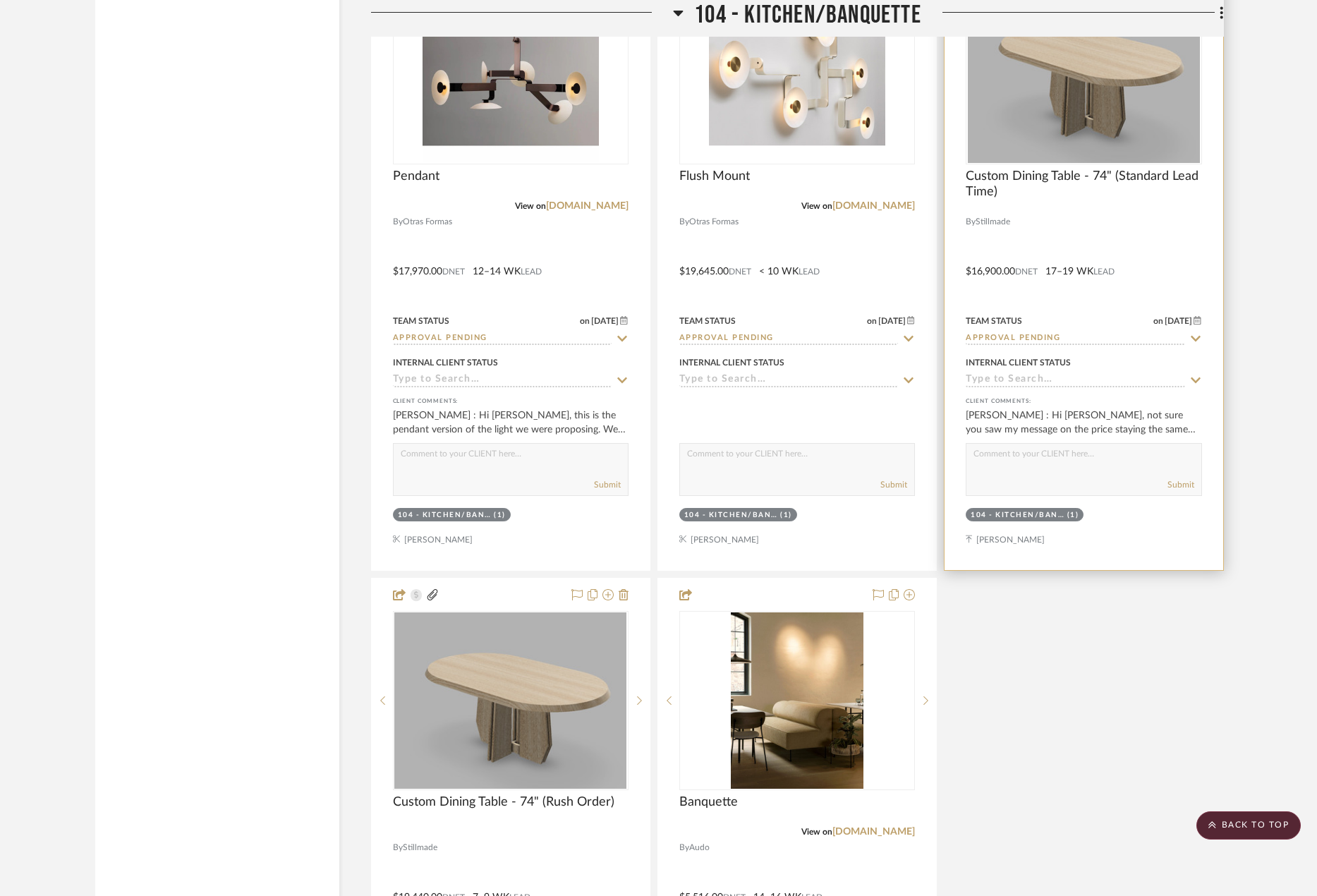
scroll to position [7264, 0]
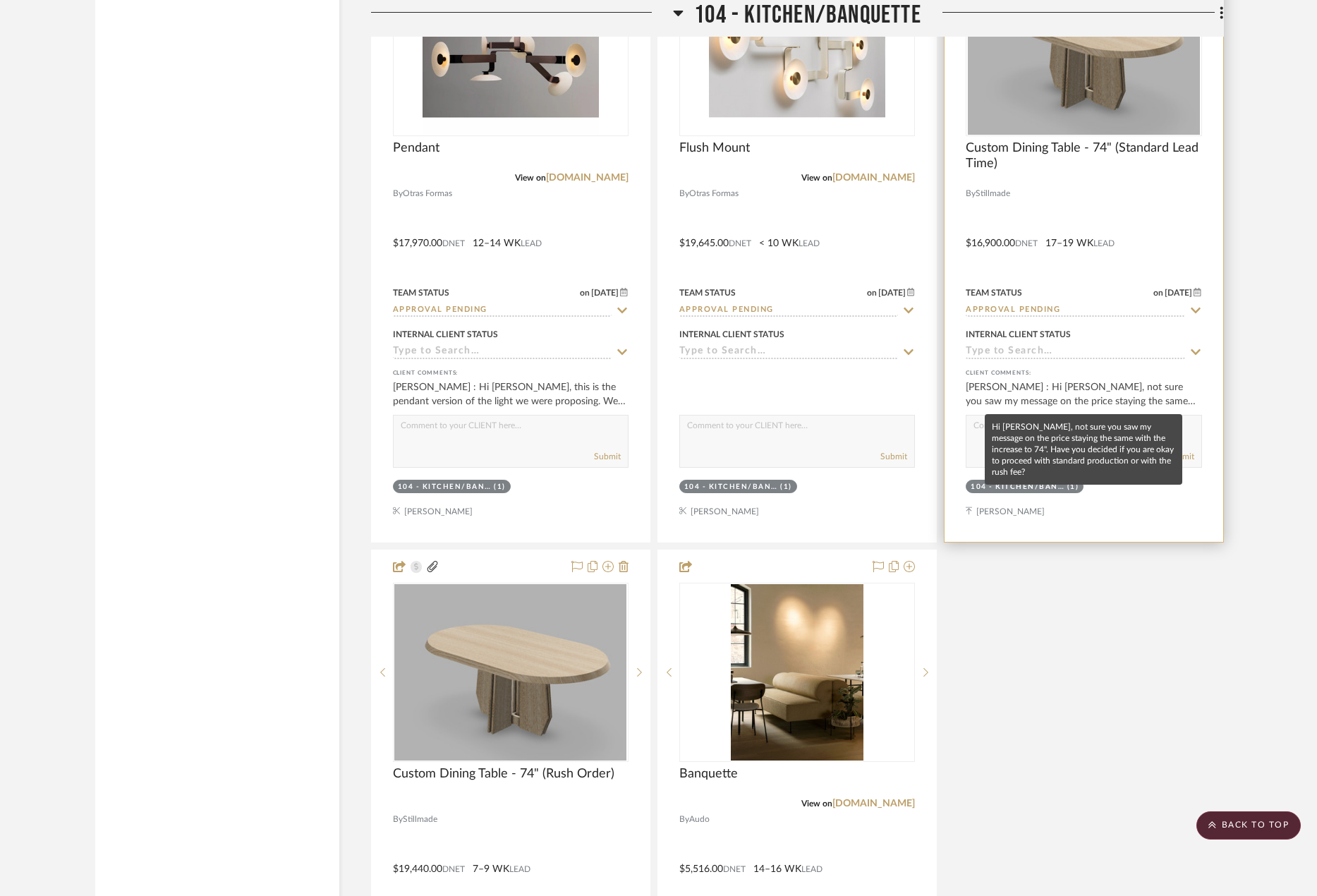
click at [1059, 388] on div "[PERSON_NAME] : Hi [PERSON_NAME], not sure you saw my message on the price stay…" at bounding box center [1083, 394] width 236 height 29
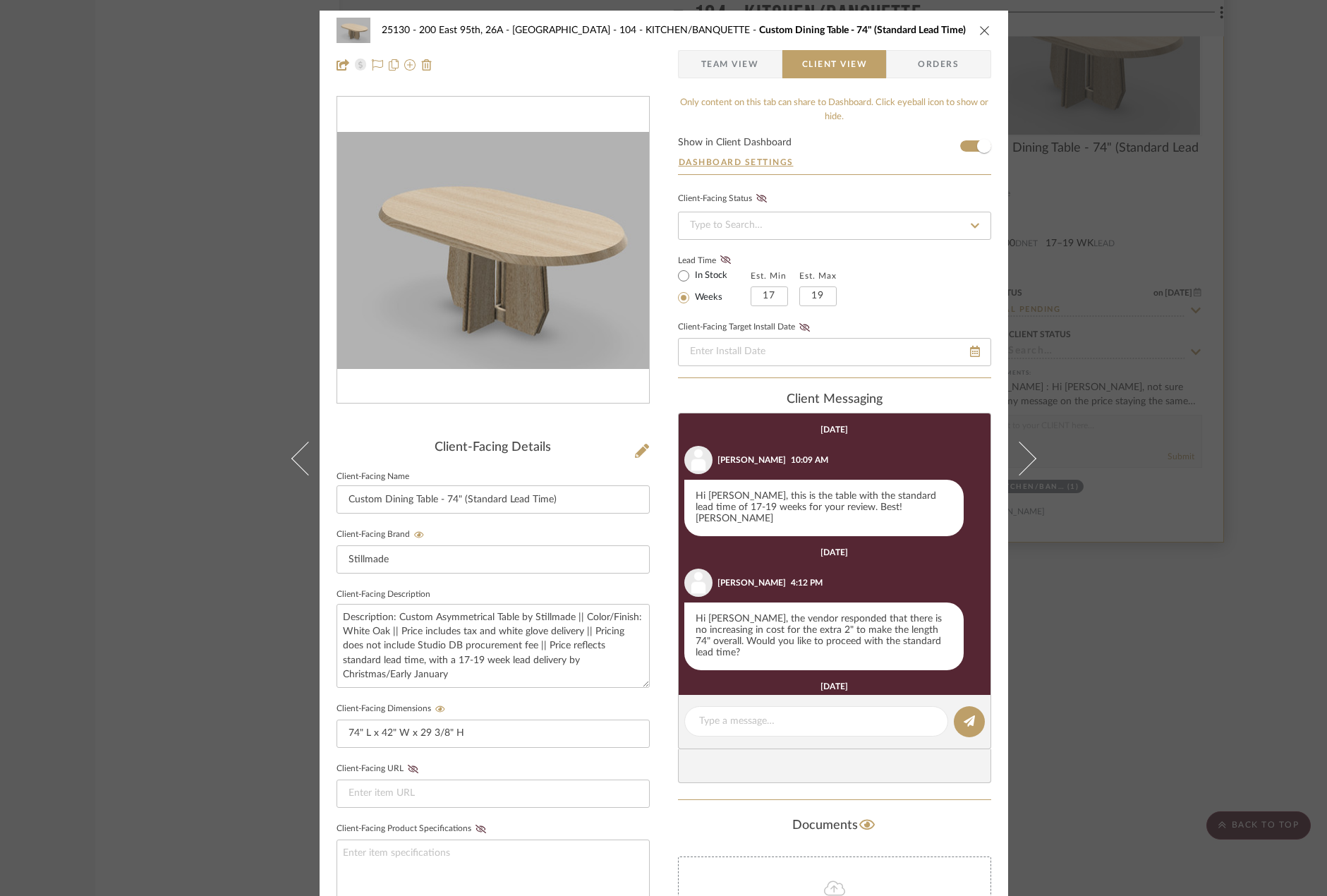
scroll to position [115, 0]
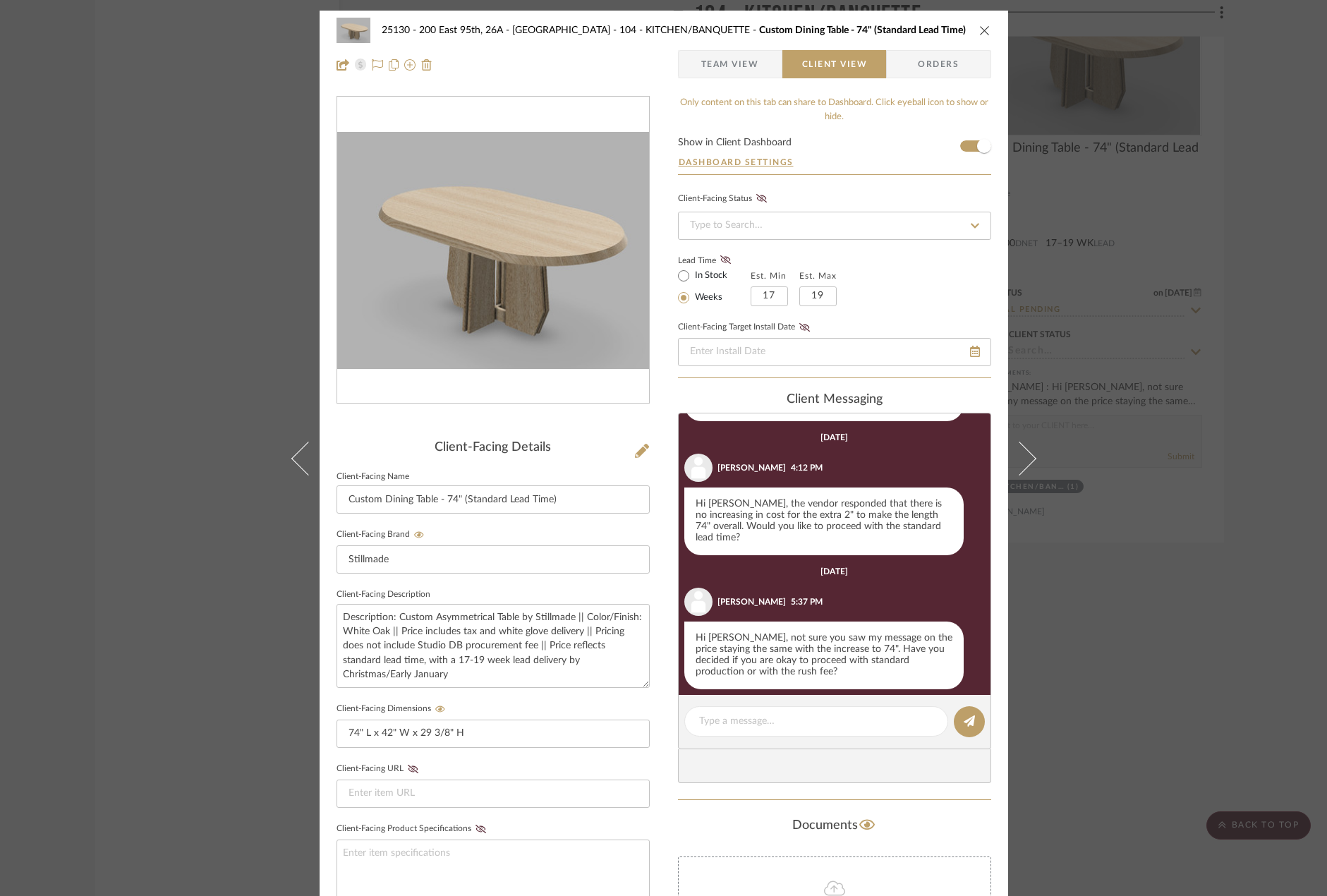
click at [1132, 557] on div "25130 - 200 East 95th, 26A - Kosheleva 104 - KITCHEN/BANQUETTE Custom Dining Ta…" at bounding box center [664, 448] width 1327 height 896
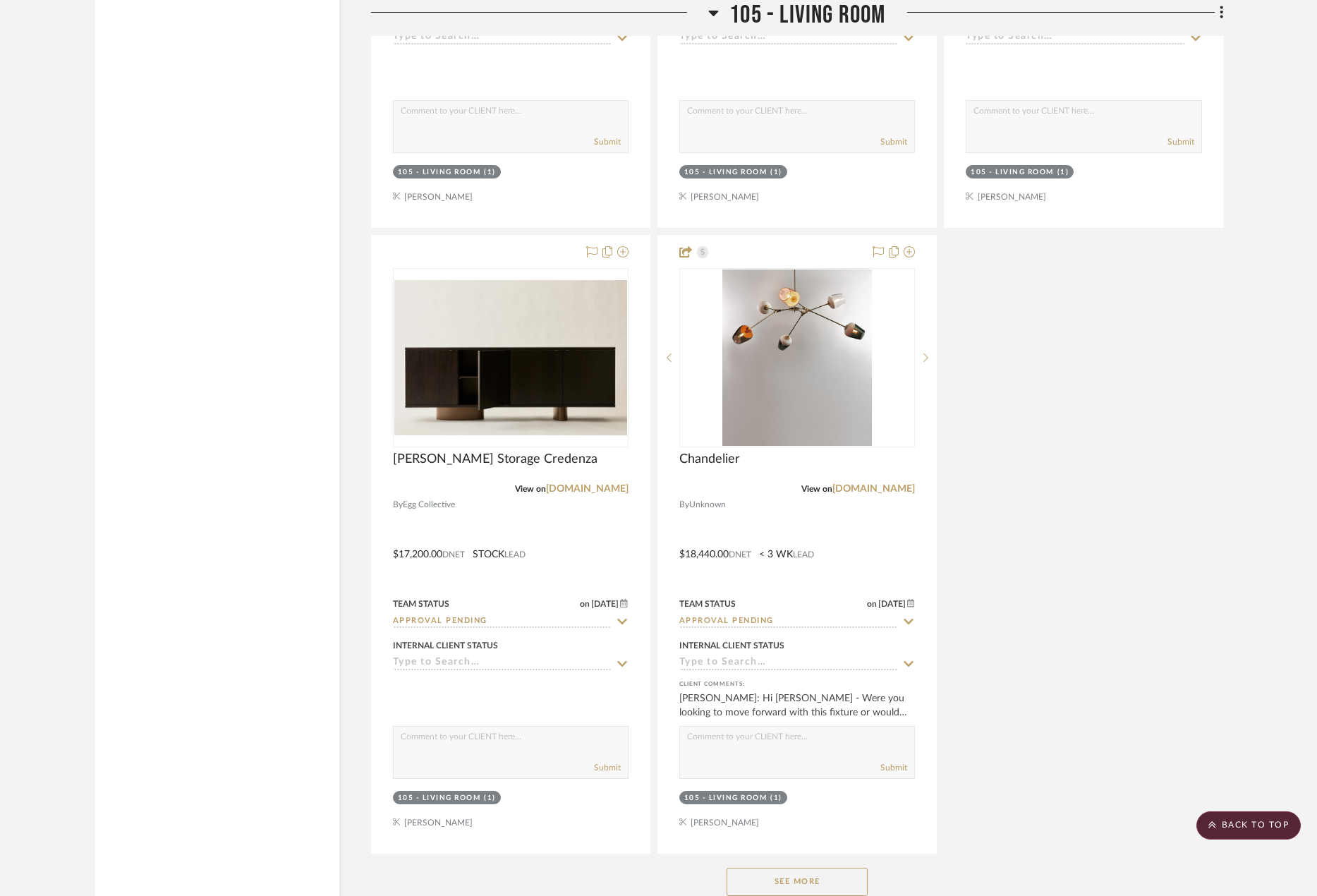
scroll to position [9662, 0]
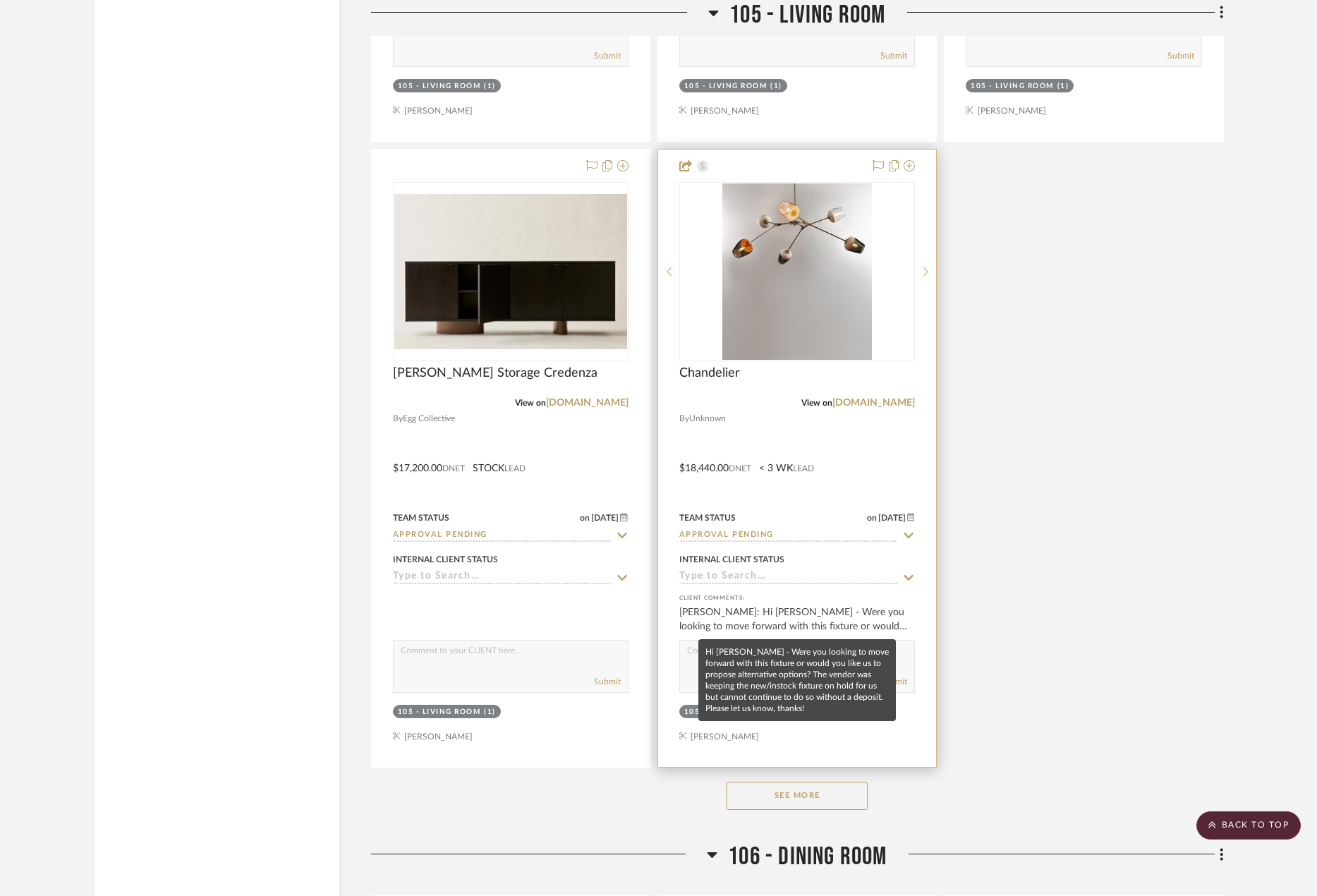
click at [868, 614] on div "[PERSON_NAME]: Hi [PERSON_NAME] - Were you looking to move forward with this fi…" at bounding box center [797, 620] width 236 height 29
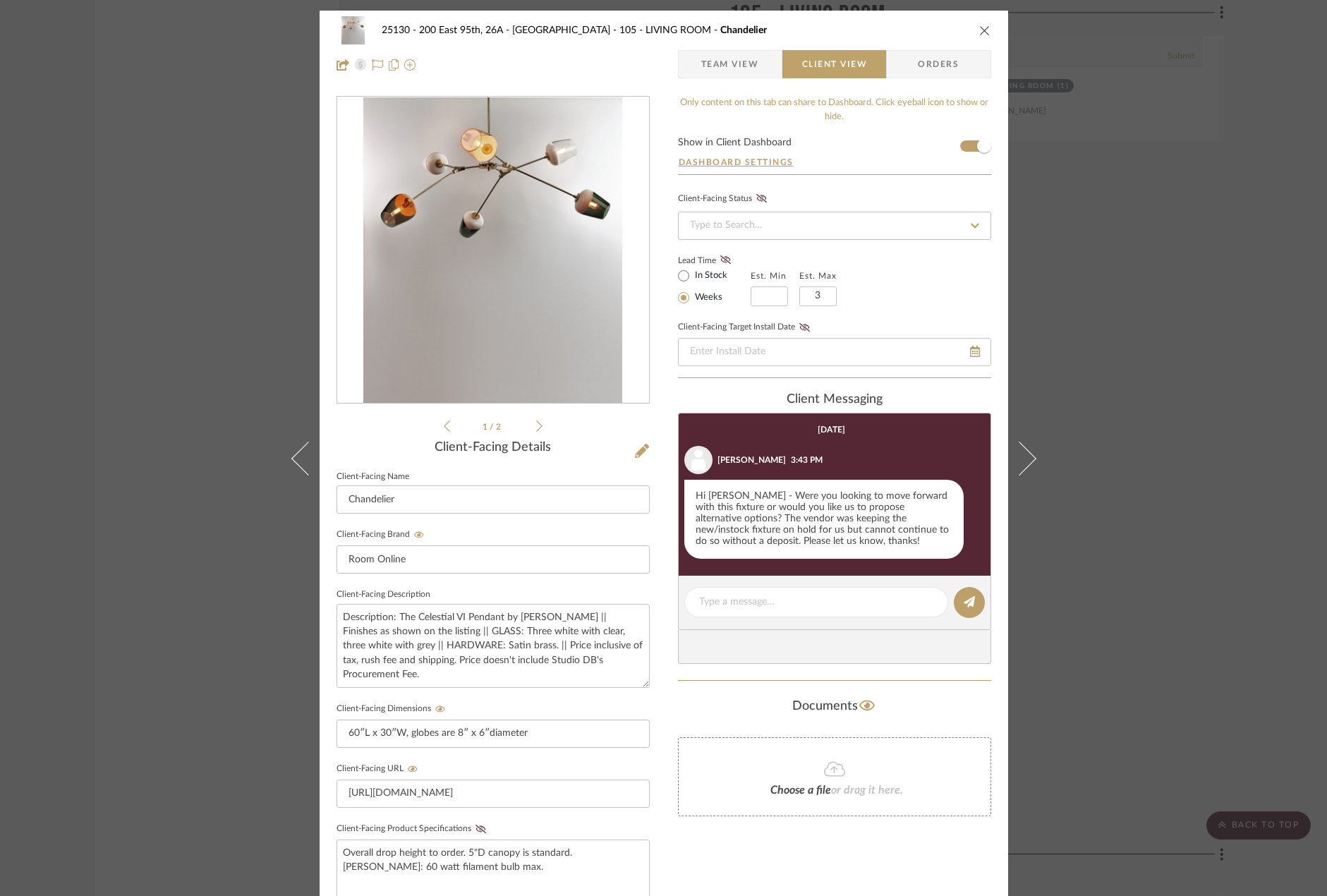
click at [1167, 523] on div "25130 - 200 East 95th, 26A - Kosheleva 105 - LIVING ROOM Chandelier Team View C…" at bounding box center [664, 448] width 1327 height 896
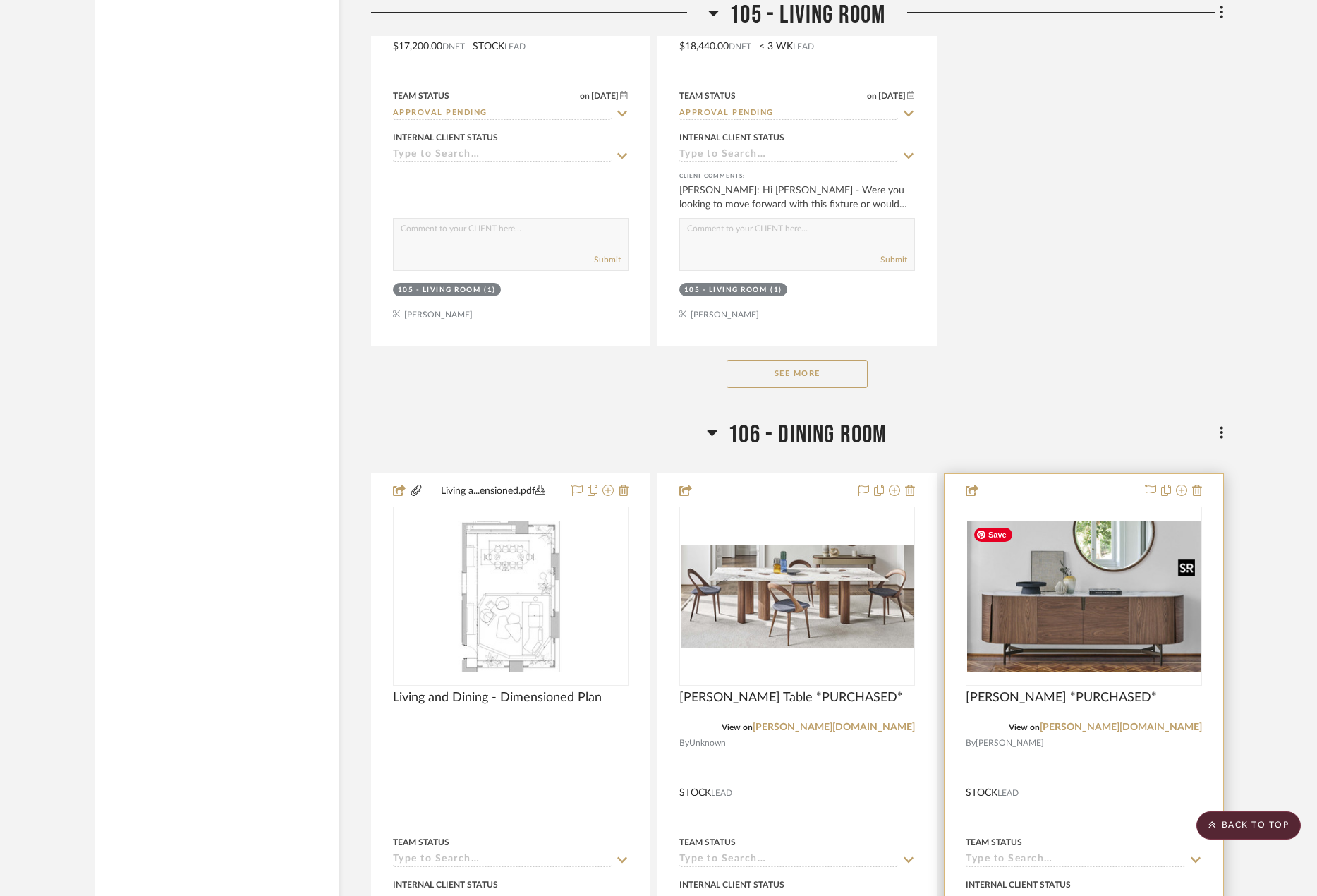
scroll to position [10015, 0]
